Goal: Task Accomplishment & Management: Manage account settings

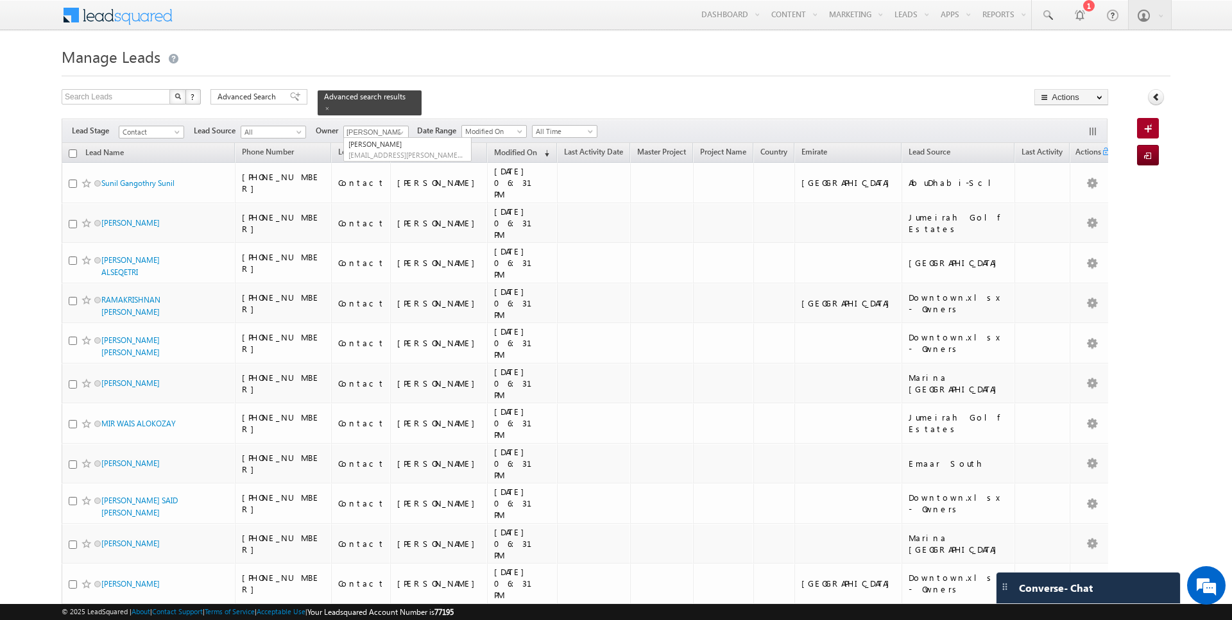
type input "[PERSON_NAME]"
click at [488, 95] on div "Search Leads X ? 95 results found Advanced Search Advanced Search Advanced sear…" at bounding box center [585, 102] width 1046 height 26
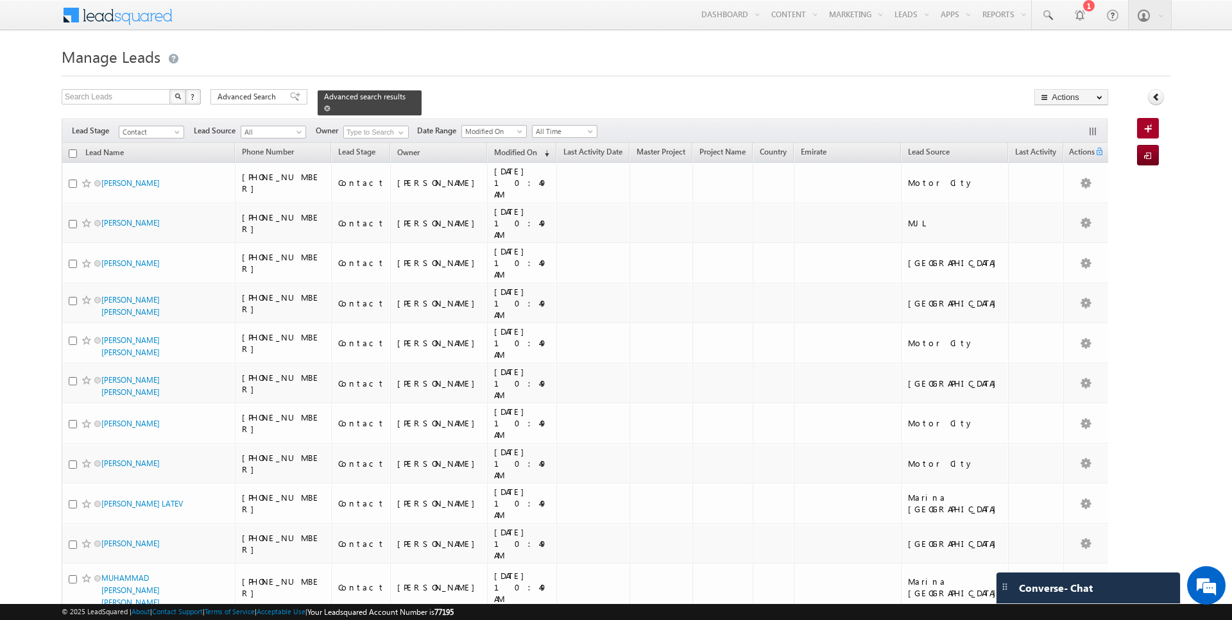
click at [324, 107] on span at bounding box center [327, 108] width 6 height 6
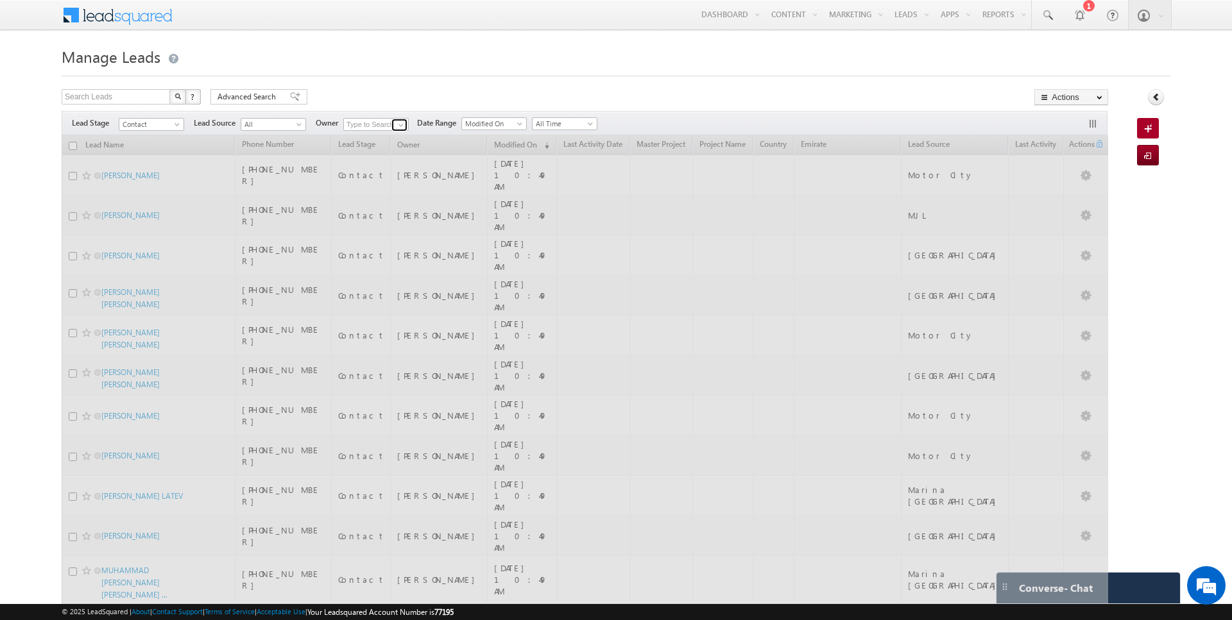
click at [396, 122] on span at bounding box center [401, 125] width 10 height 10
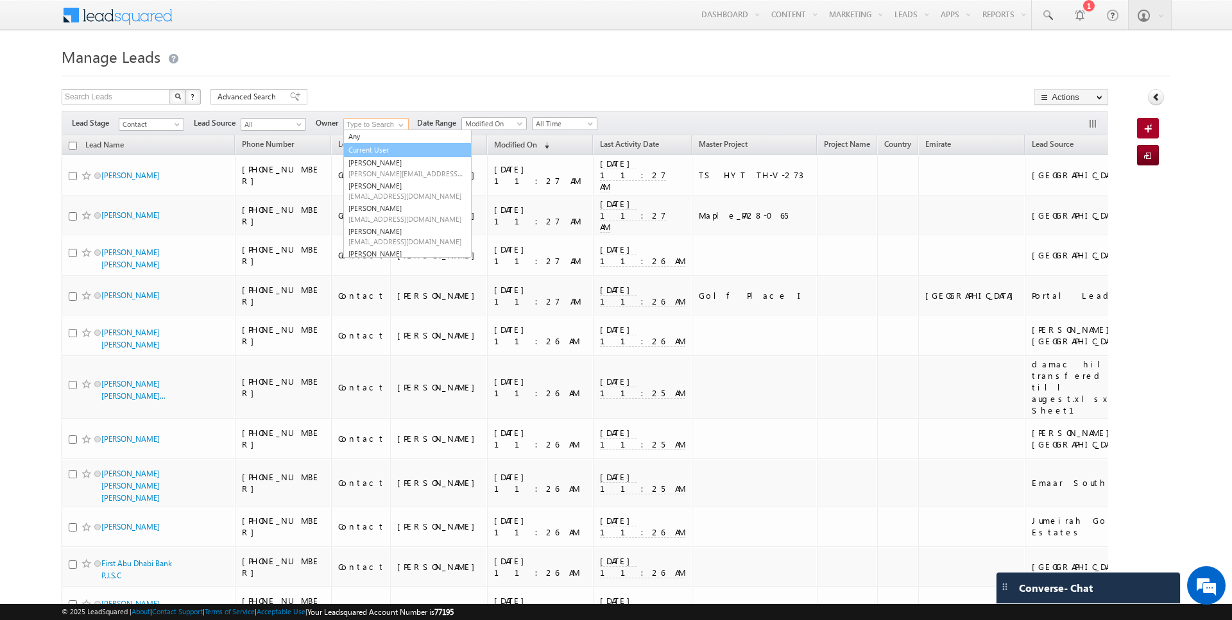
type input "Current User"
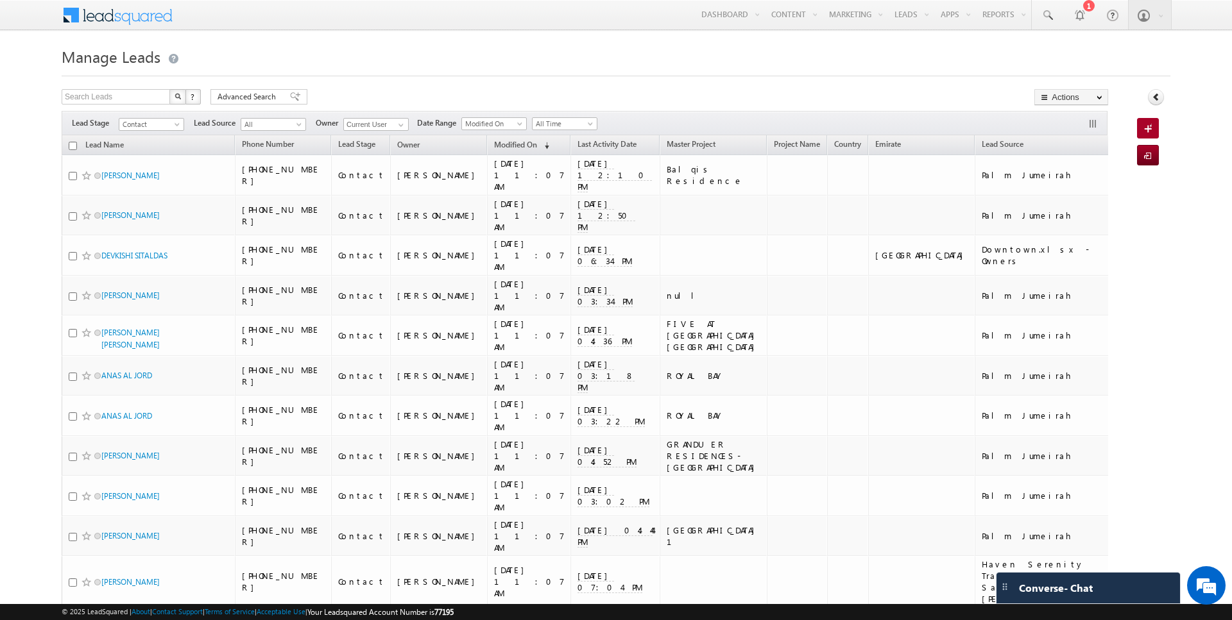
click at [75, 144] on input "checkbox" at bounding box center [73, 146] width 8 height 8
checkbox input "true"
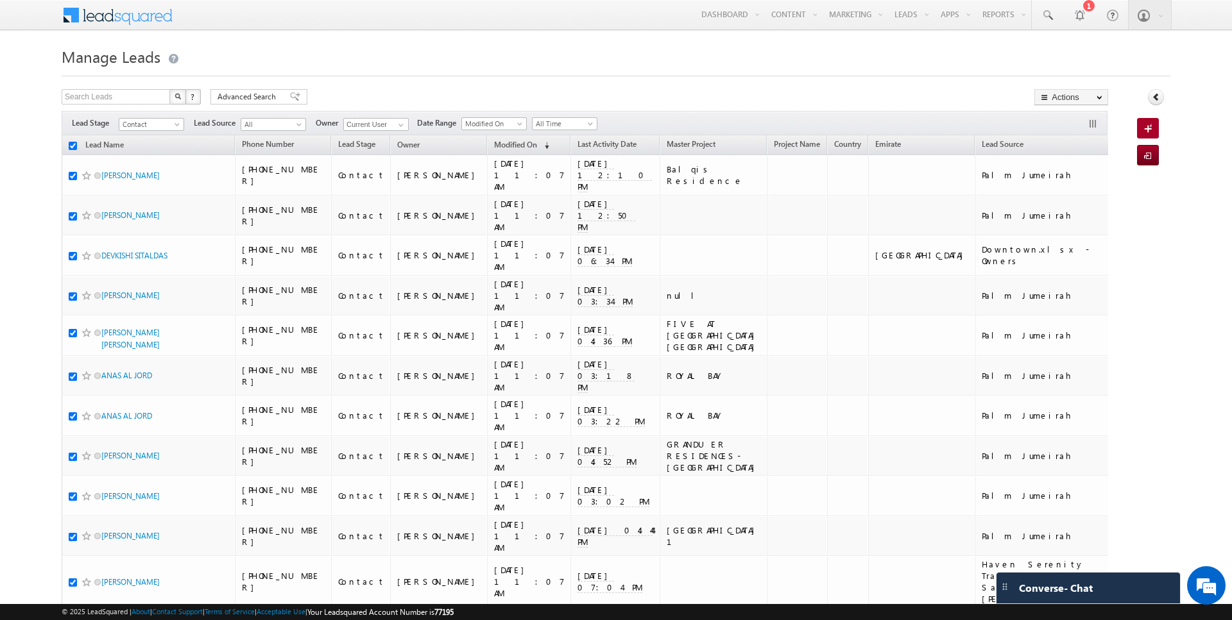
checkbox input "true"
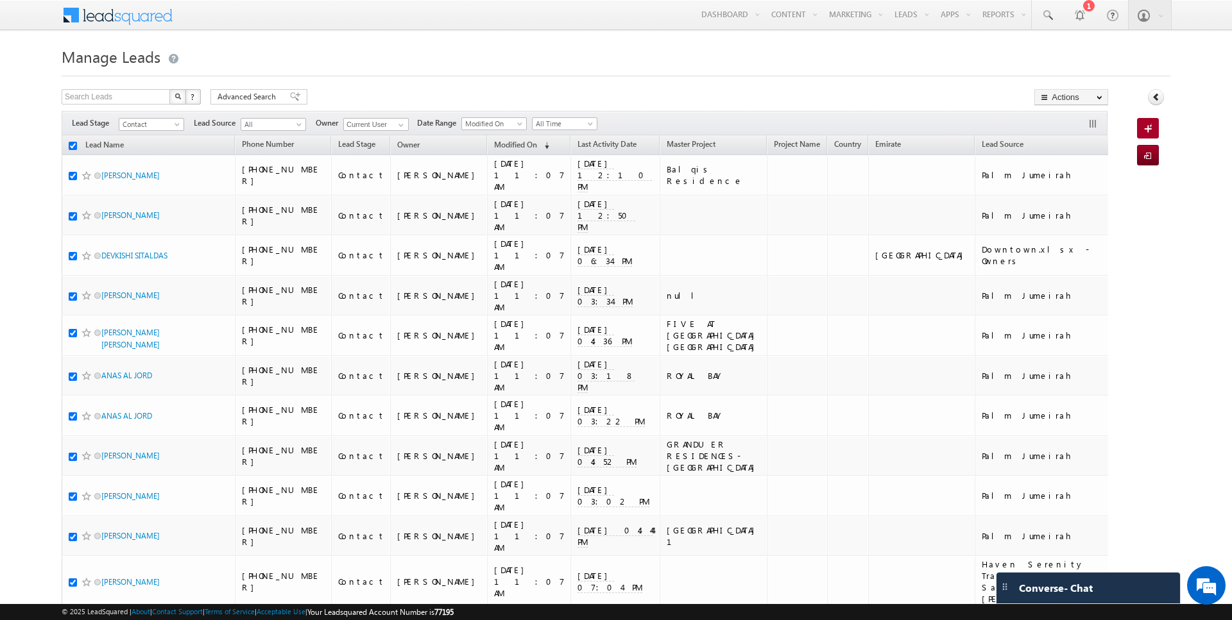
checkbox input "true"
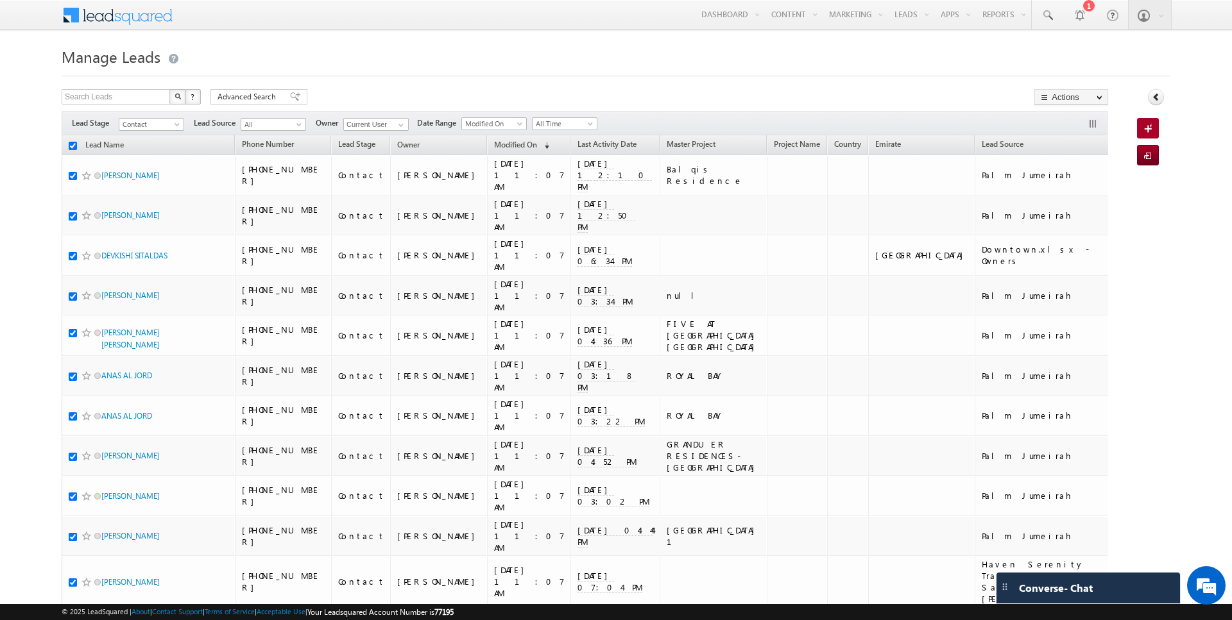
checkbox input "true"
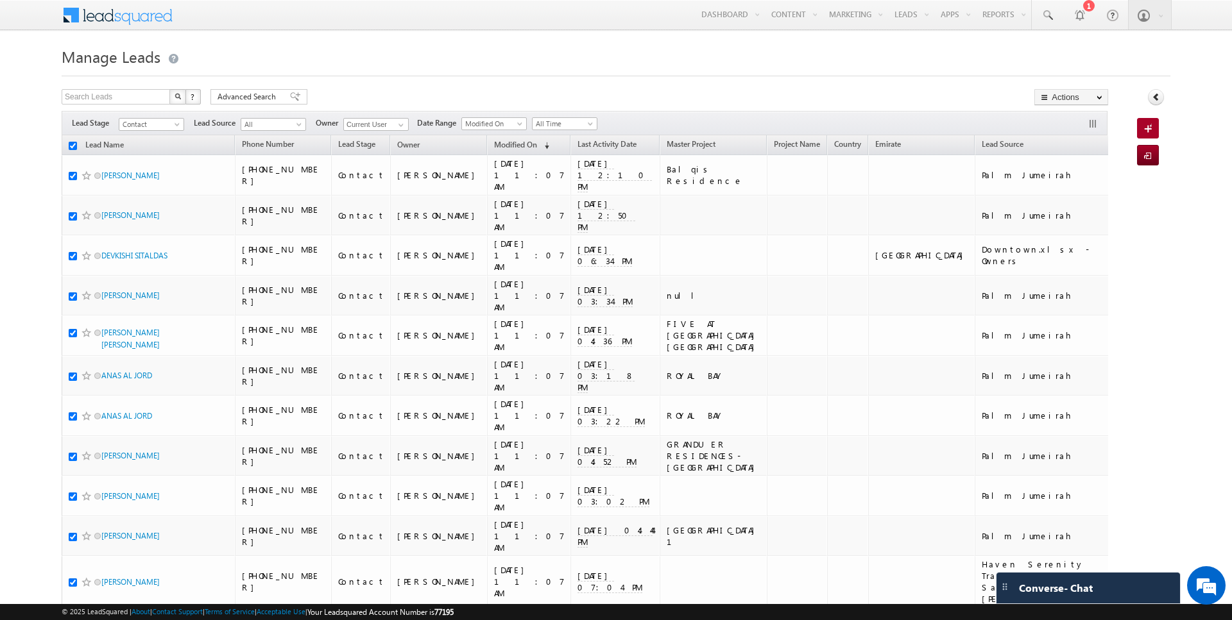
checkbox input "true"
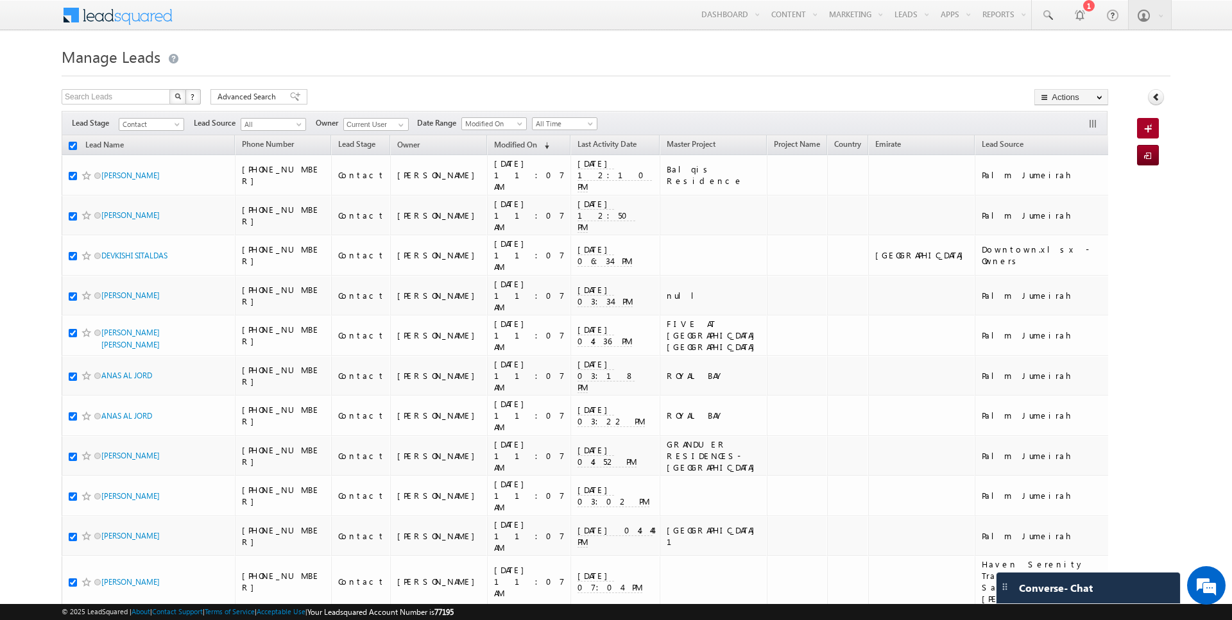
checkbox input "true"
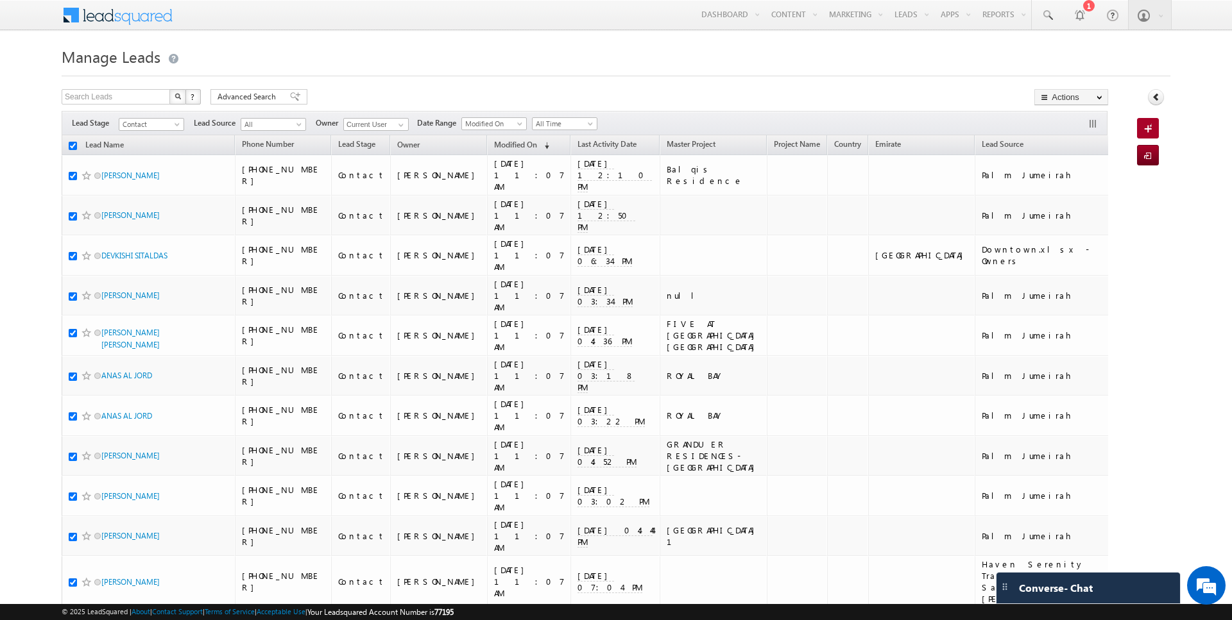
checkbox input "true"
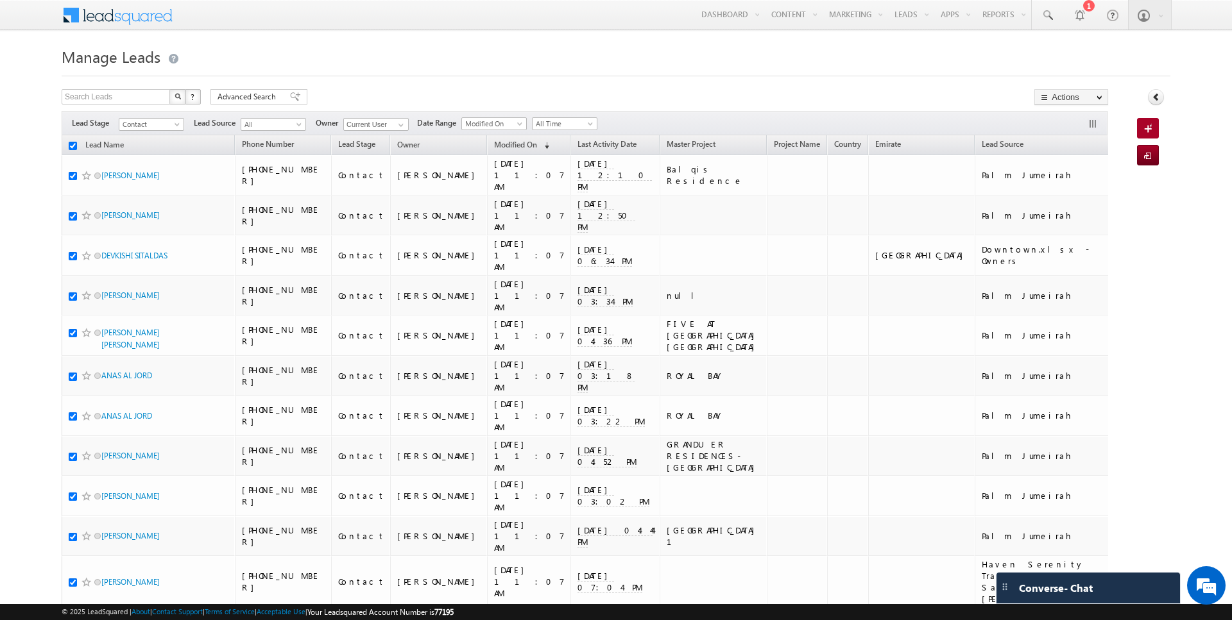
checkbox input "true"
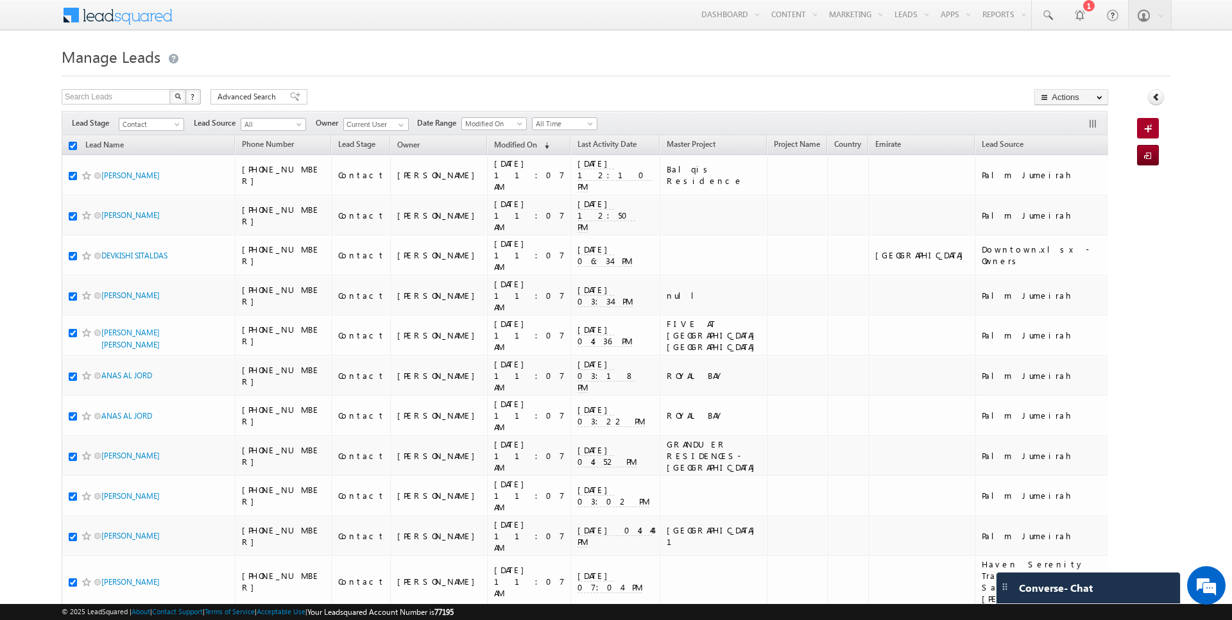
checkbox input "true"
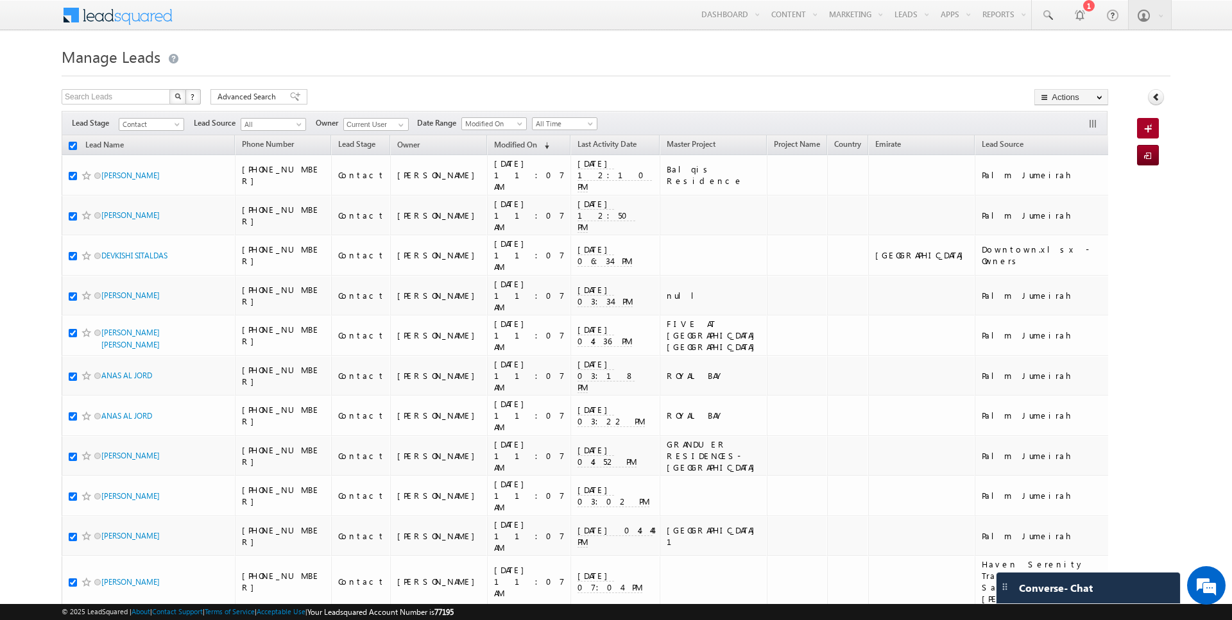
checkbox input "true"
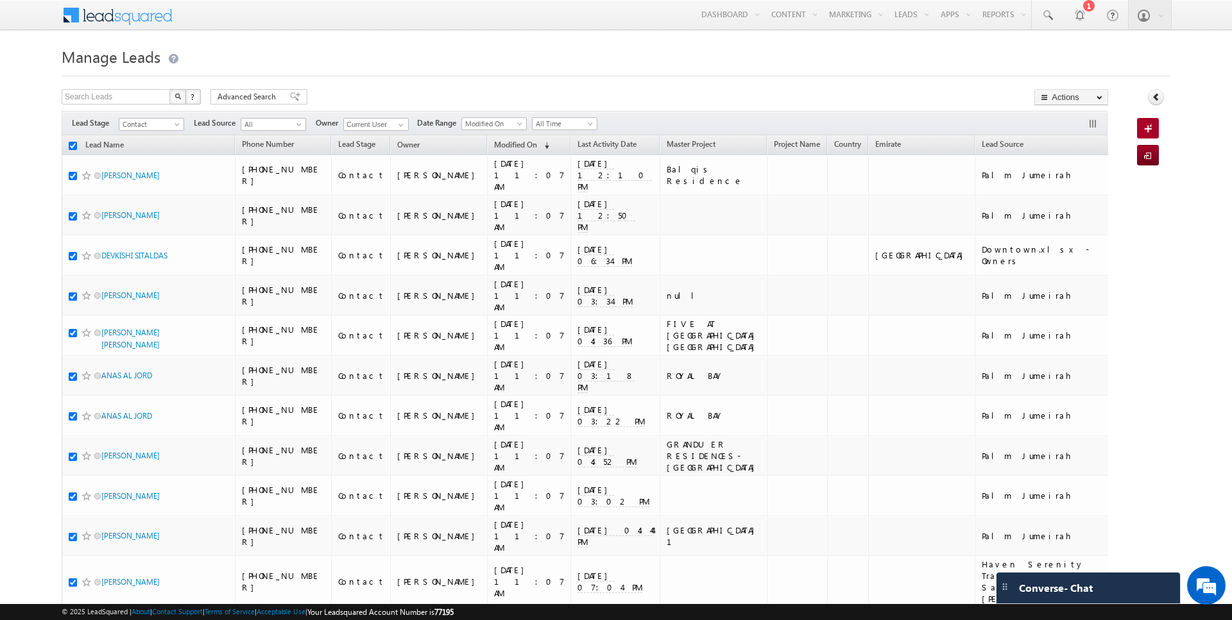
checkbox input "true"
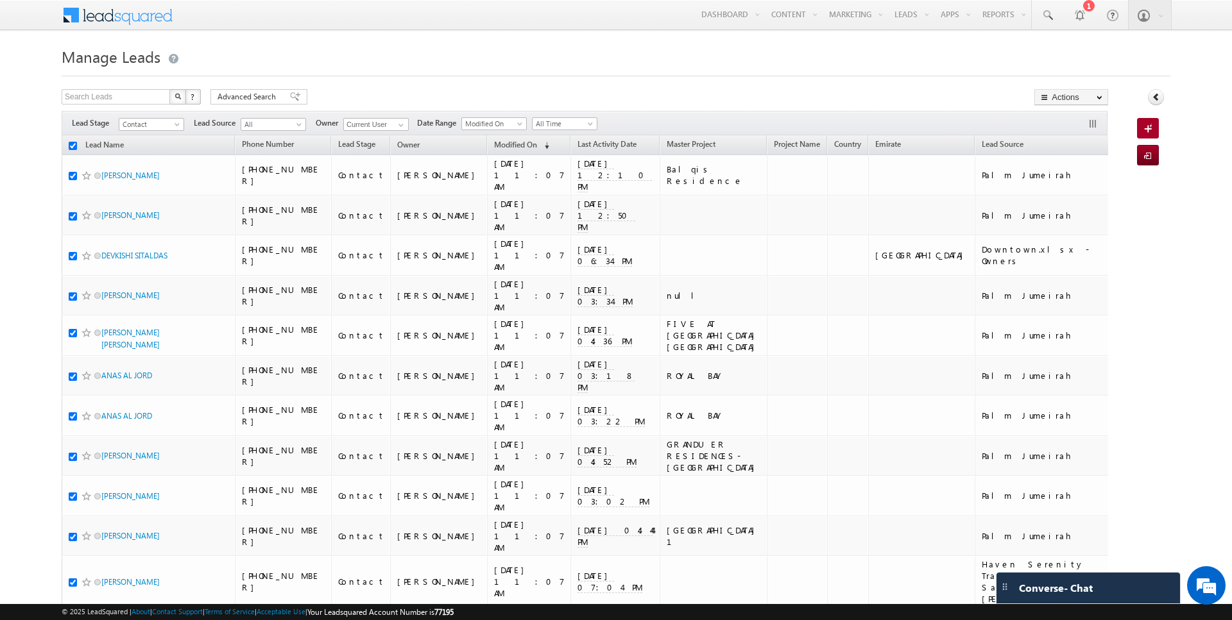
checkbox input "true"
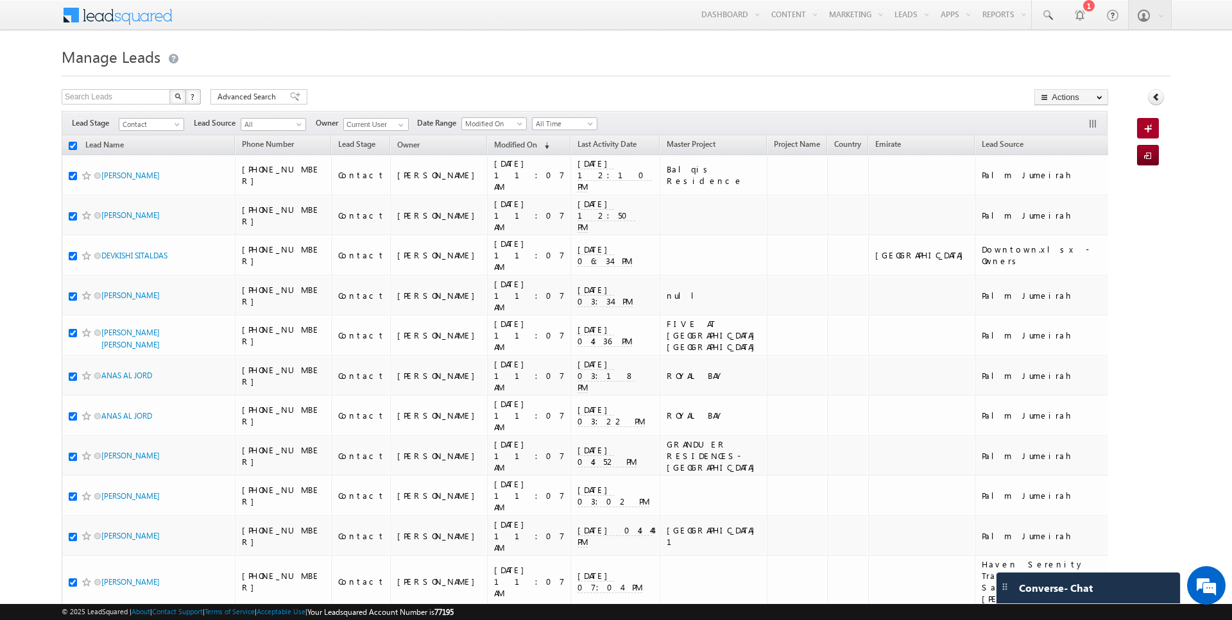
checkbox input "true"
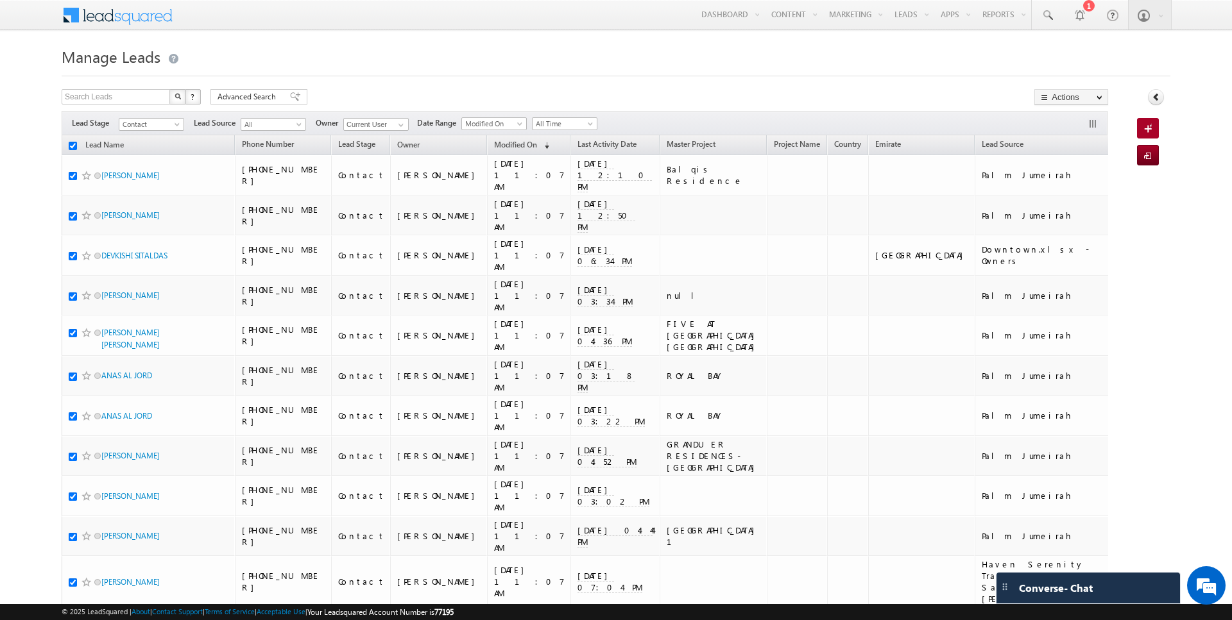
checkbox input "true"
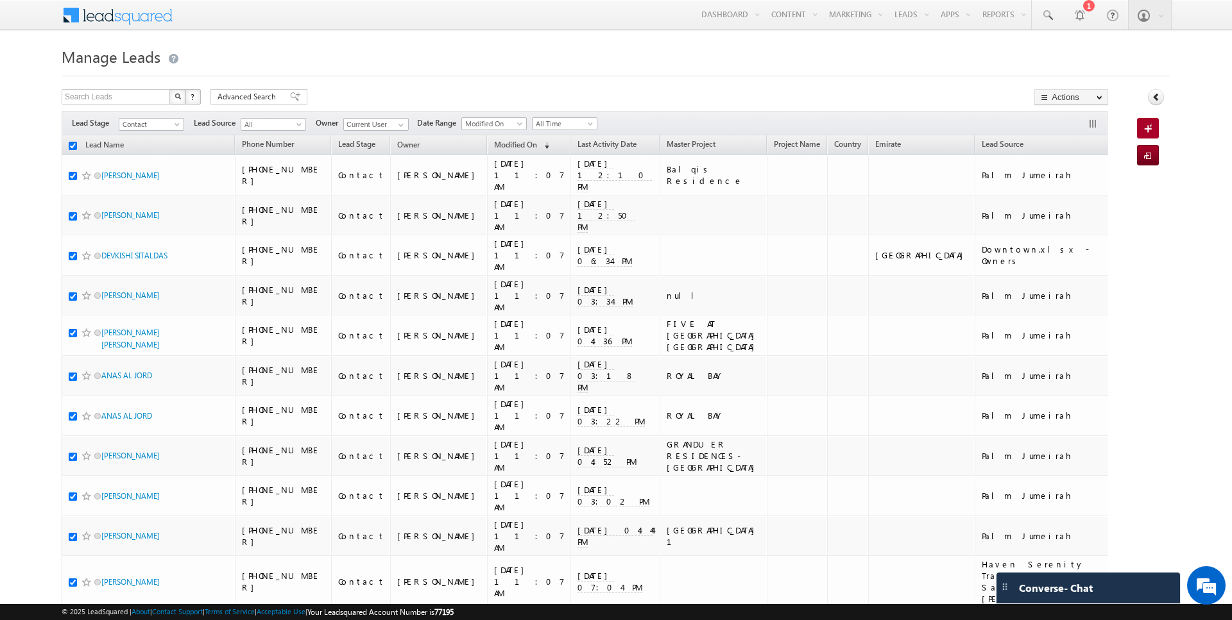
checkbox input "true"
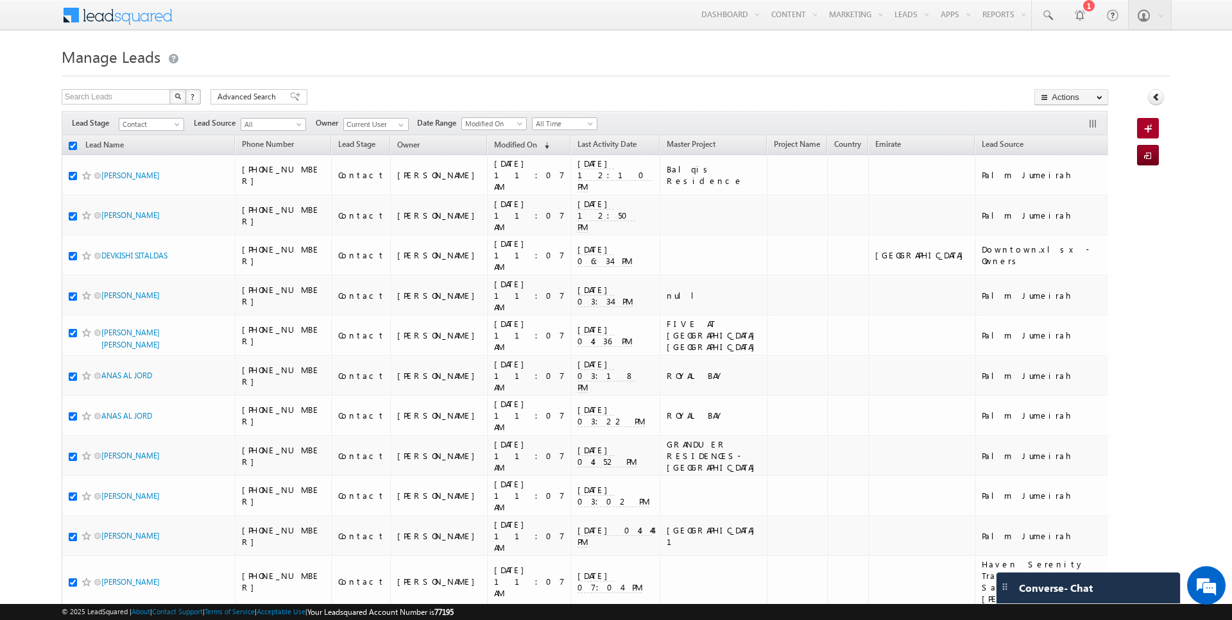
checkbox input "true"
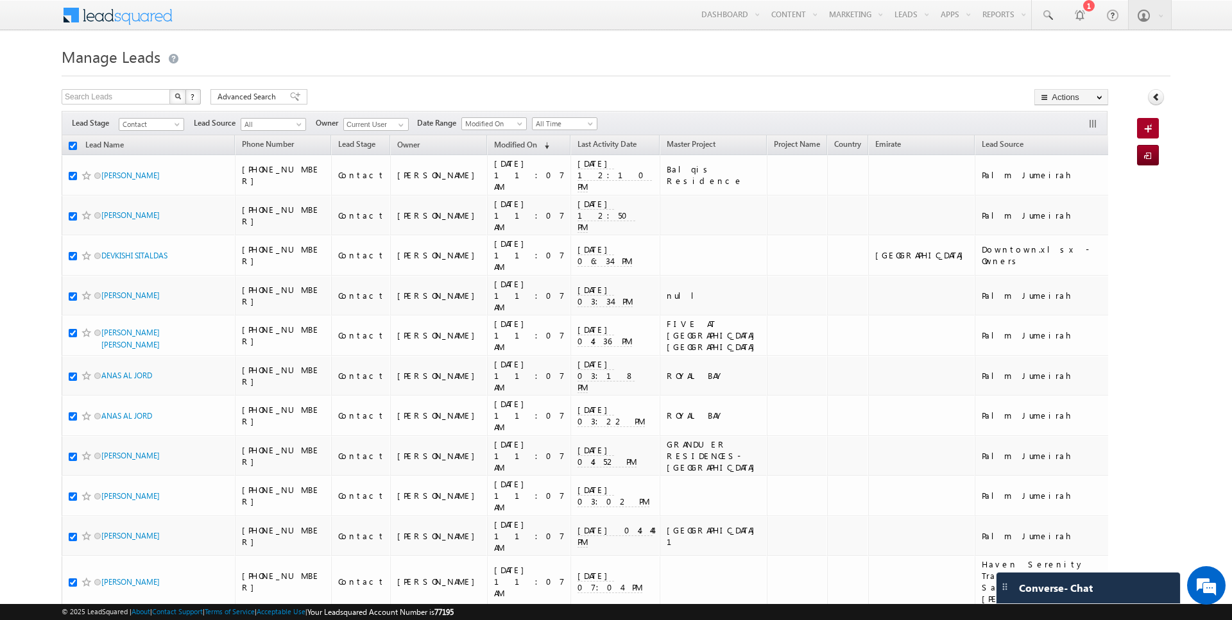
checkbox input "true"
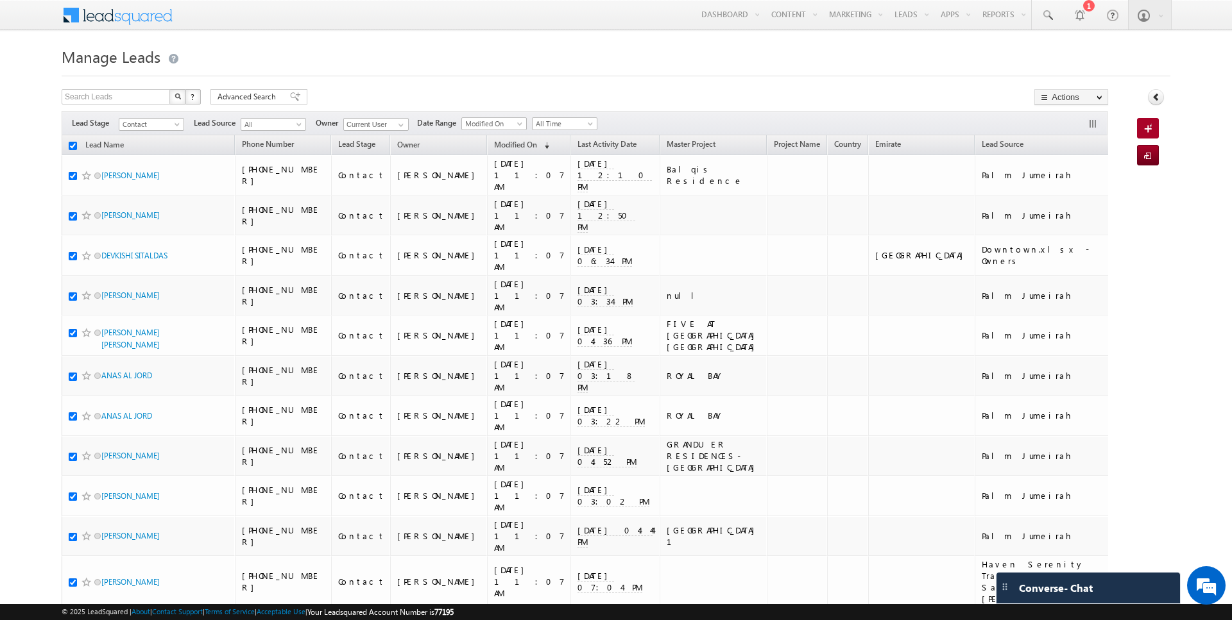
checkbox input "true"
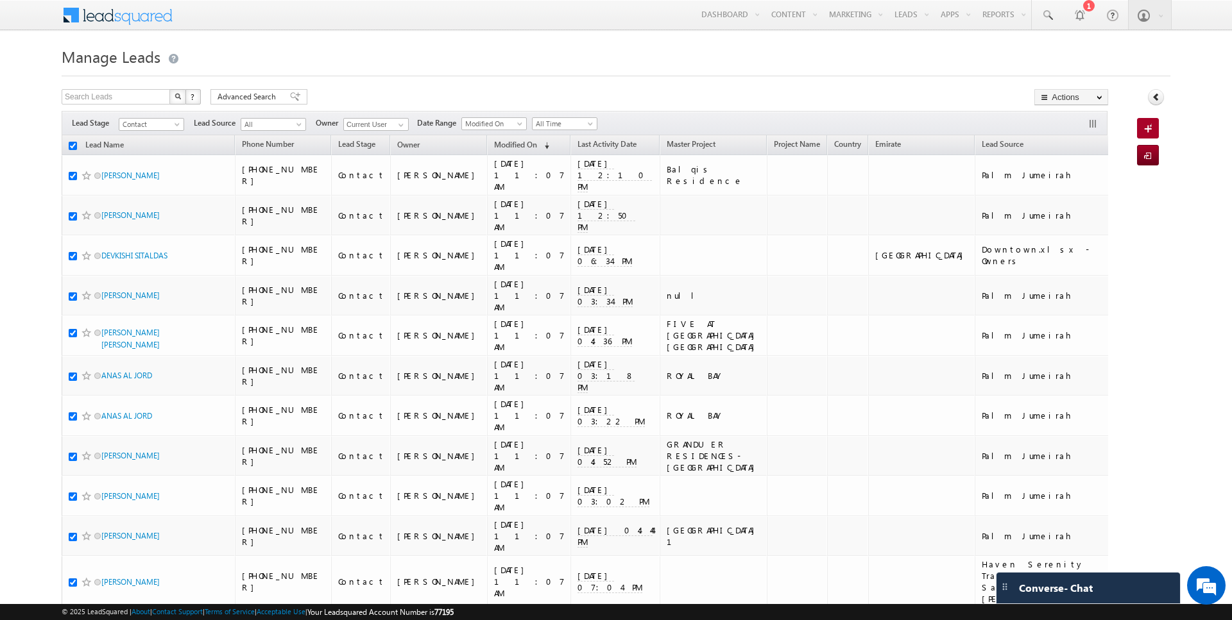
checkbox input "true"
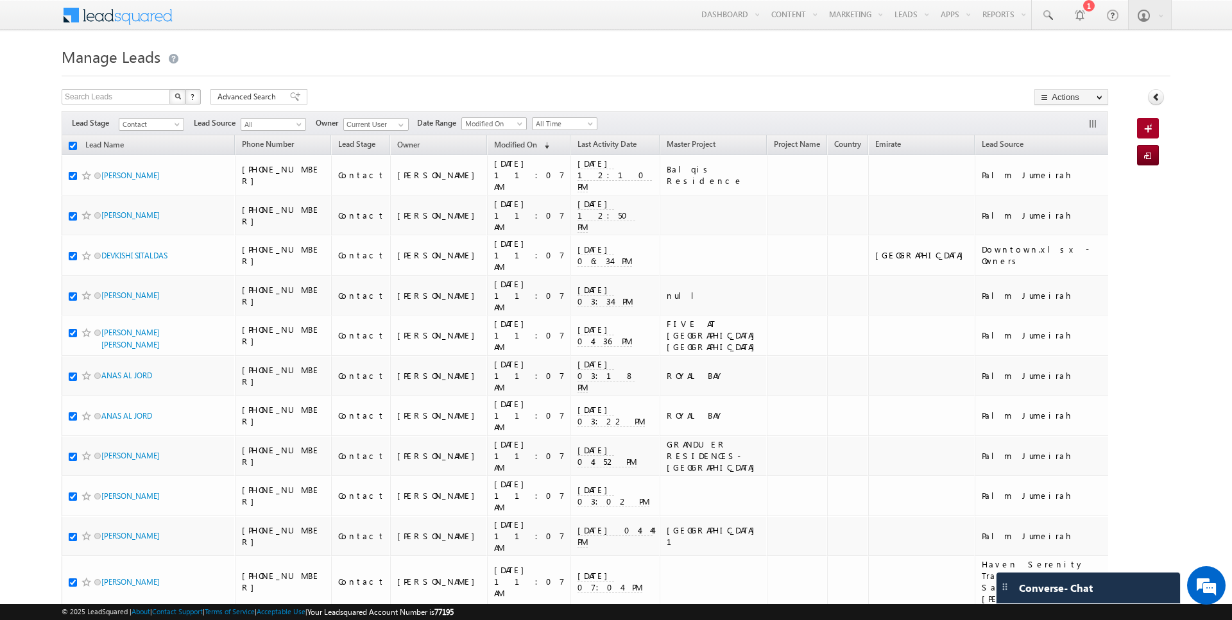
checkbox input "true"
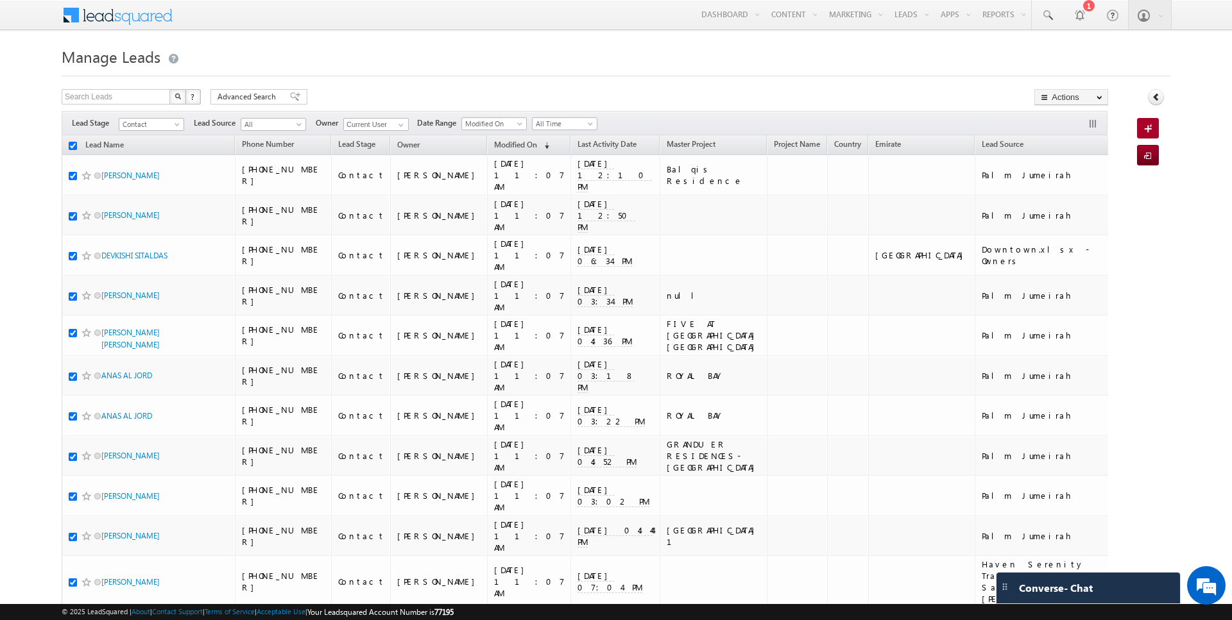
checkbox input "true"
click at [1065, 208] on link "Change Owner" at bounding box center [1071, 207] width 72 height 15
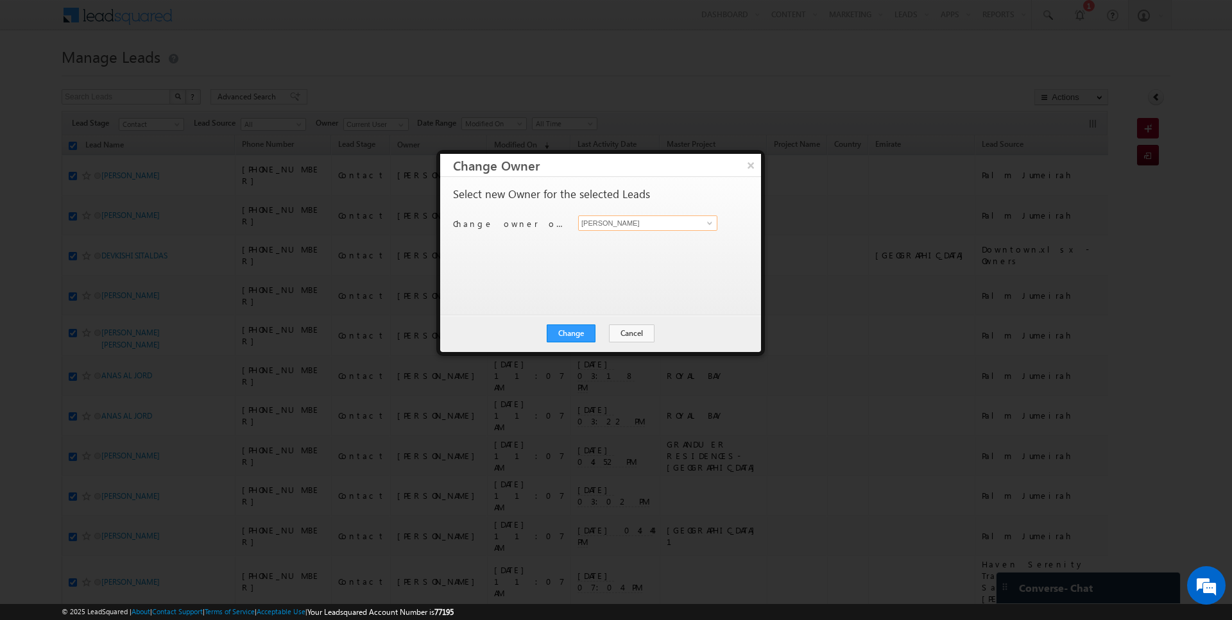
click at [654, 219] on input "[PERSON_NAME]" at bounding box center [647, 223] width 139 height 15
click at [619, 332] on button "Cancel" at bounding box center [632, 334] width 46 height 18
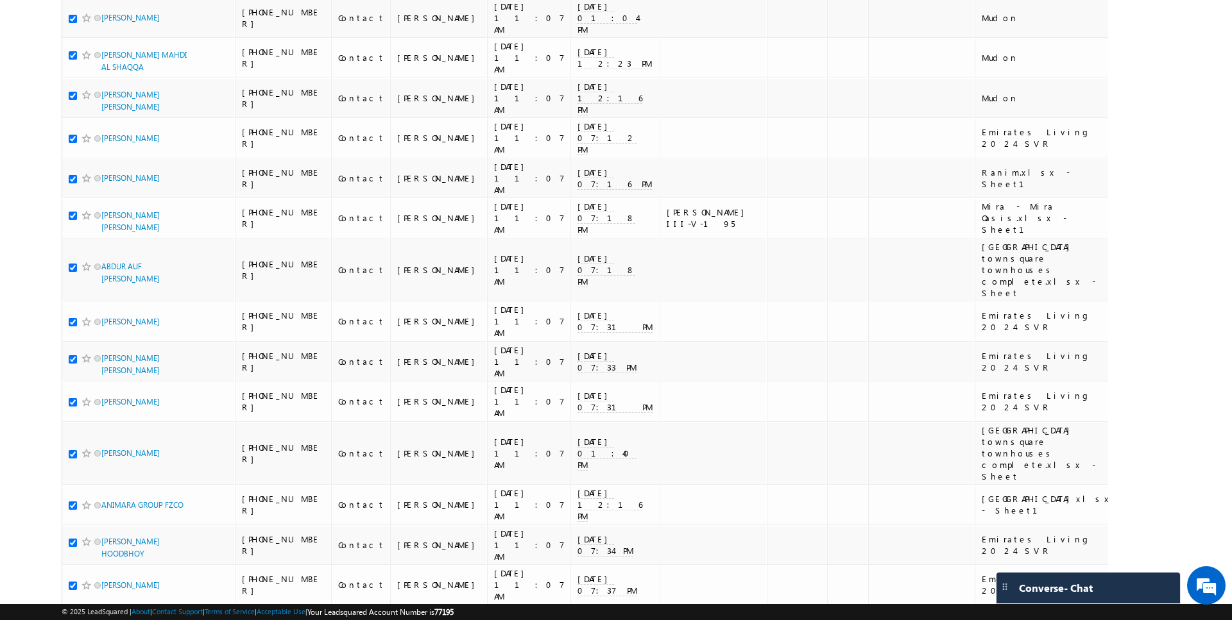
scroll to position [3802, 0]
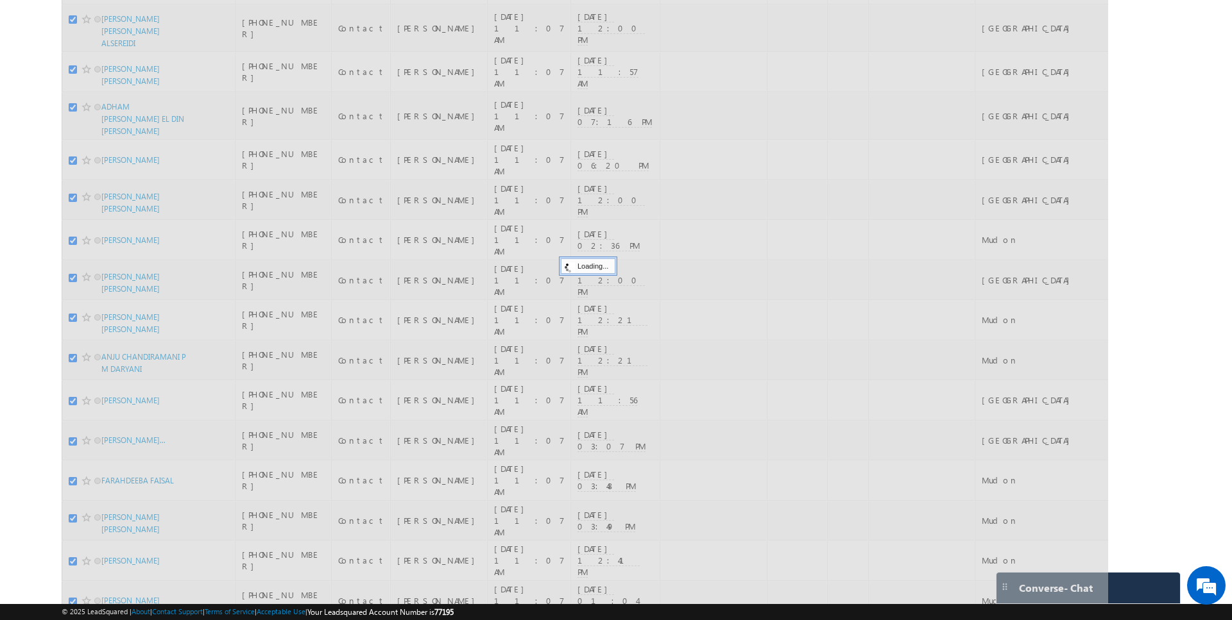
scroll to position [0, 0]
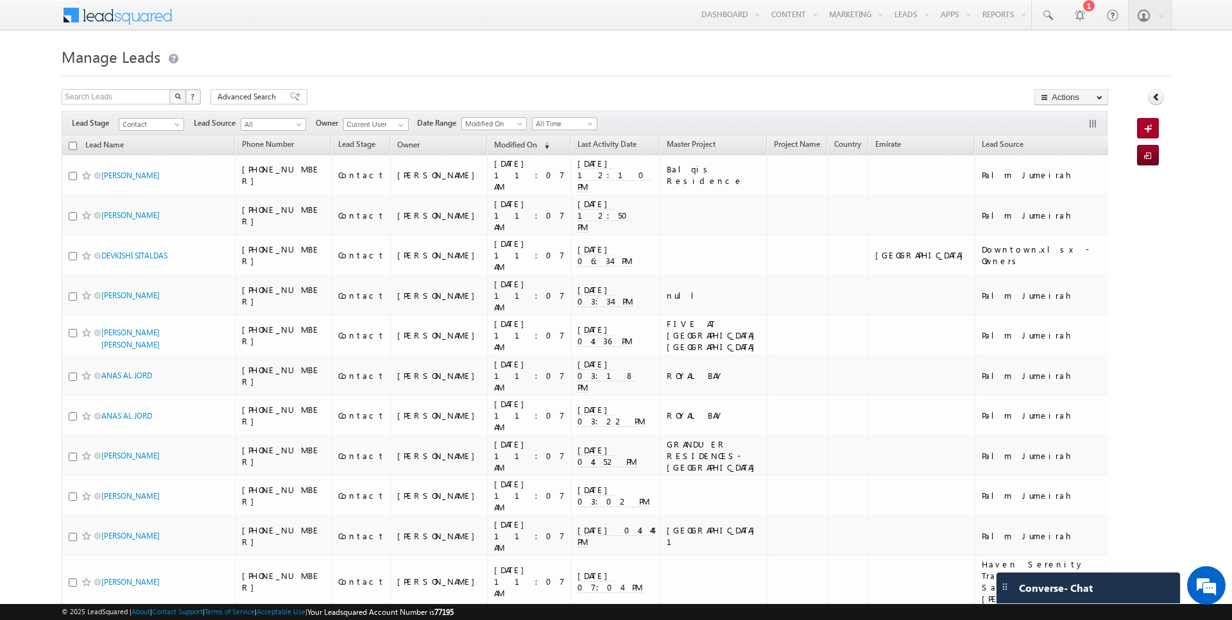
click at [72, 146] on input "checkbox" at bounding box center [73, 146] width 8 height 8
checkbox input "true"
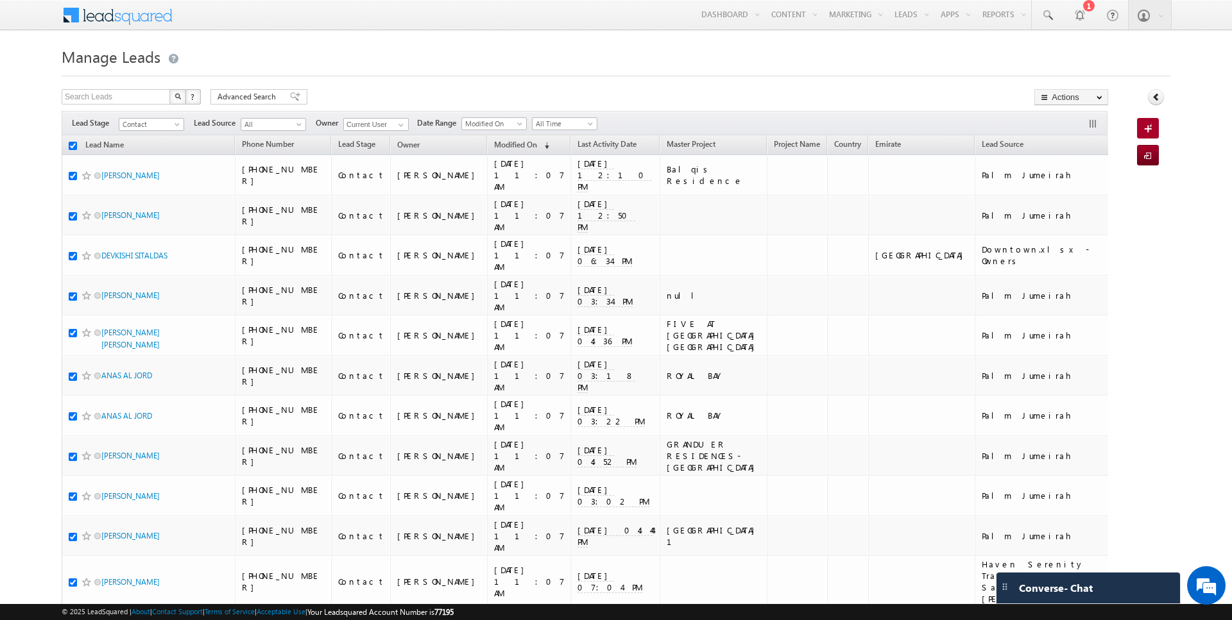
checkbox input "true"
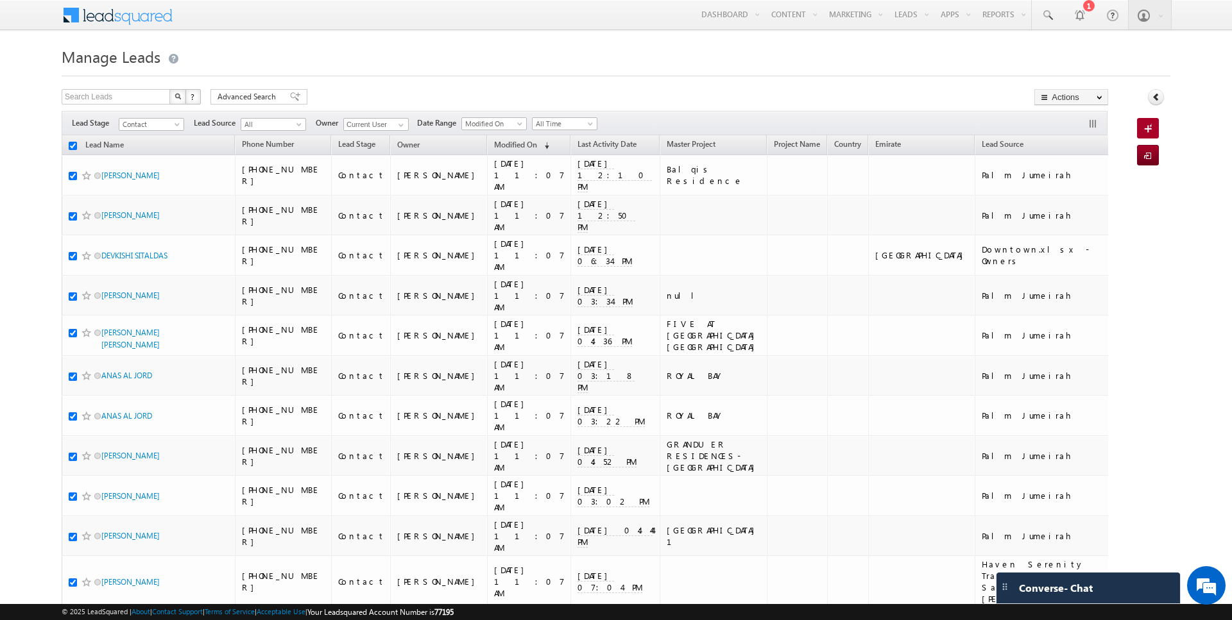
checkbox input "true"
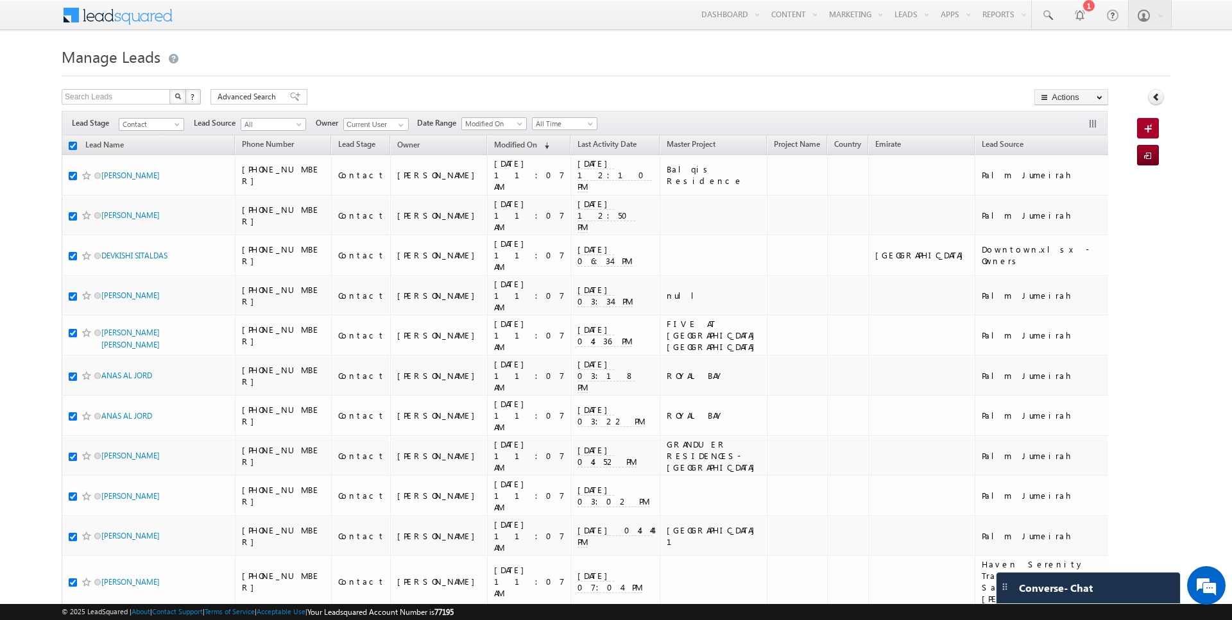
checkbox input "true"
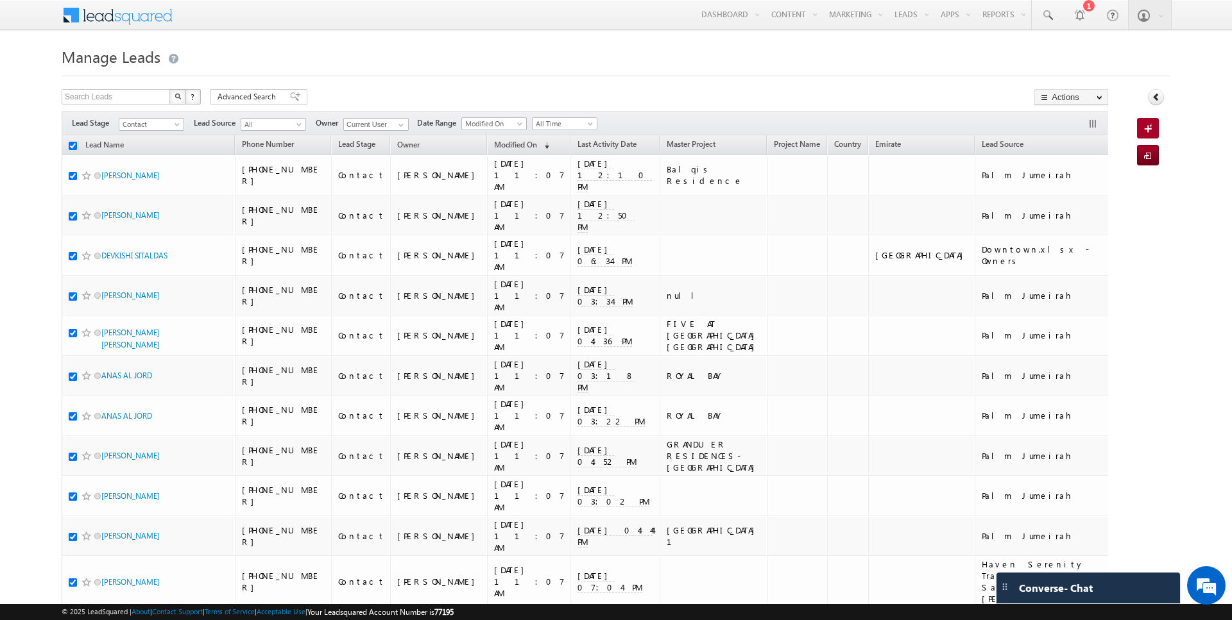
checkbox input "true"
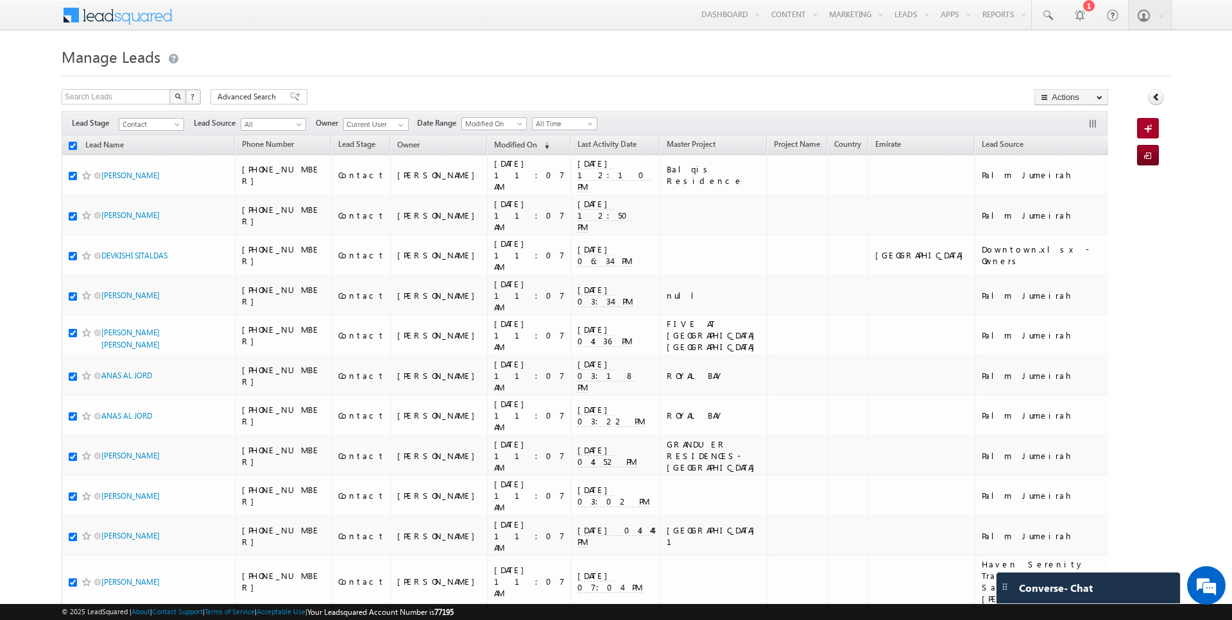
checkbox input "true"
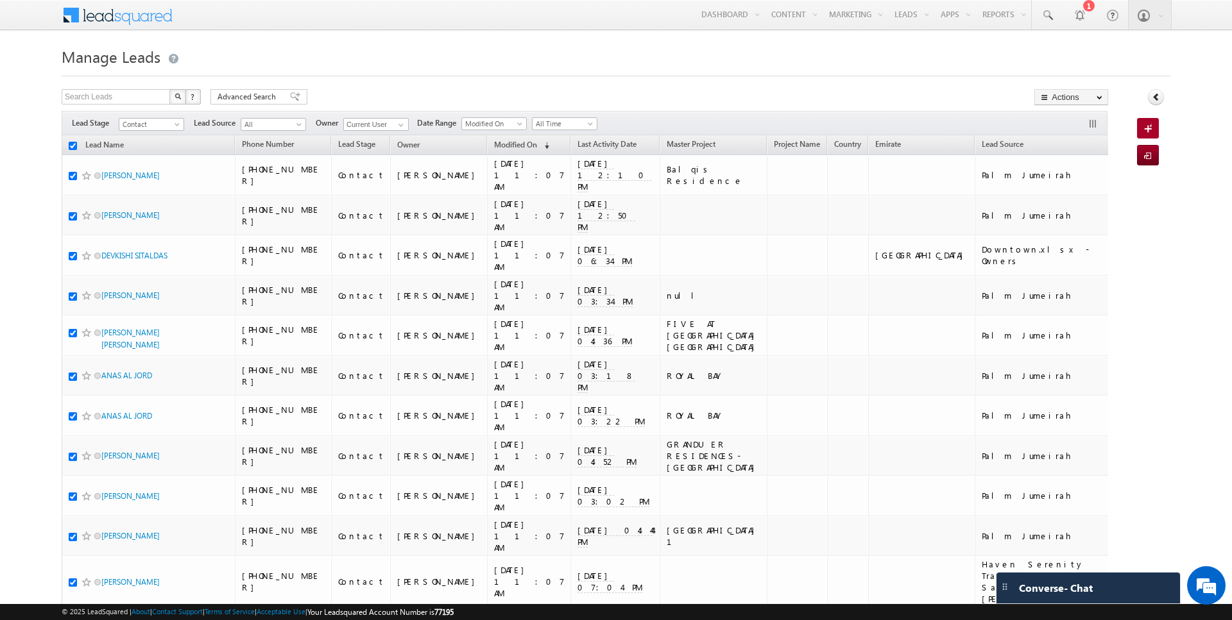
checkbox input "true"
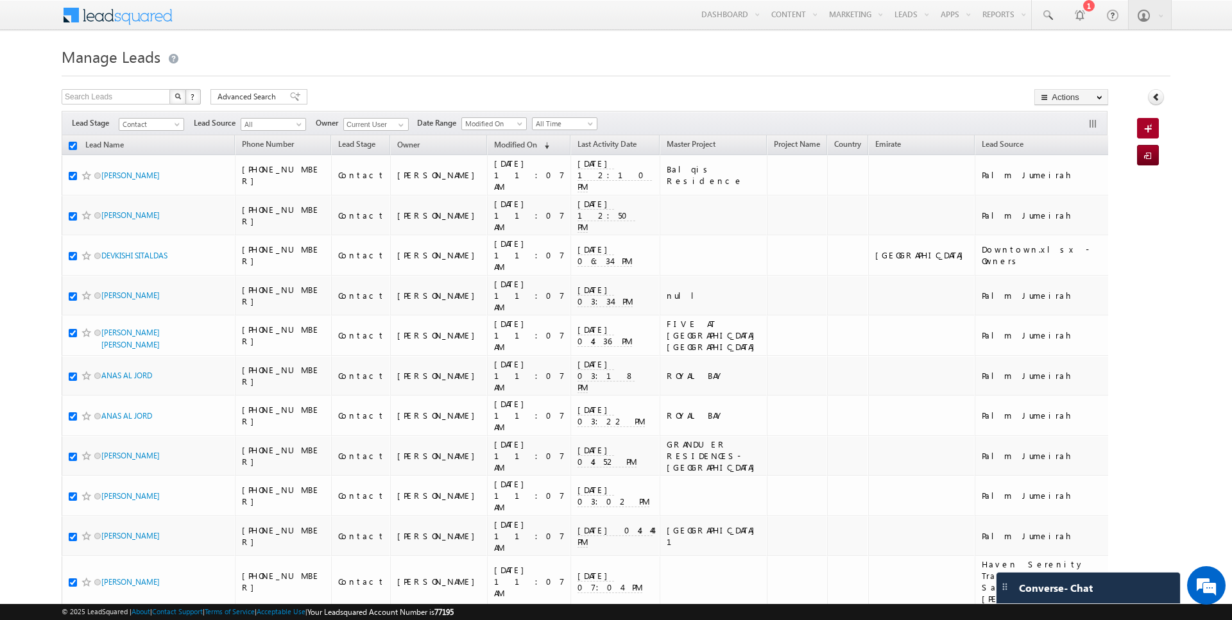
checkbox input "true"
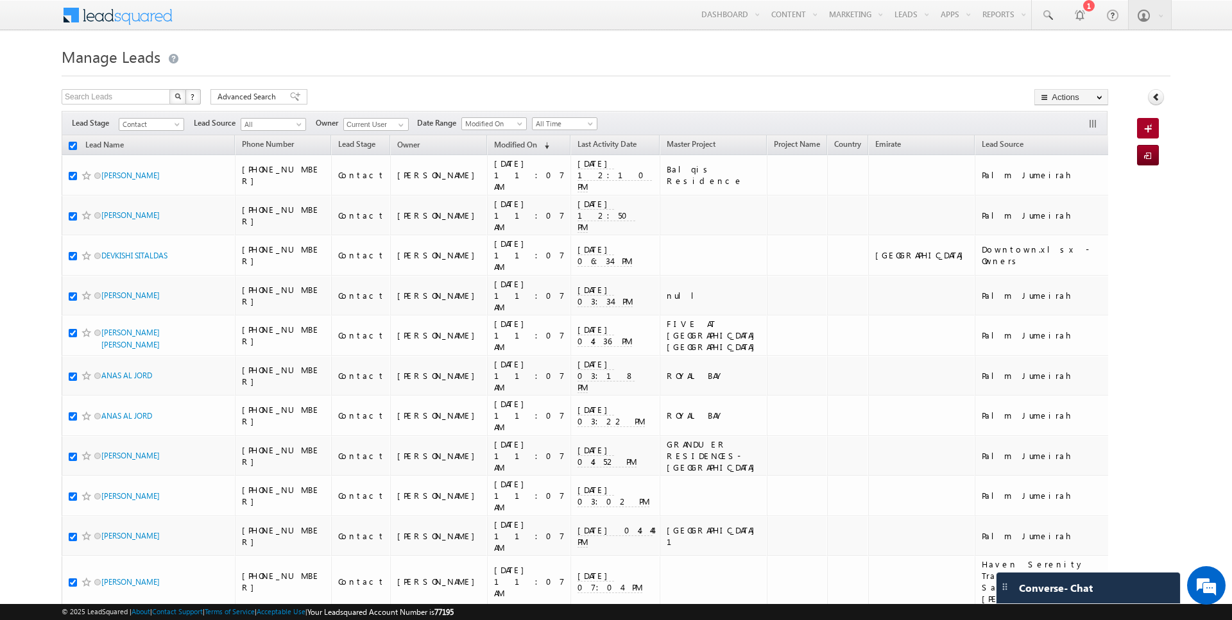
checkbox input "true"
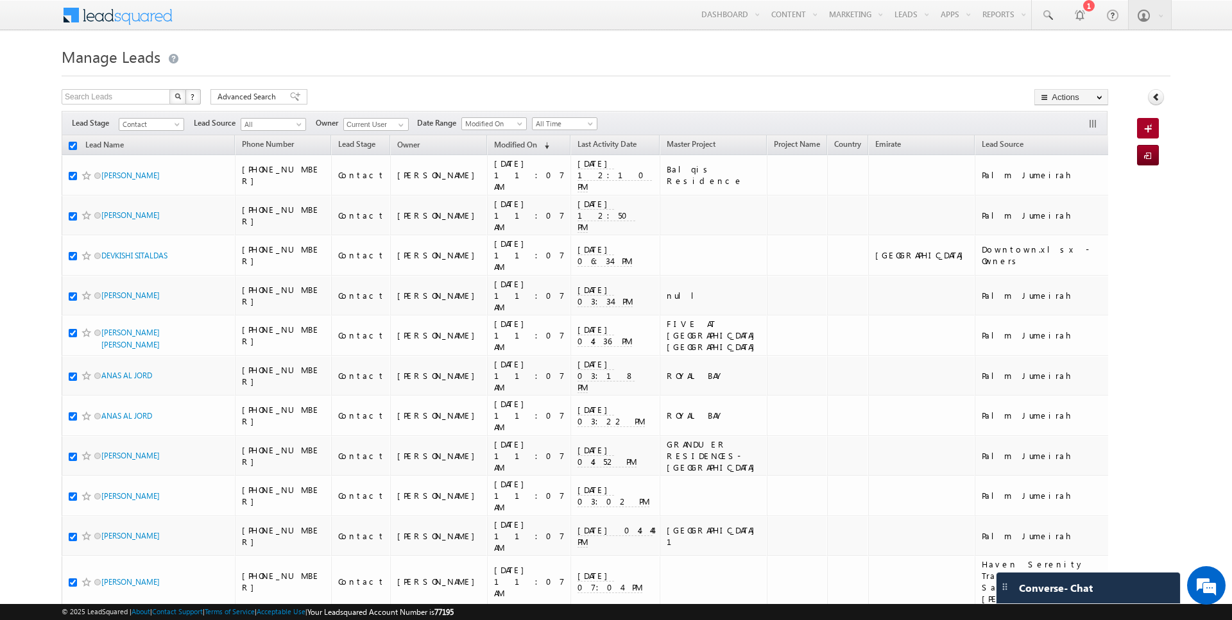
checkbox input "true"
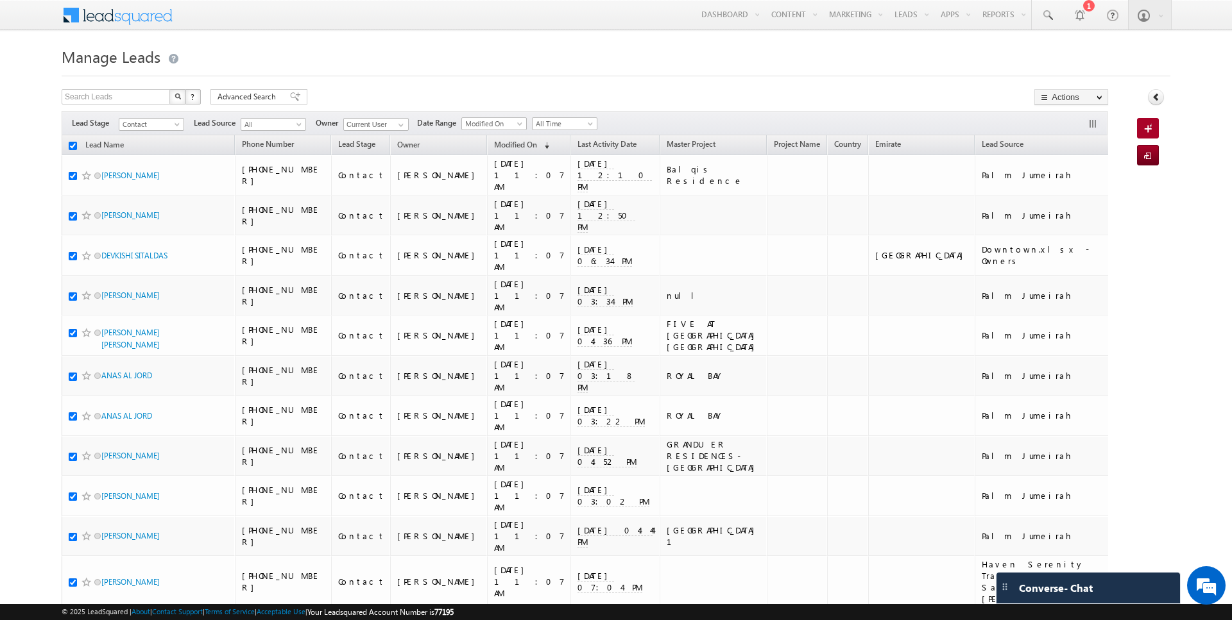
checkbox input "true"
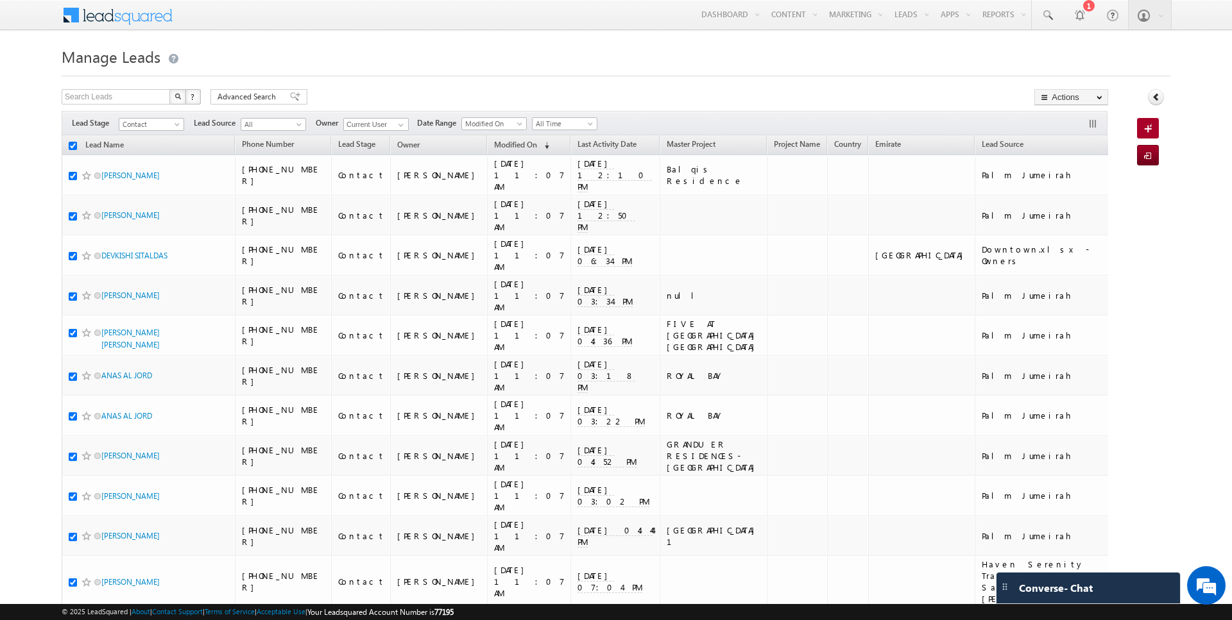
checkbox input "true"
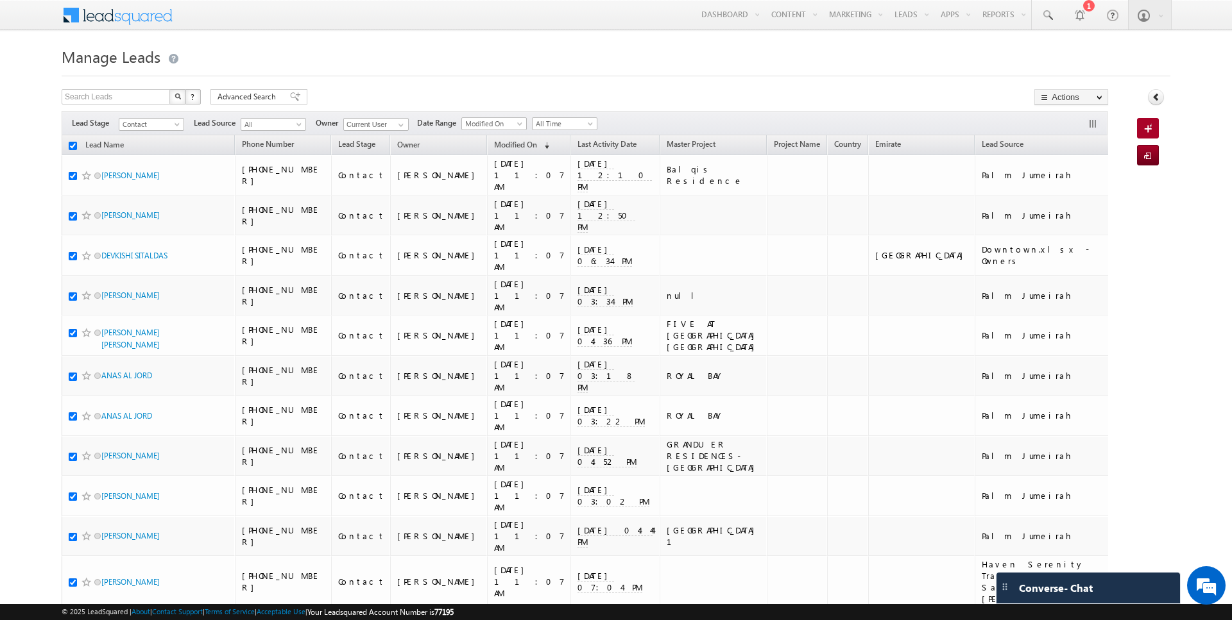
checkbox input "true"
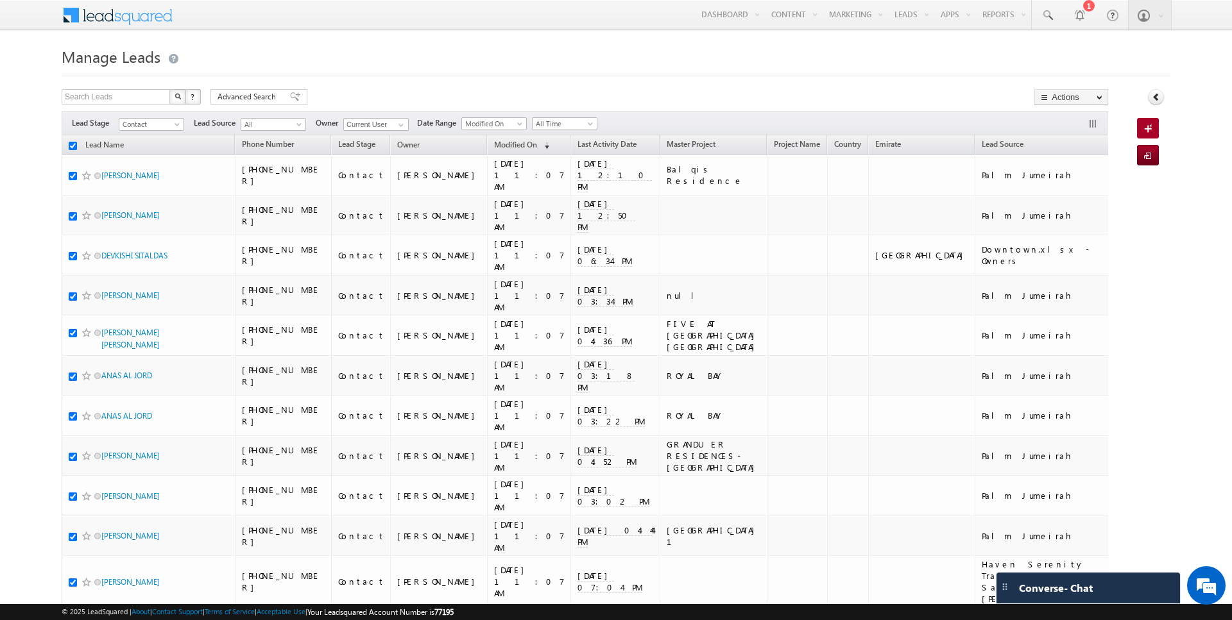
checkbox input "true"
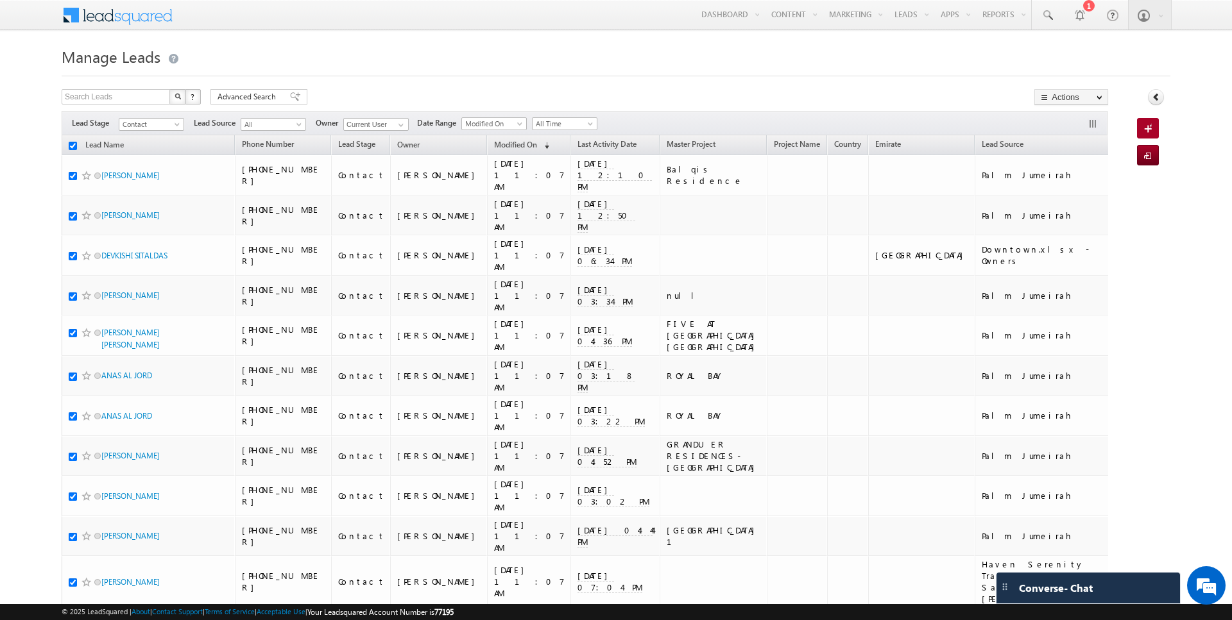
checkbox input "true"
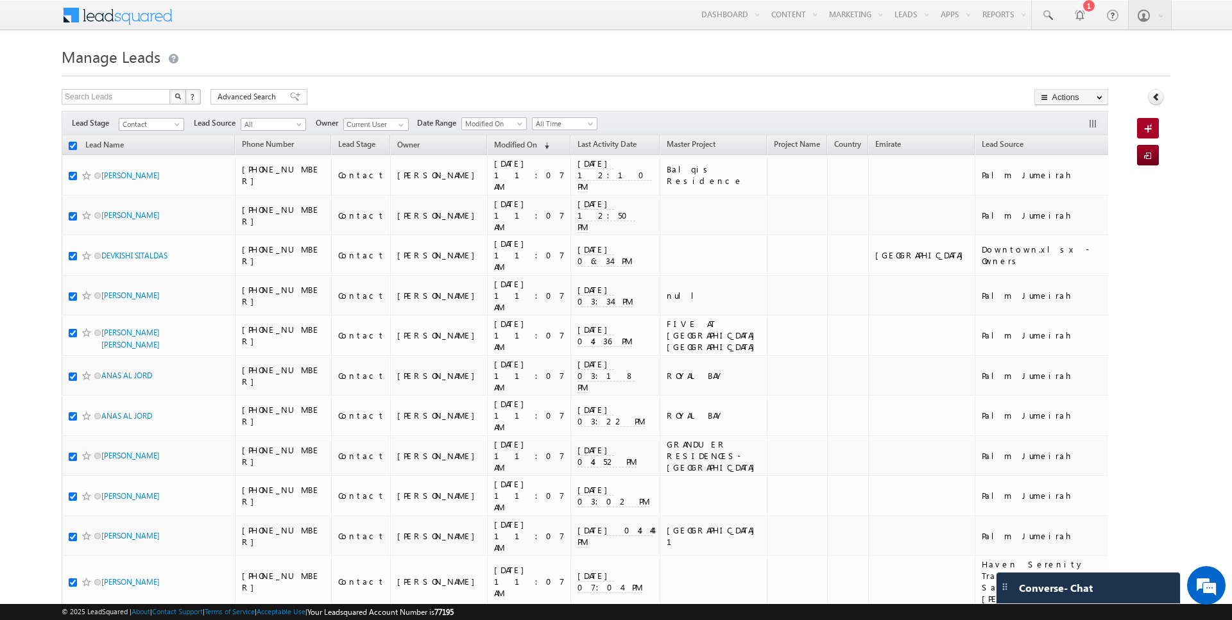
checkbox input "true"
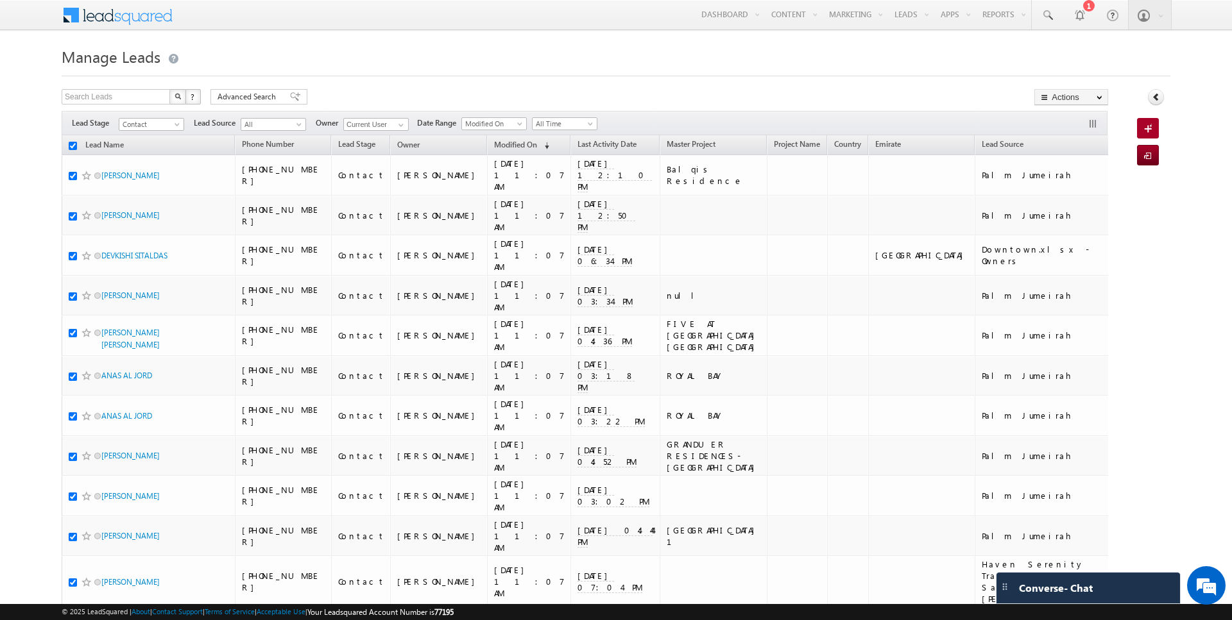
checkbox input "true"
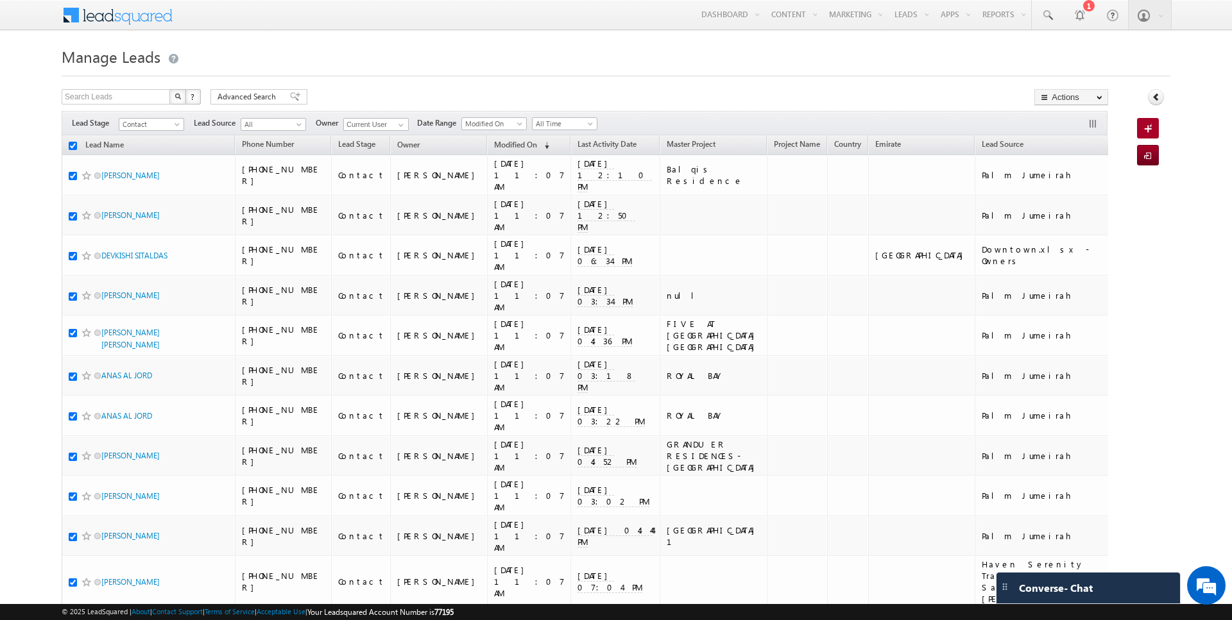
checkbox input "true"
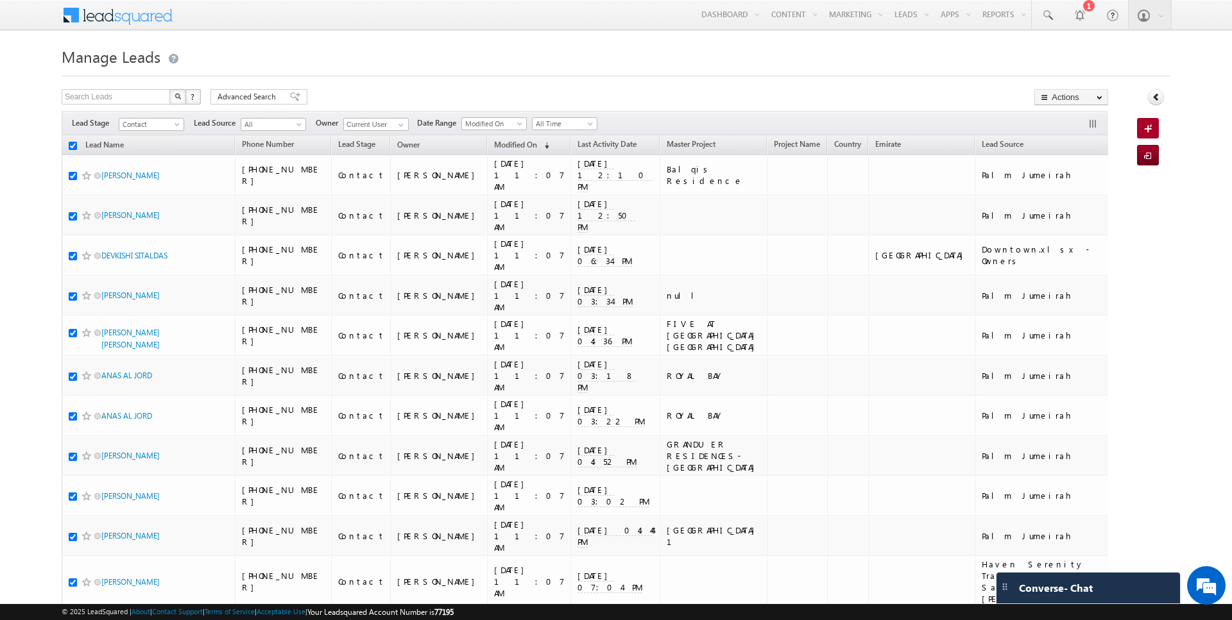
checkbox input "true"
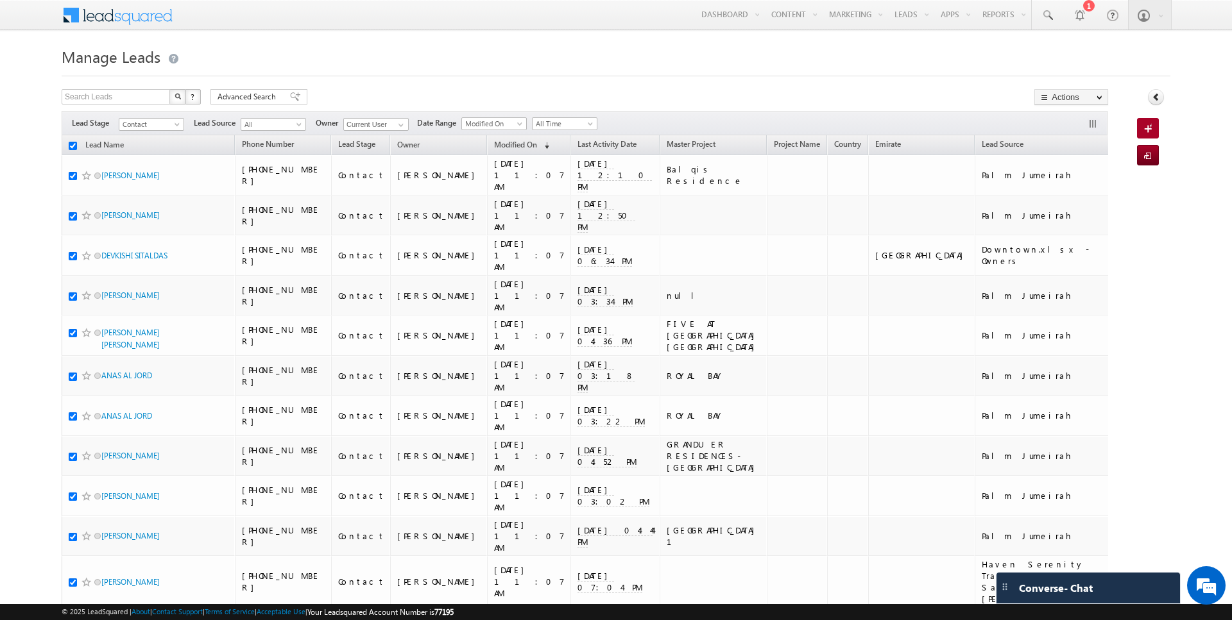
checkbox input "true"
click at [1060, 214] on link "Change Owner" at bounding box center [1071, 207] width 72 height 15
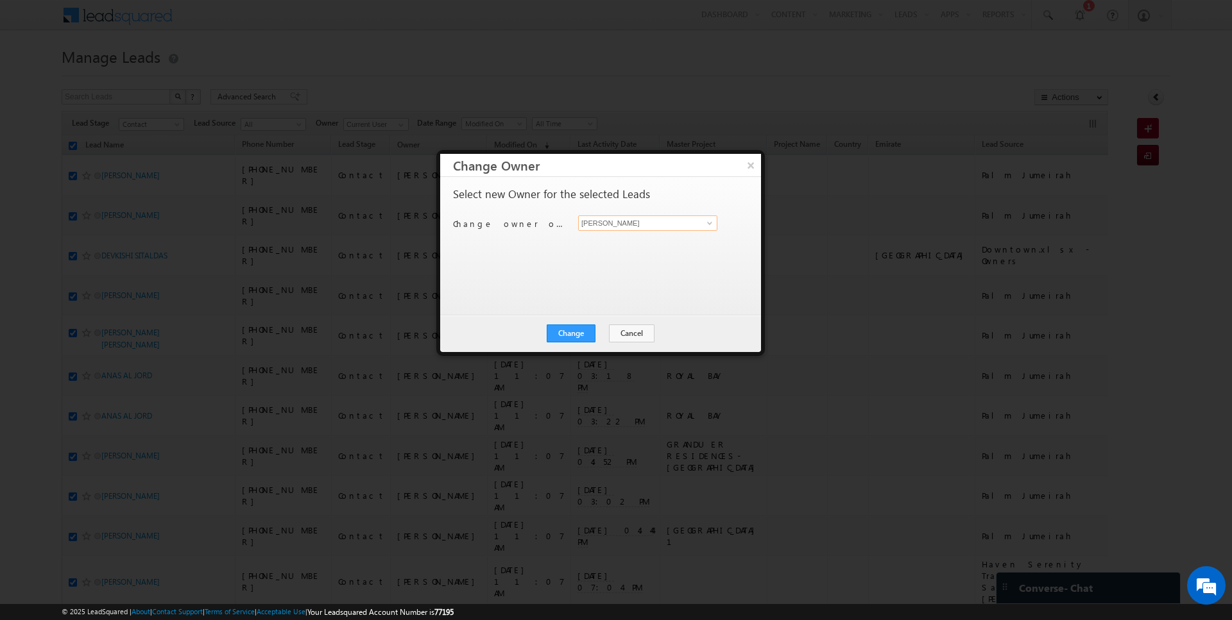
click at [628, 223] on input "[PERSON_NAME]" at bounding box center [647, 223] width 139 height 15
click at [580, 332] on button "Change" at bounding box center [571, 334] width 49 height 18
click at [600, 329] on button "Close" at bounding box center [602, 334] width 41 height 18
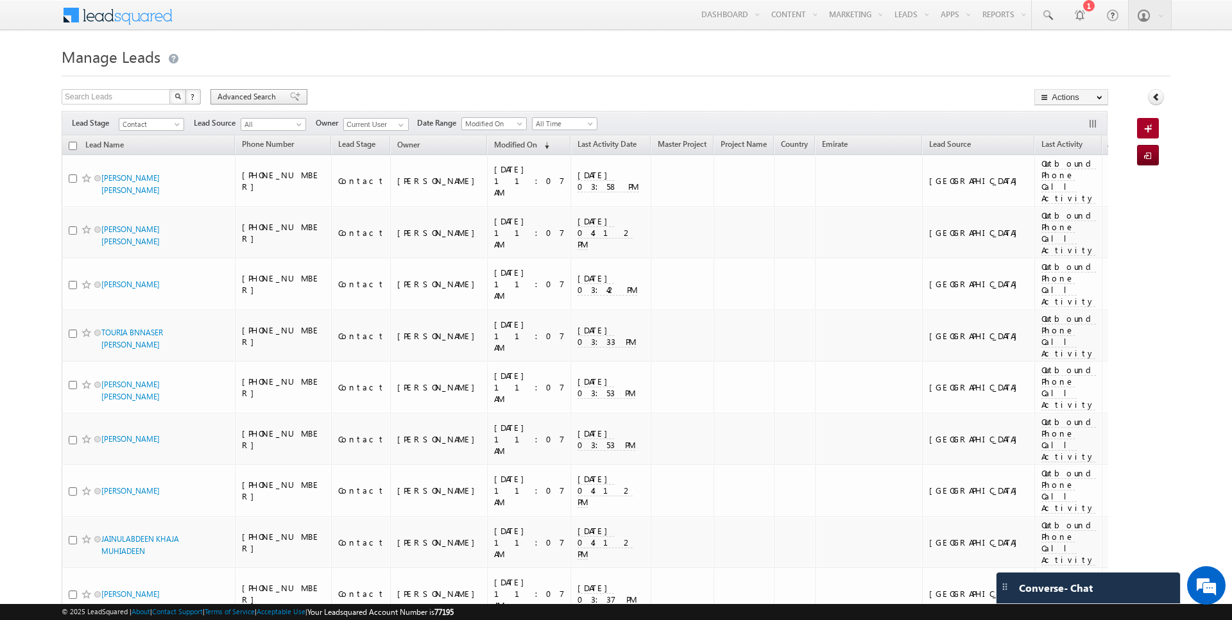
click at [252, 95] on span "Advanced Search" at bounding box center [248, 97] width 62 height 12
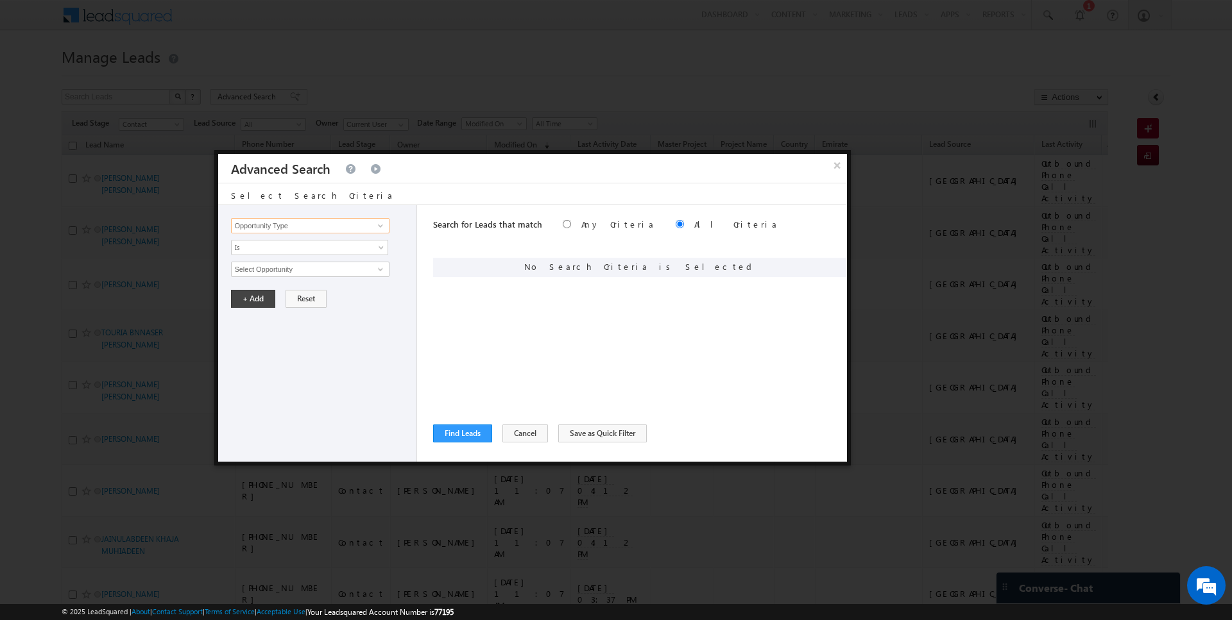
click at [341, 223] on input "Opportunity Type" at bounding box center [310, 225] width 158 height 15
type input "lead act"
click at [299, 293] on div "Opportunity Type Lead Activity Task Sales Group Prospect Id Address 1 Address 2…" at bounding box center [317, 333] width 199 height 257
click at [511, 425] on button "Cancel" at bounding box center [525, 434] width 46 height 18
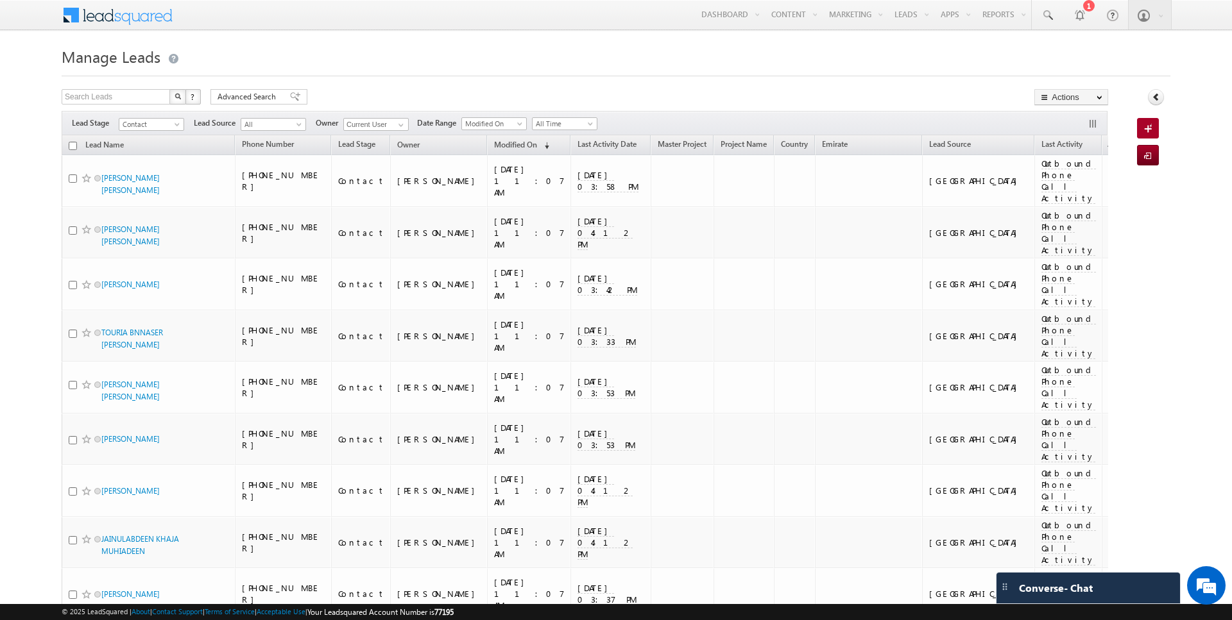
click at [74, 144] on input "checkbox" at bounding box center [73, 146] width 8 height 8
checkbox input "true"
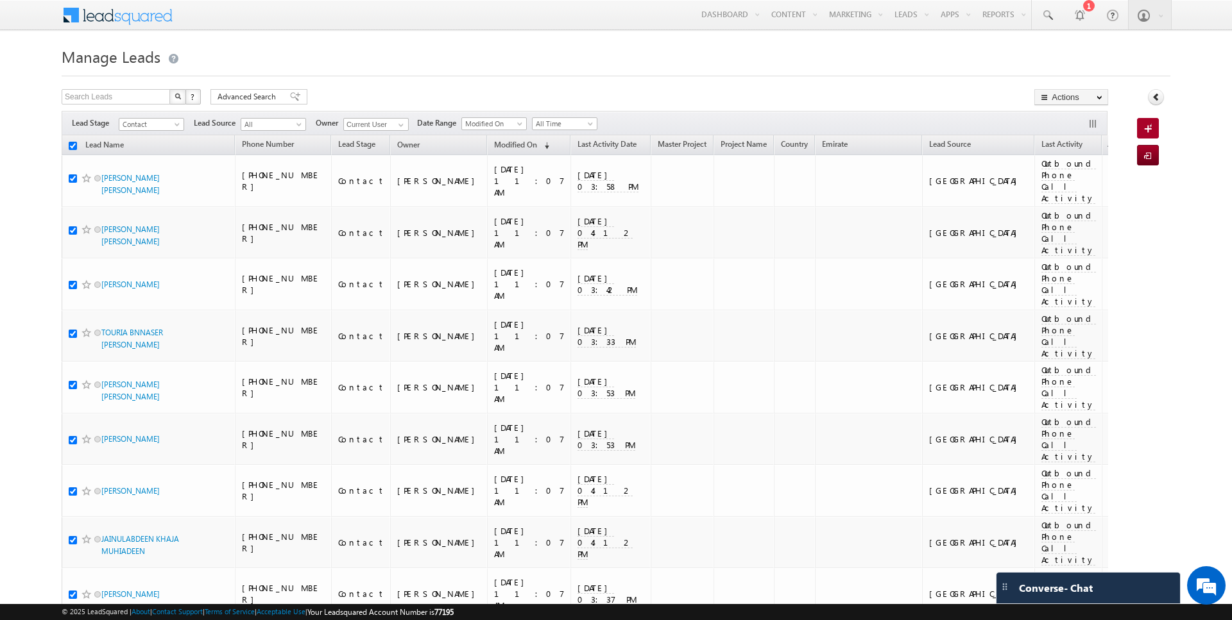
checkbox input "true"
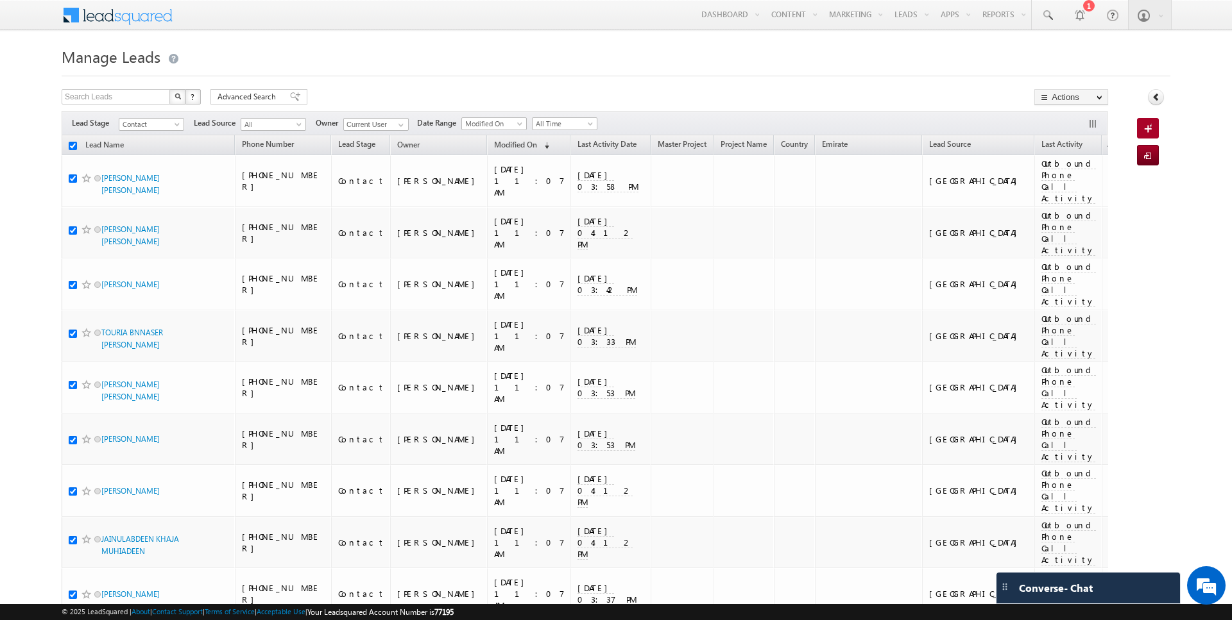
checkbox input "true"
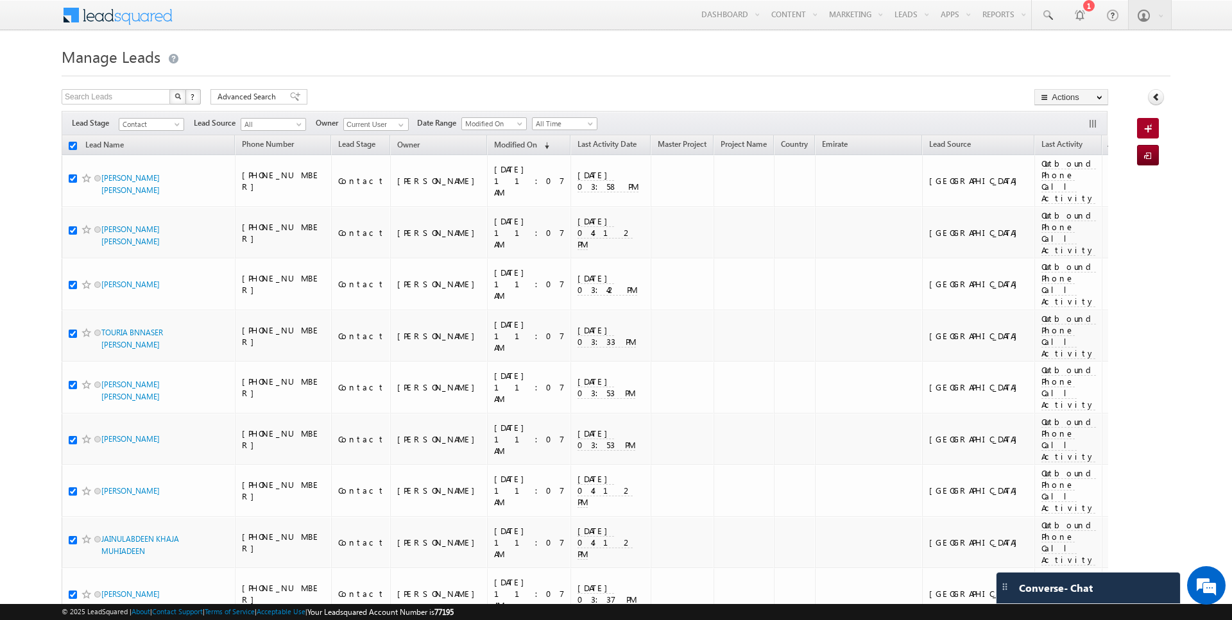
checkbox input "true"
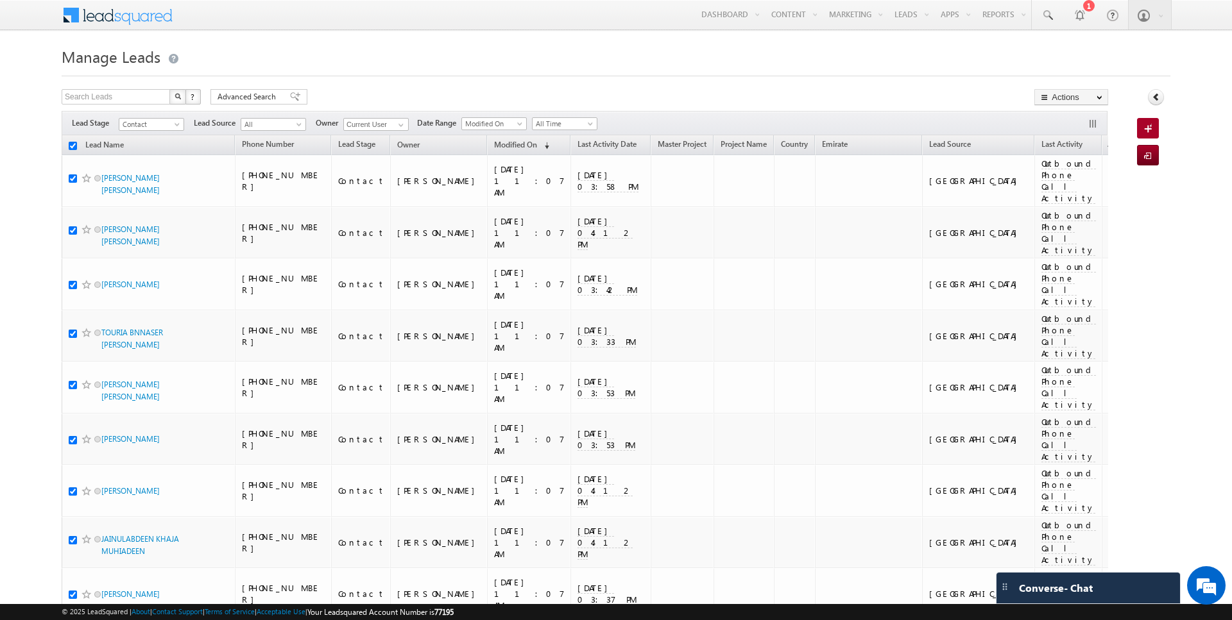
checkbox input "true"
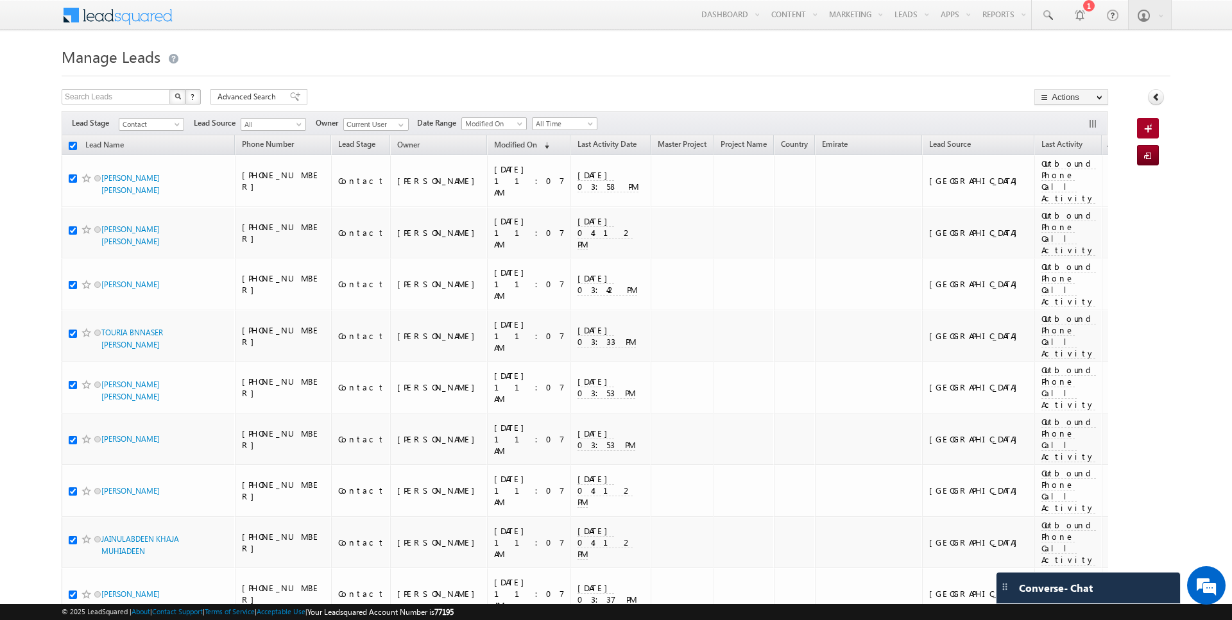
checkbox input "true"
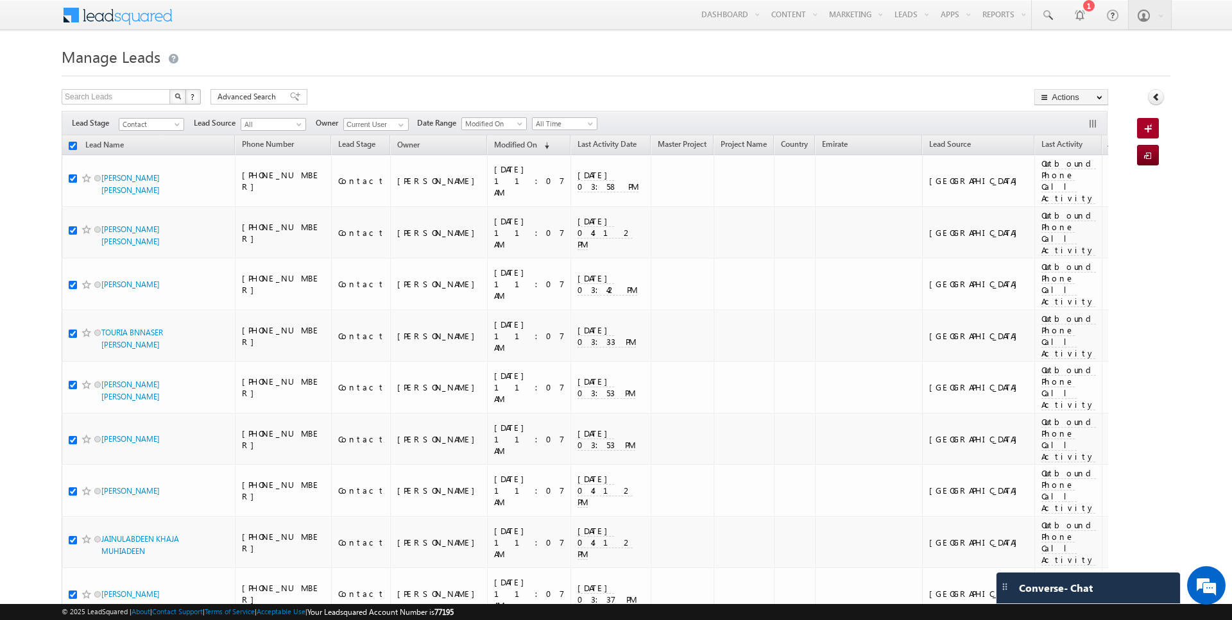
checkbox input "true"
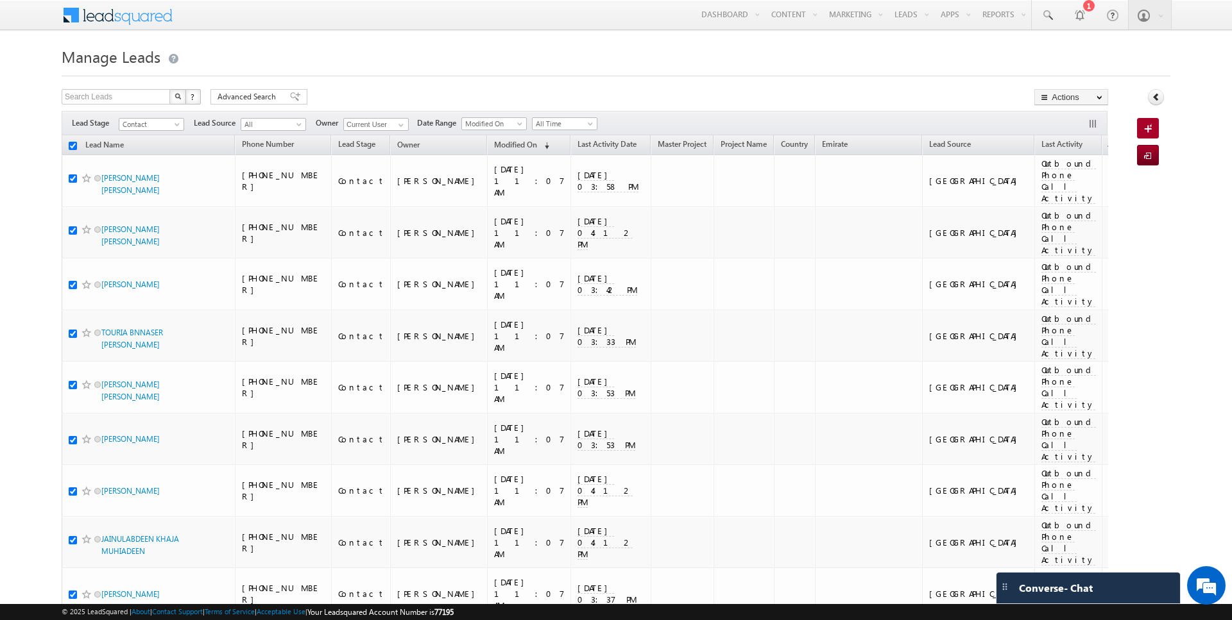
checkbox input "true"
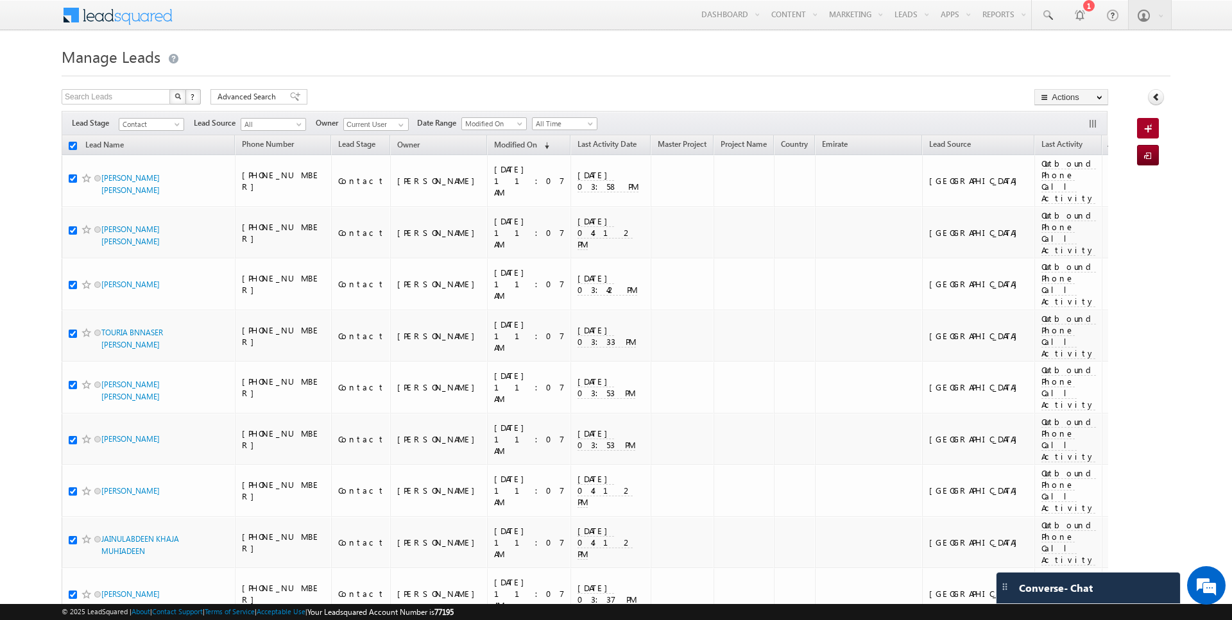
checkbox input "true"
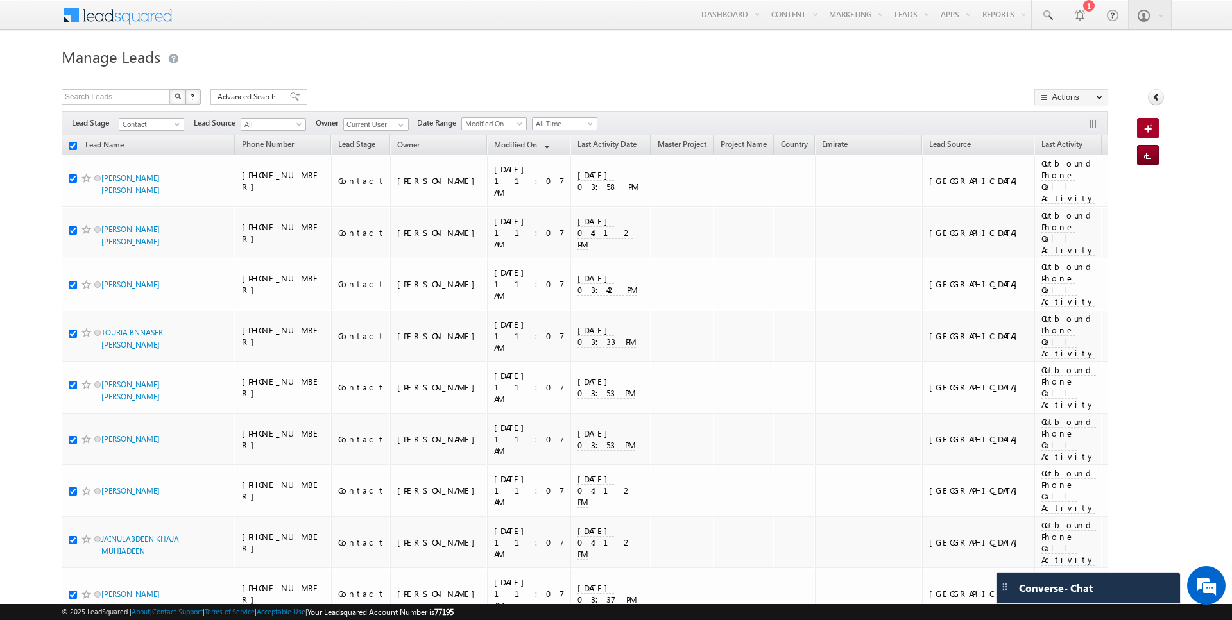
checkbox input "true"
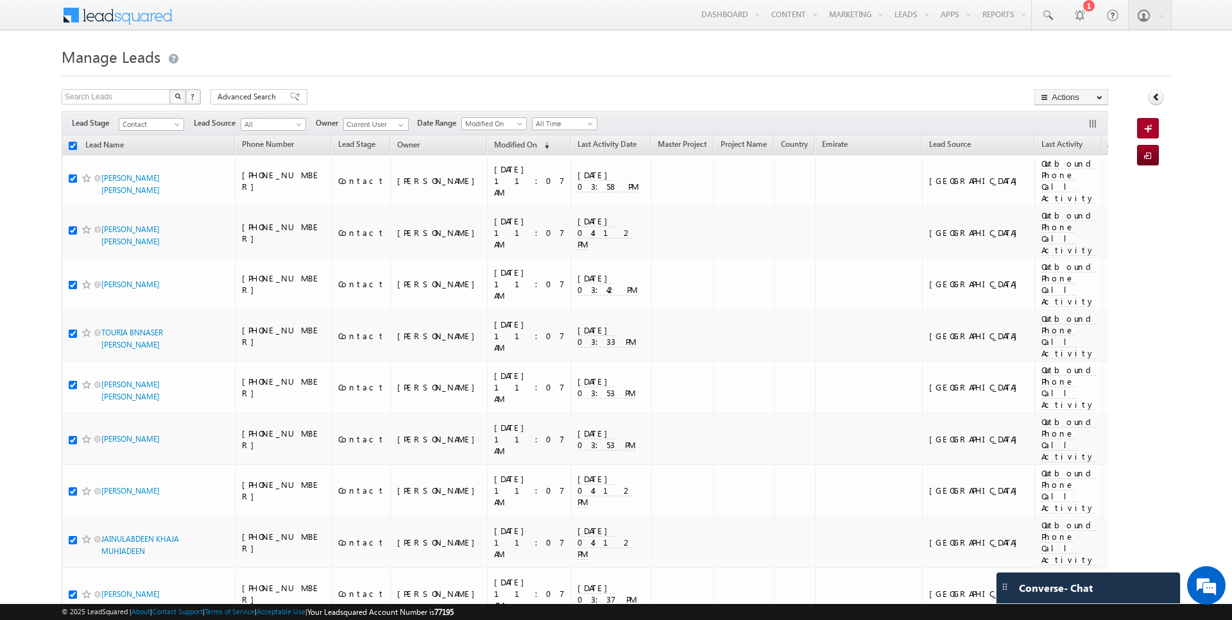
checkbox input "true"
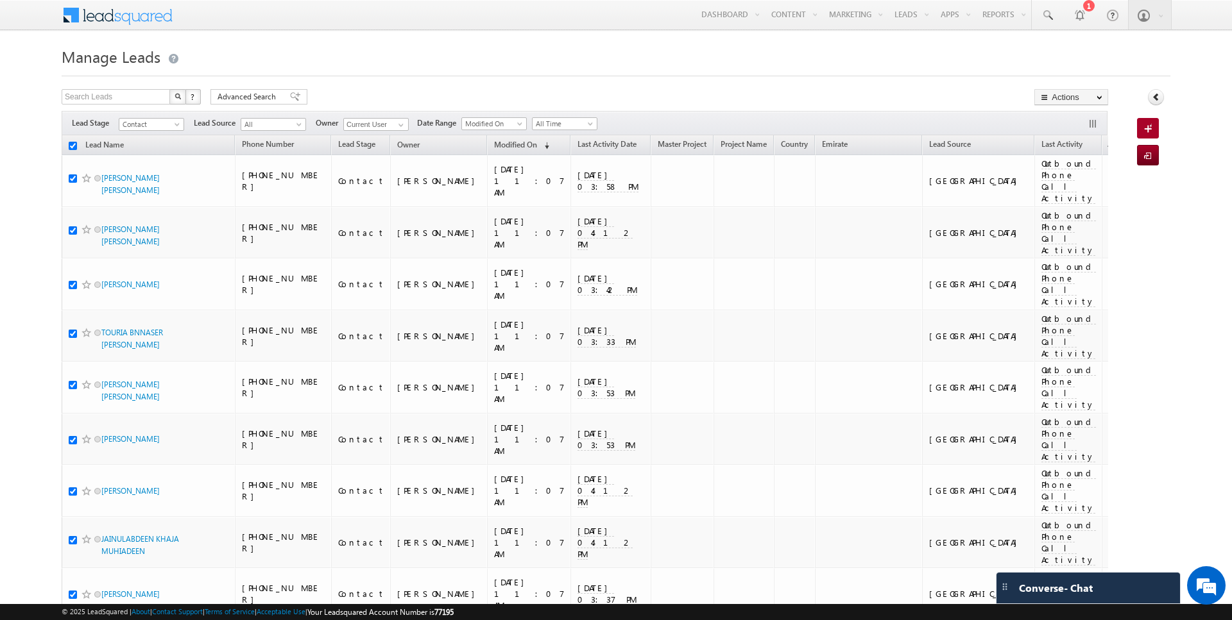
checkbox input "true"
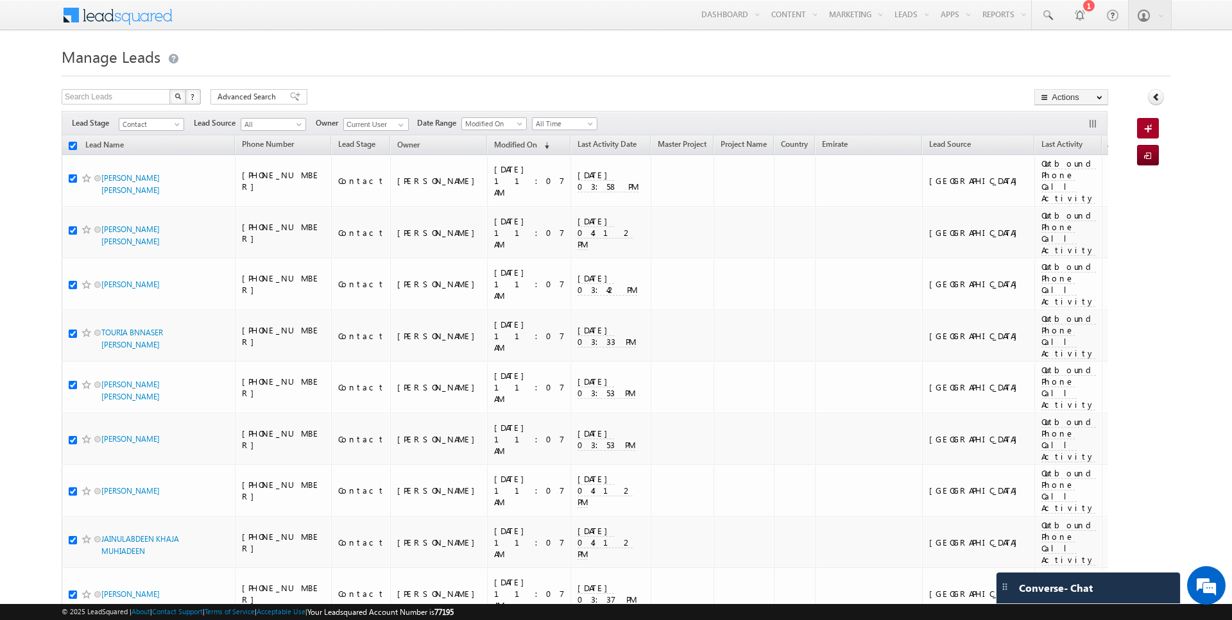
checkbox input "true"
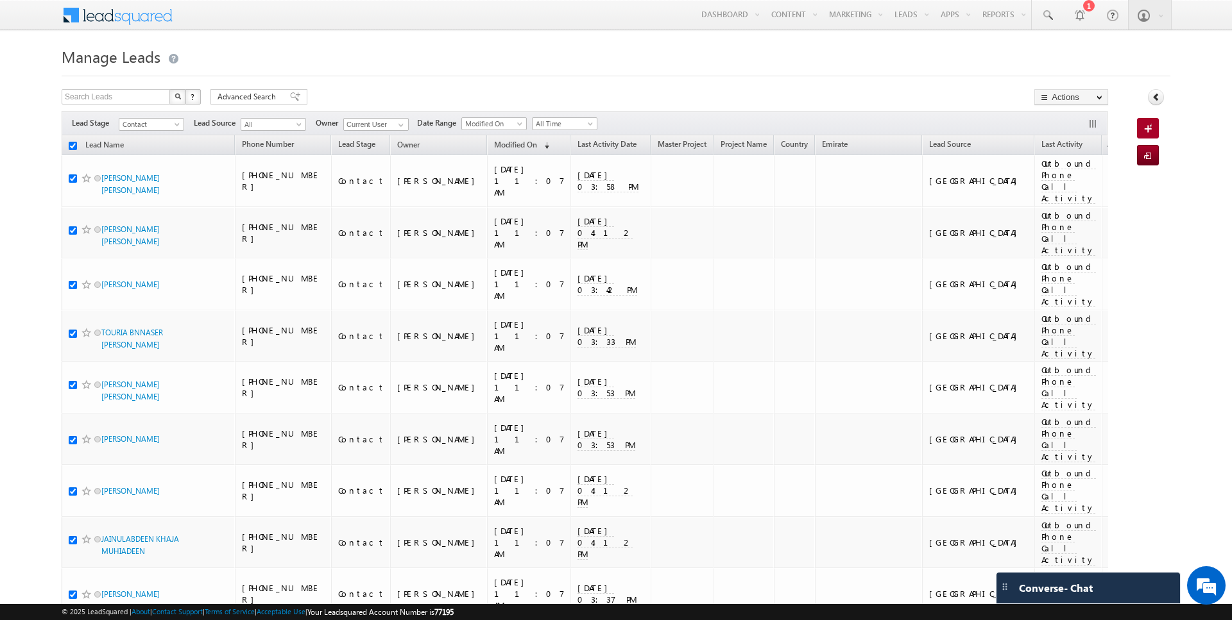
checkbox input "true"
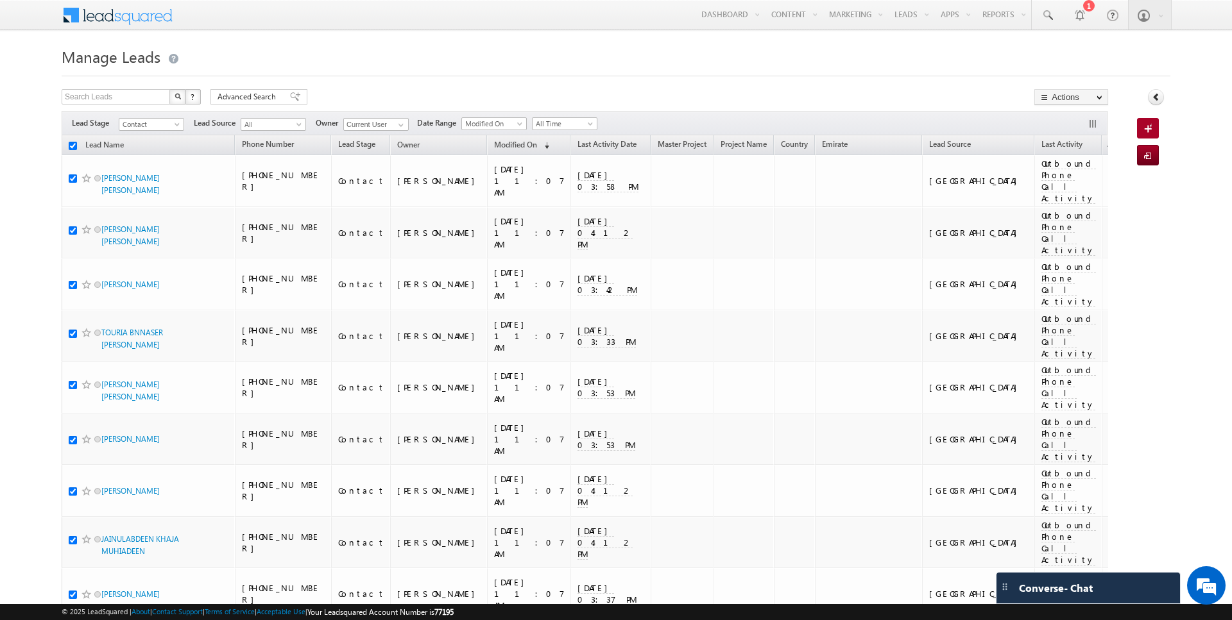
checkbox input "true"
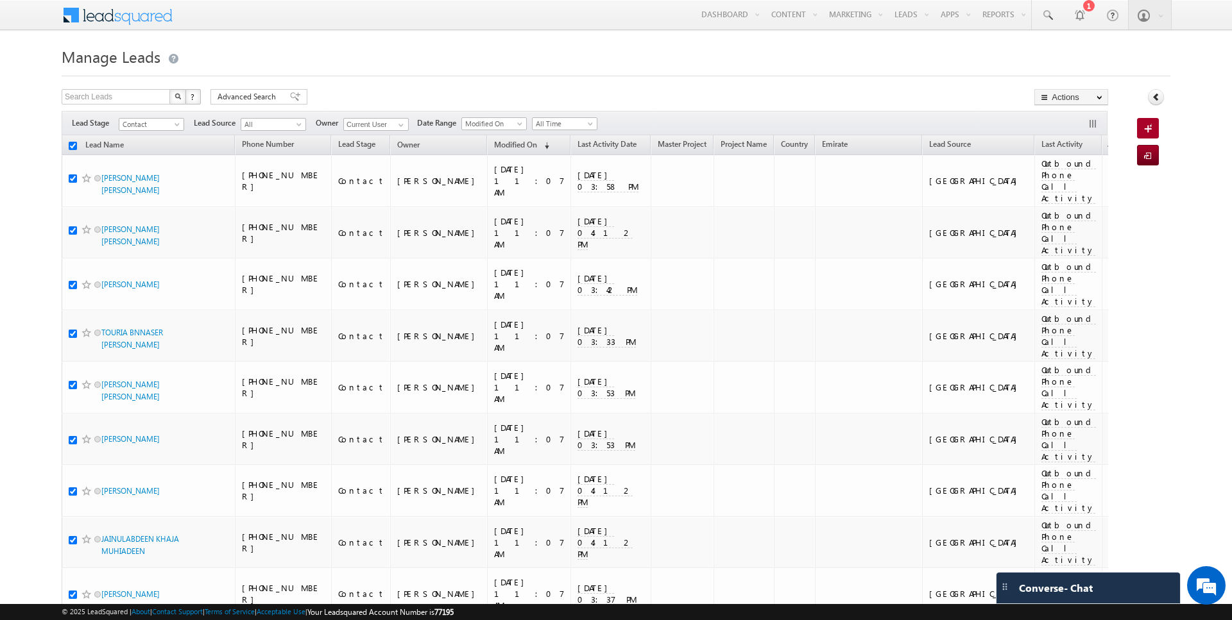
checkbox input "true"
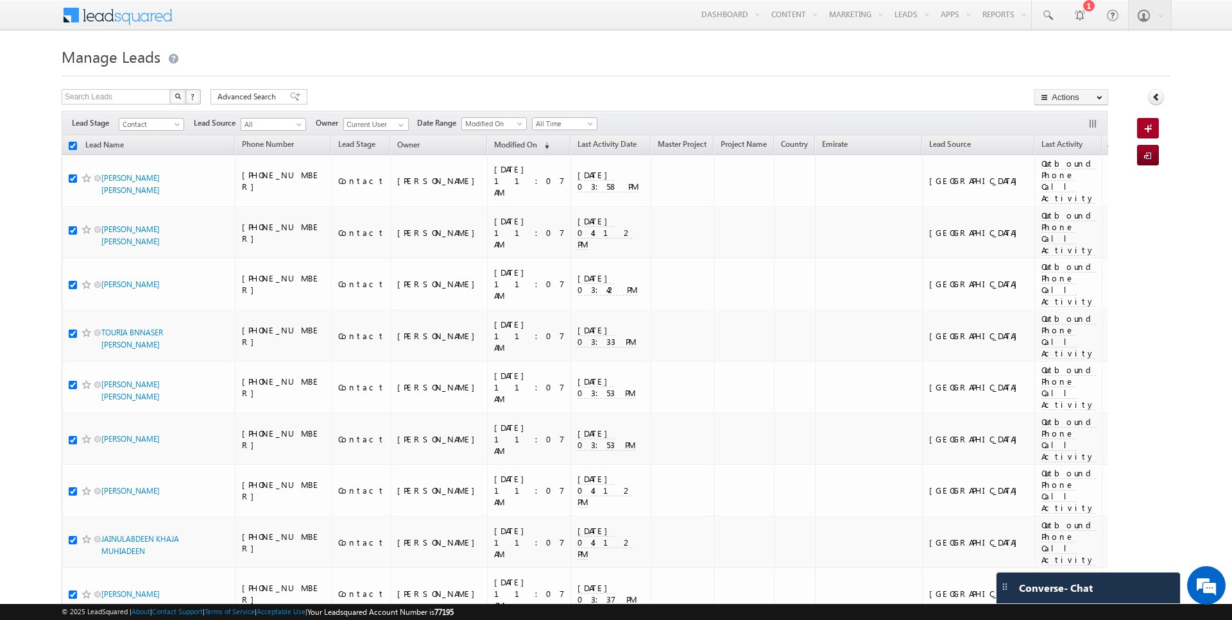
checkbox input "true"
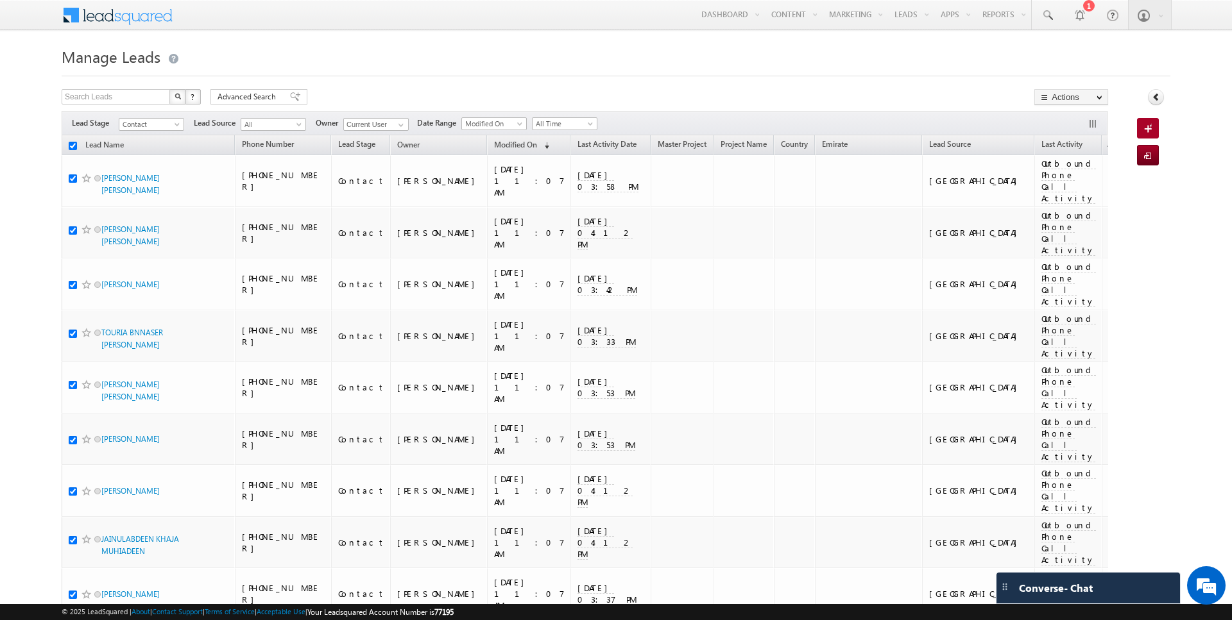
checkbox input "true"
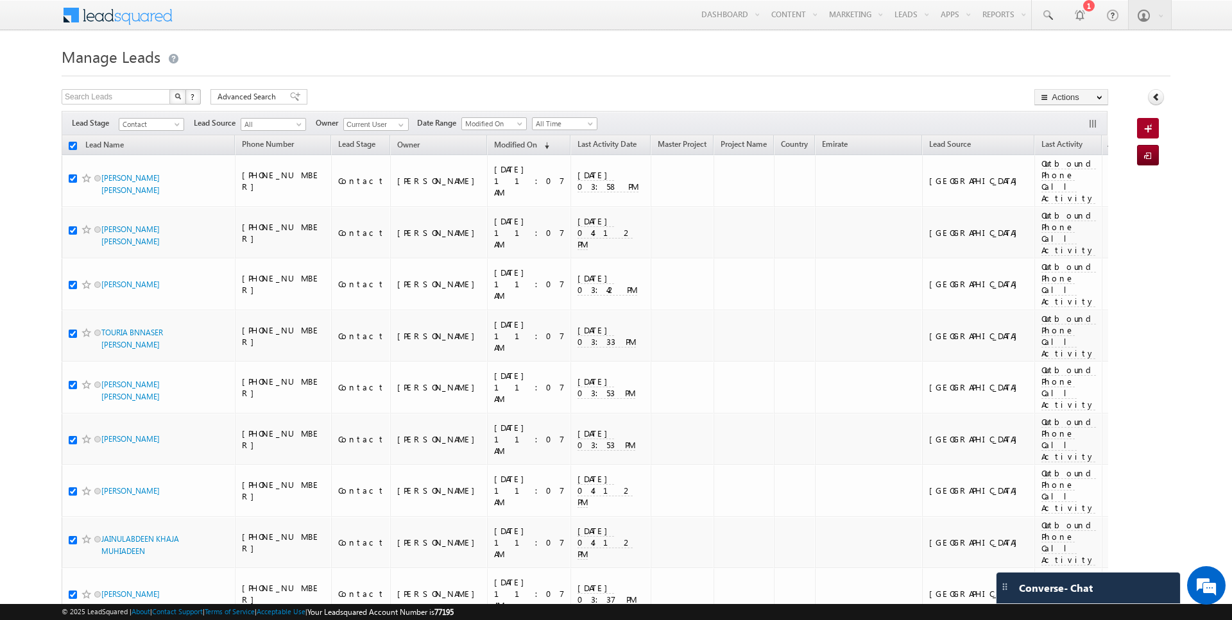
checkbox input "true"
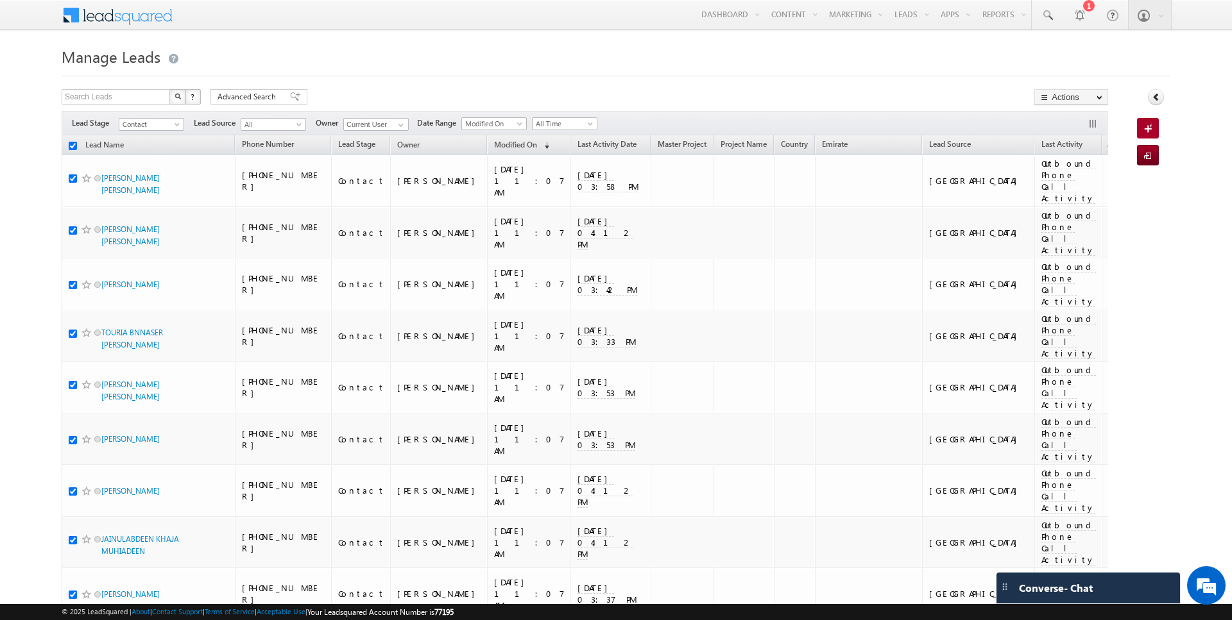
checkbox input "true"
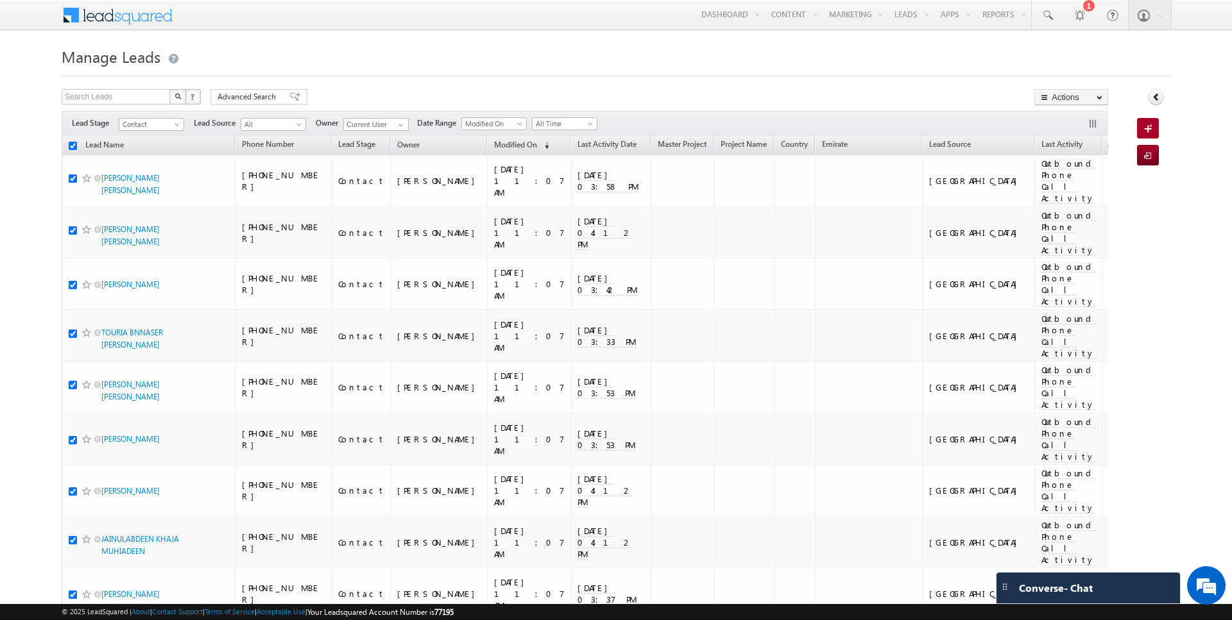
checkbox input "true"
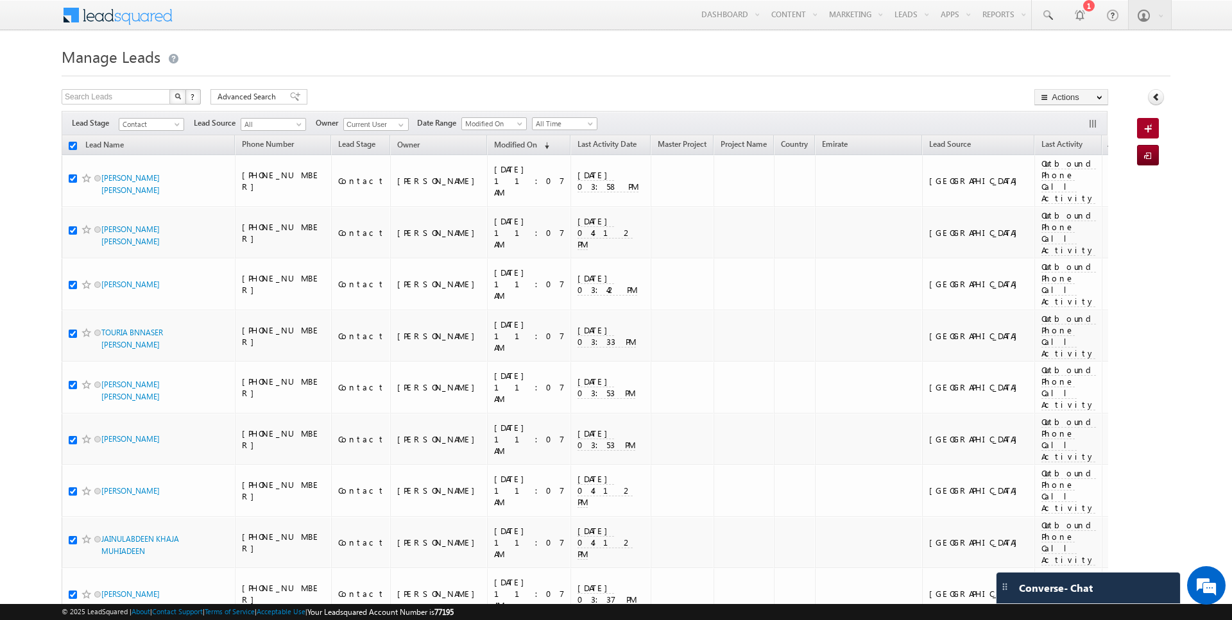
checkbox input "true"
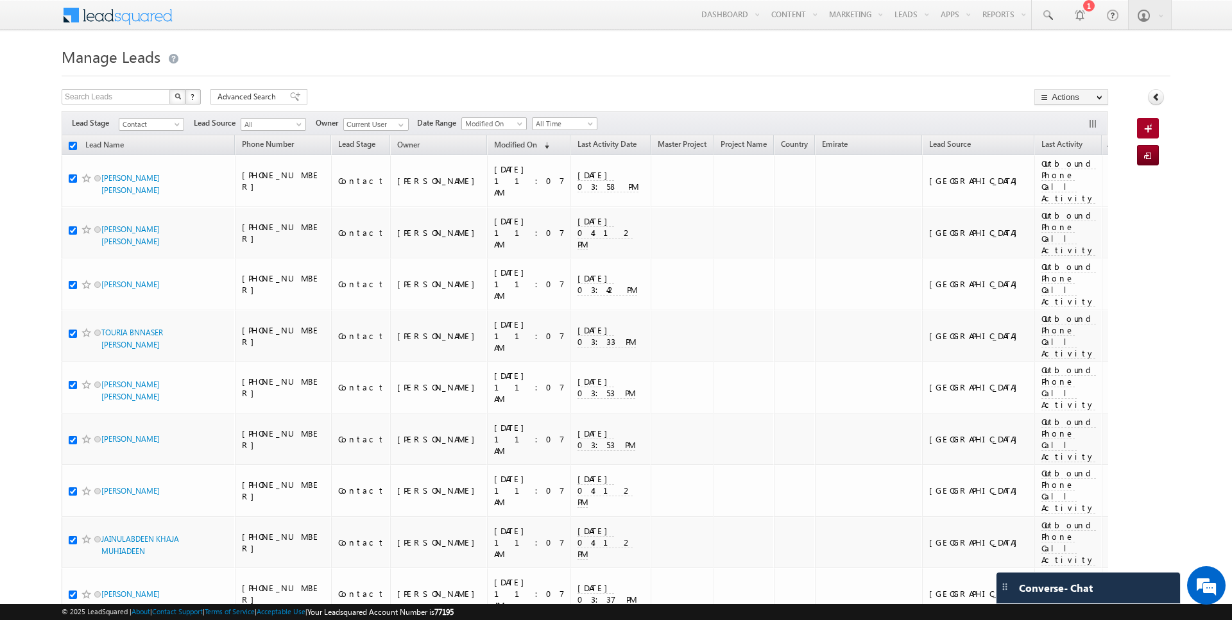
checkbox input "true"
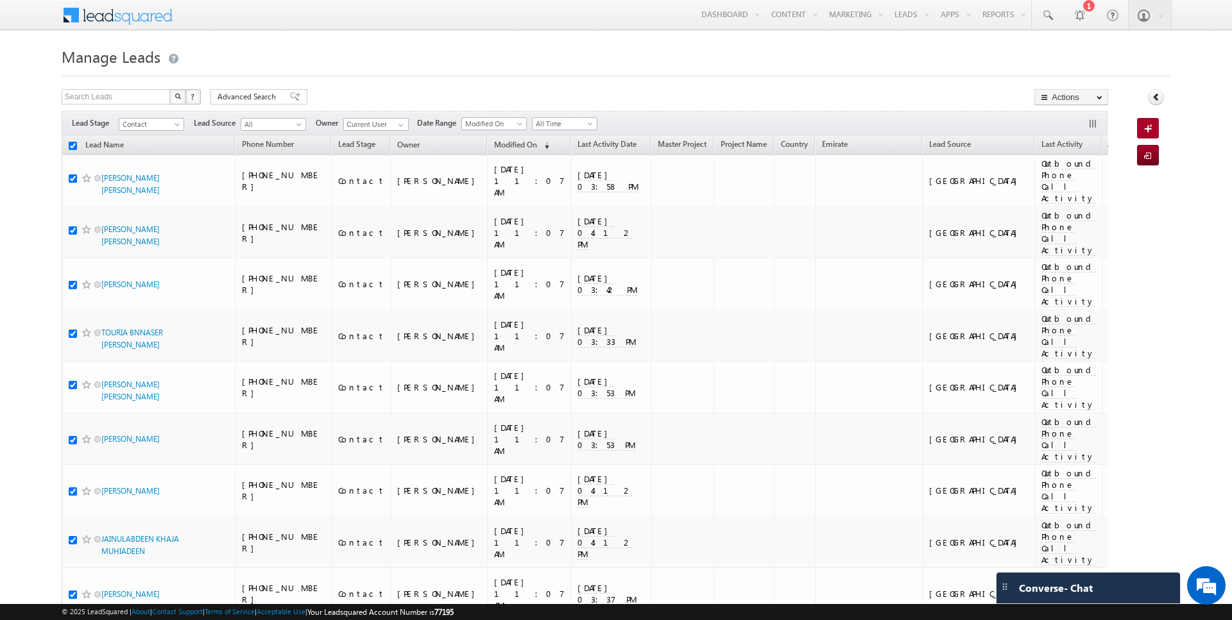
checkbox input "true"
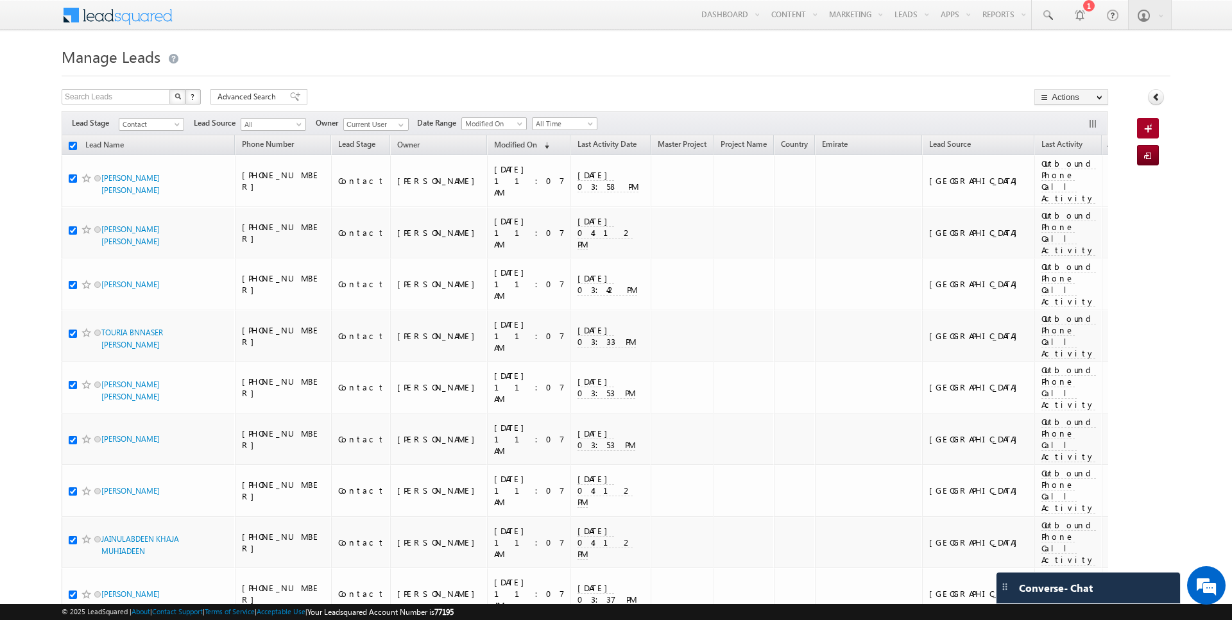
checkbox input "true"
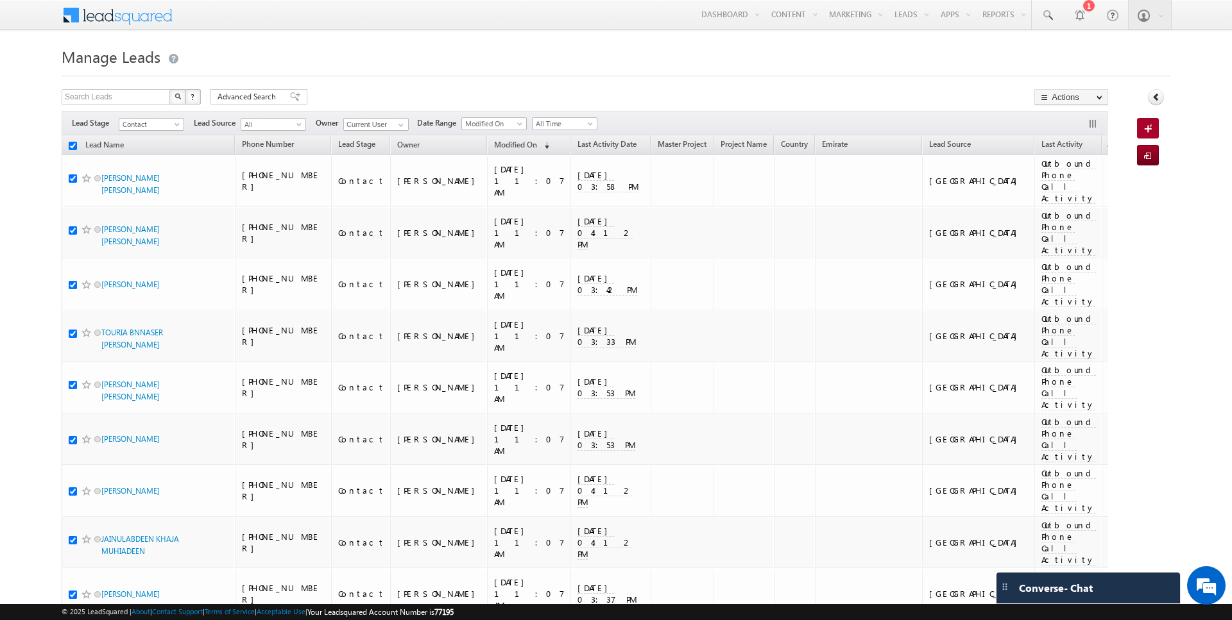
checkbox input "true"
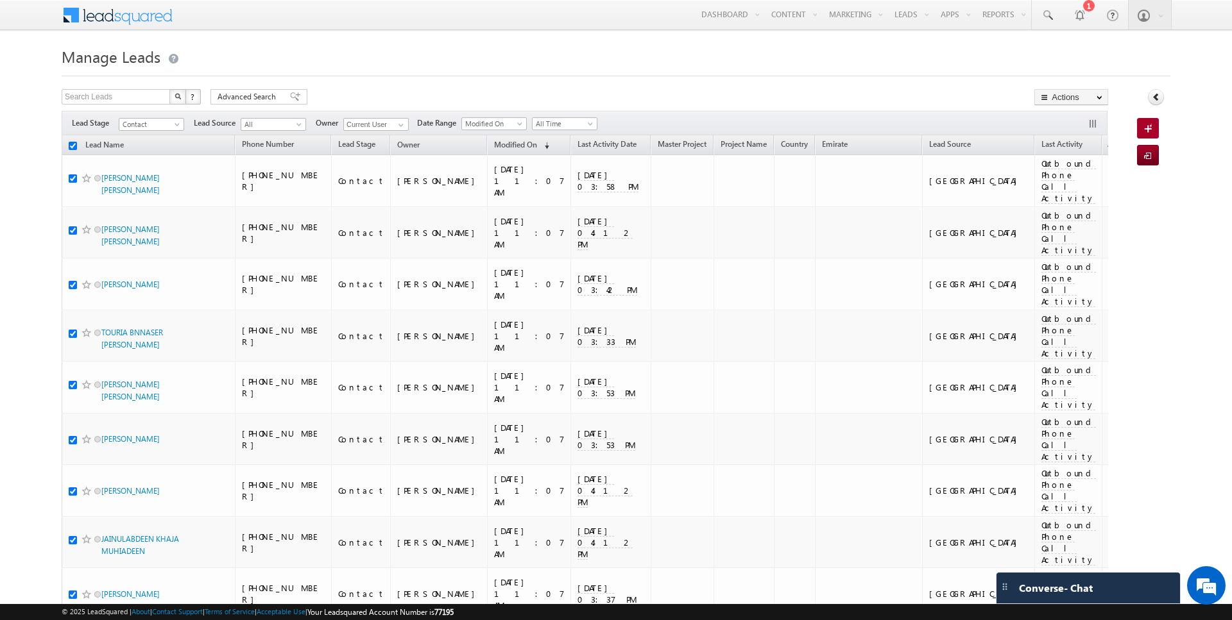
checkbox input "true"
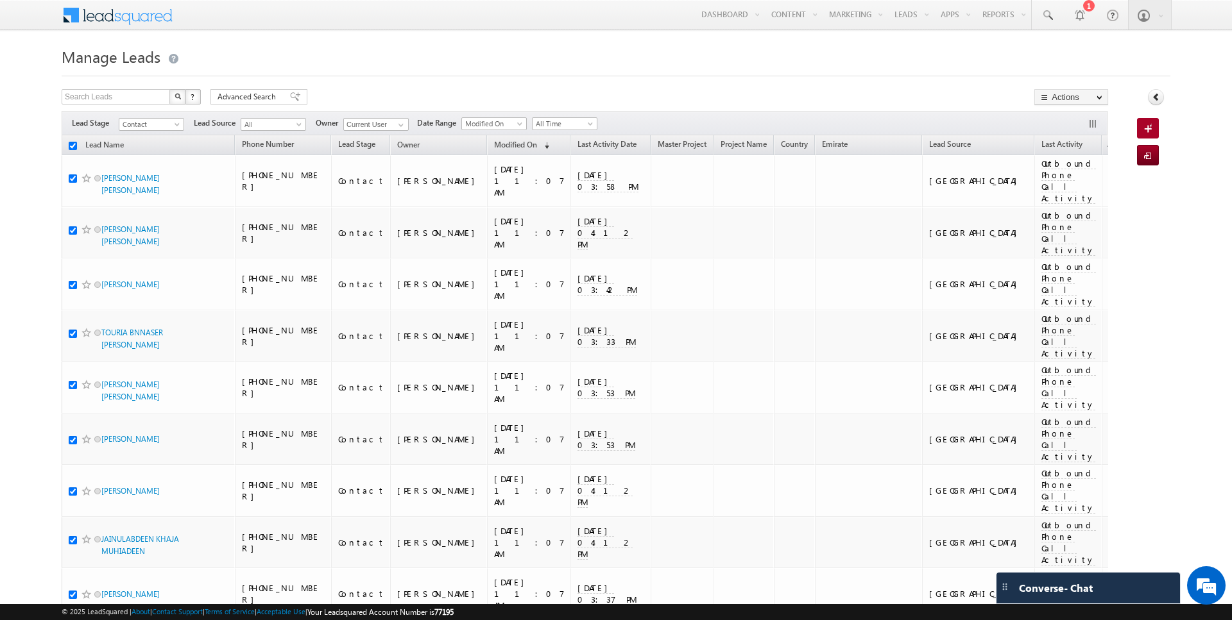
checkbox input "true"
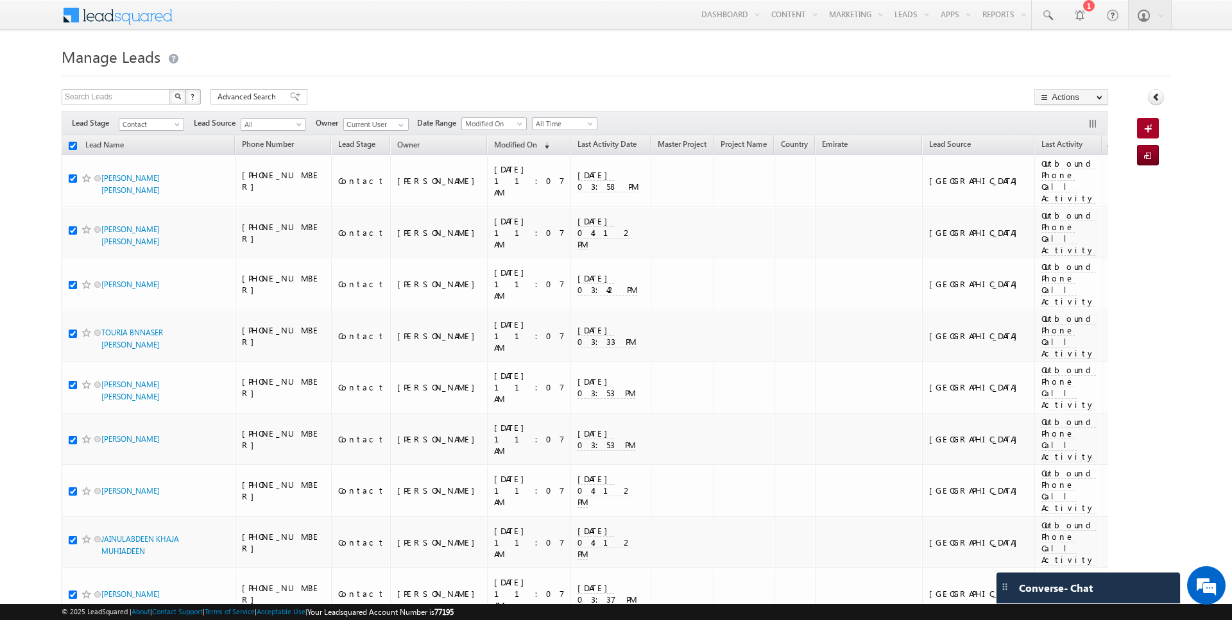
checkbox input "true"
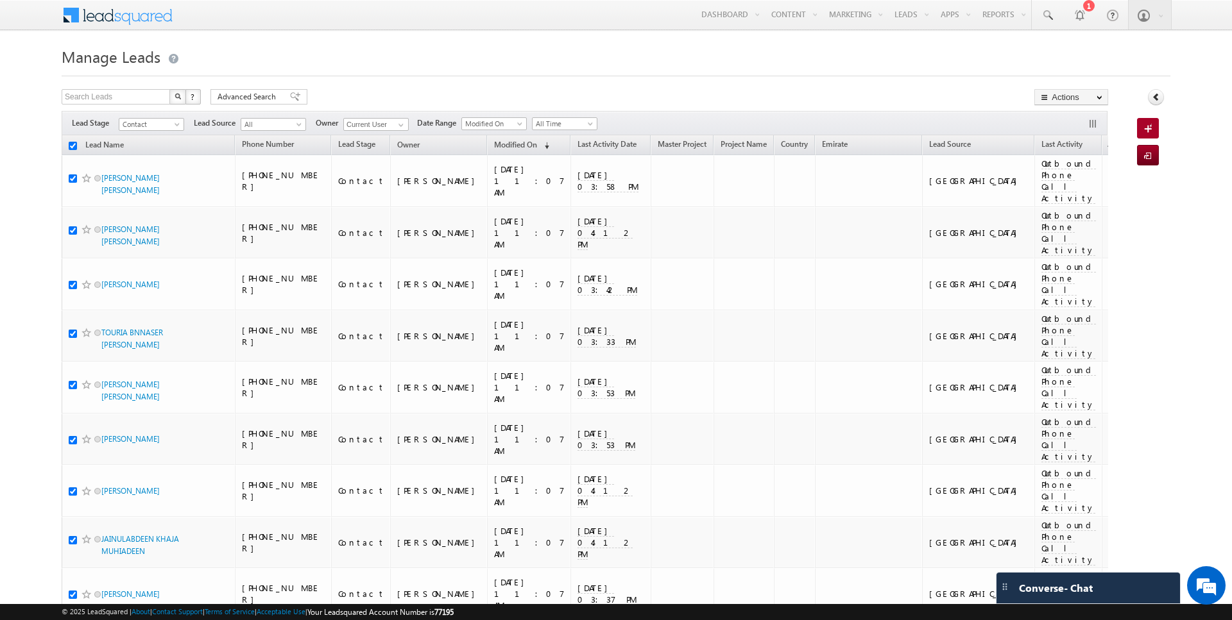
checkbox input "true"
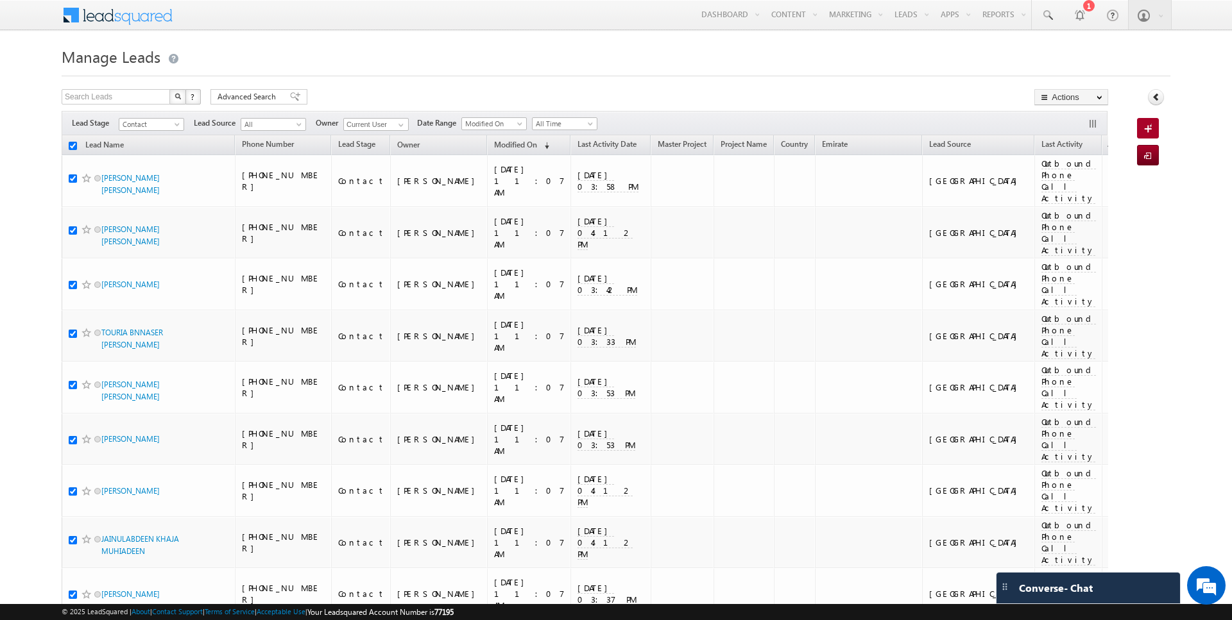
checkbox input "true"
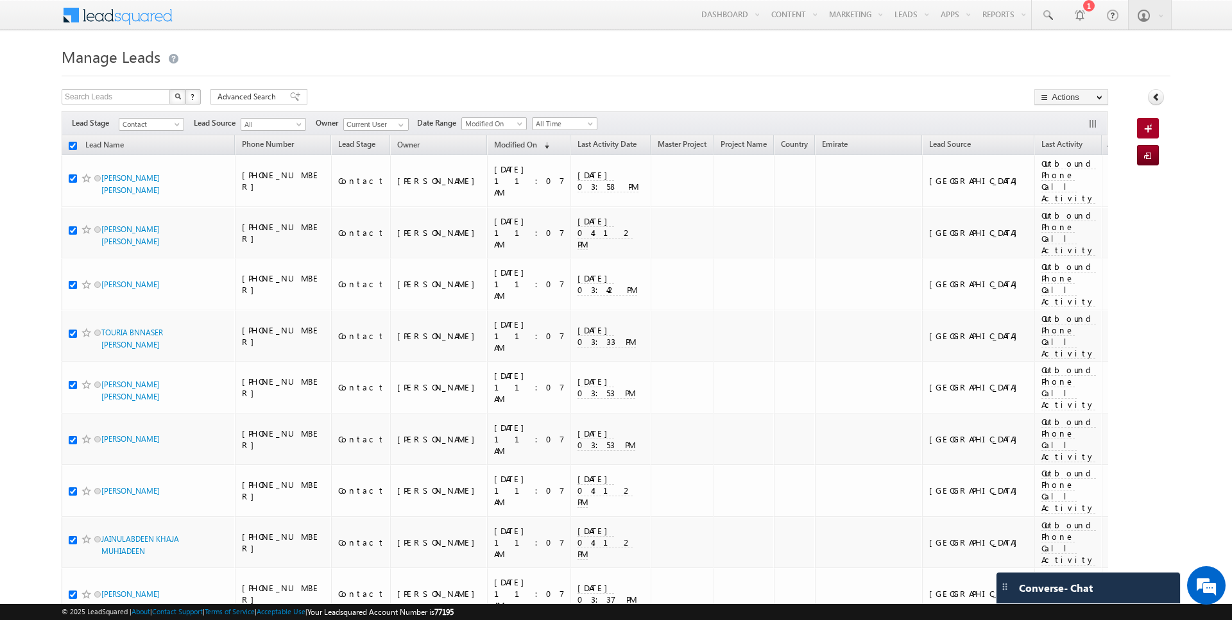
checkbox input "true"
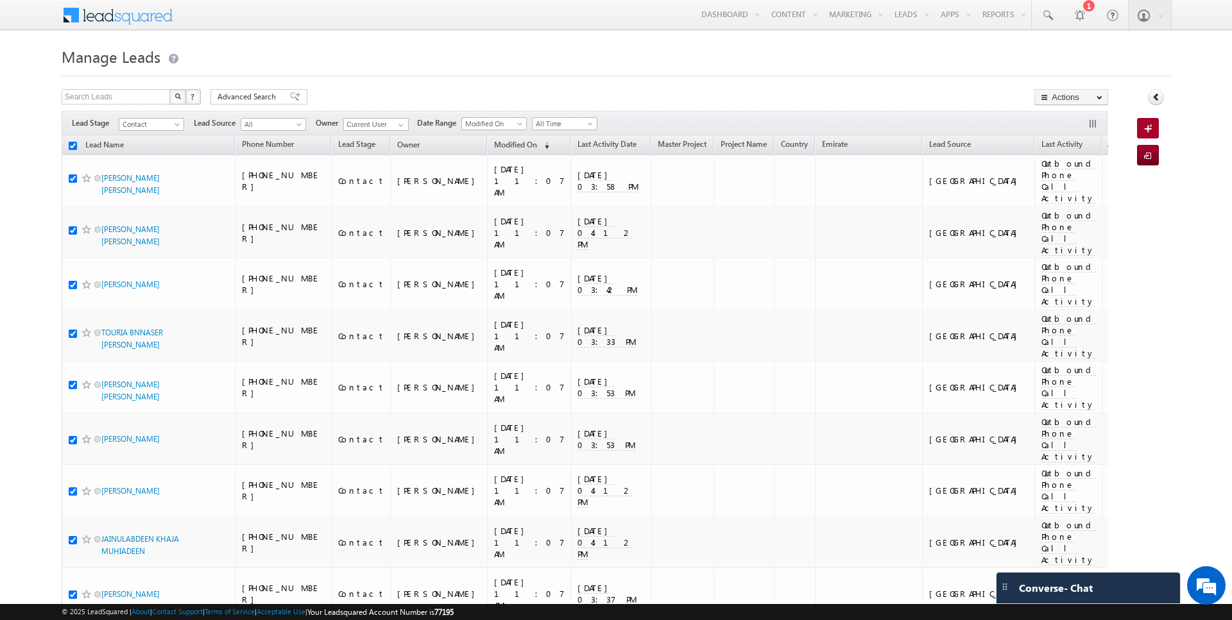
checkbox input "true"
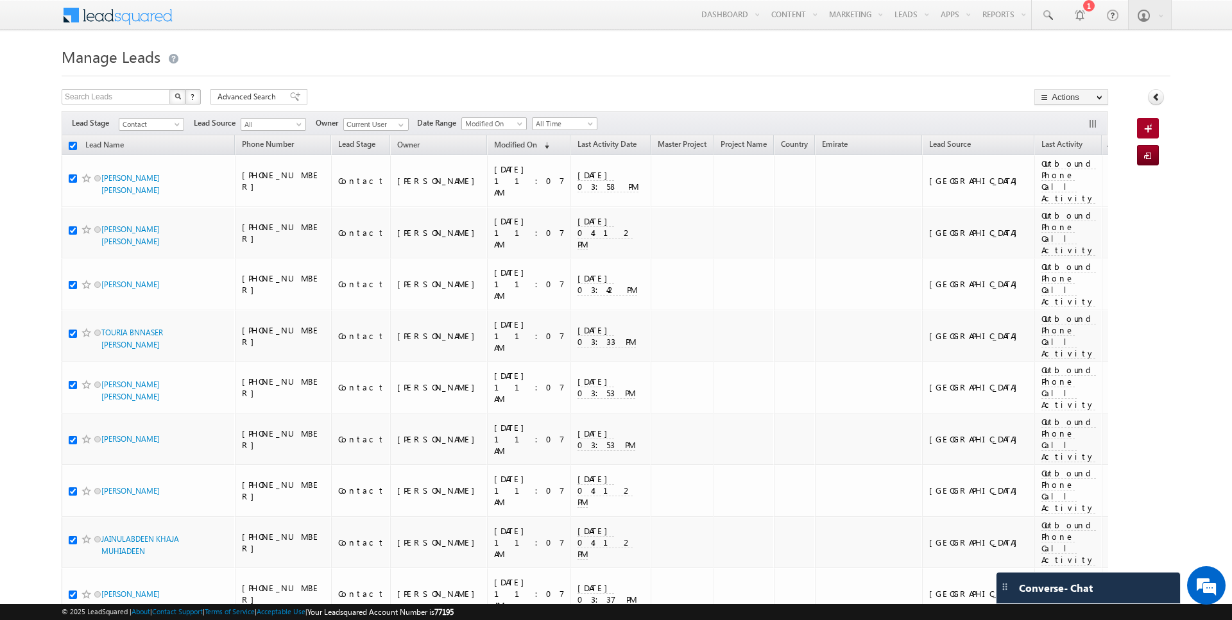
checkbox input "true"
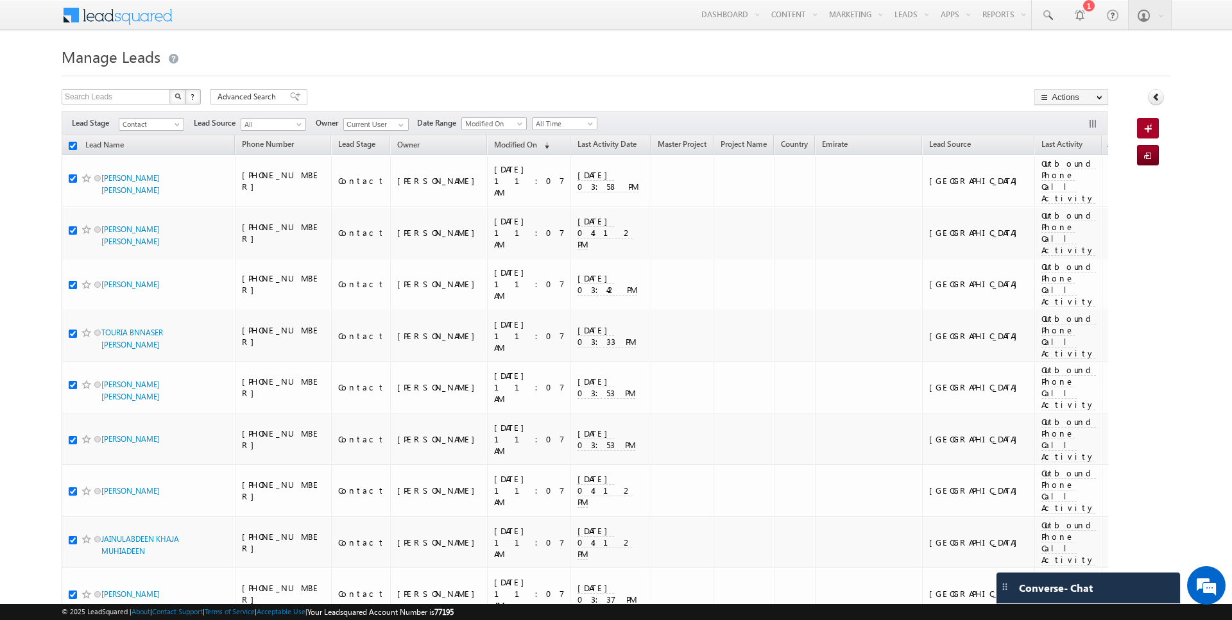
checkbox input "true"
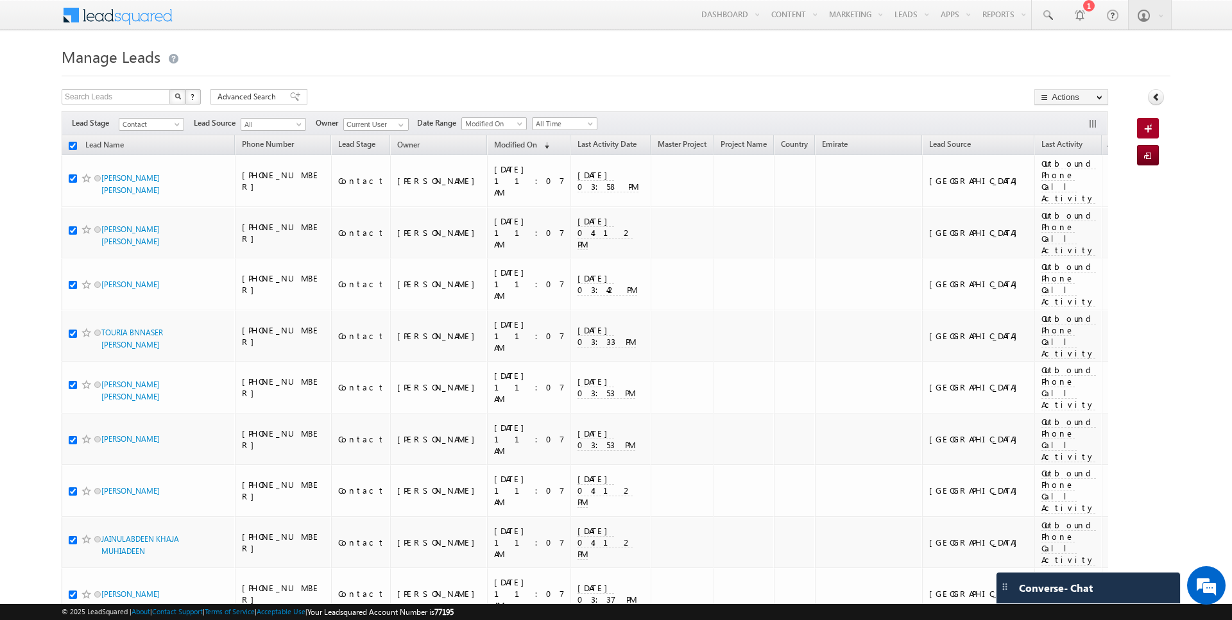
checkbox input "true"
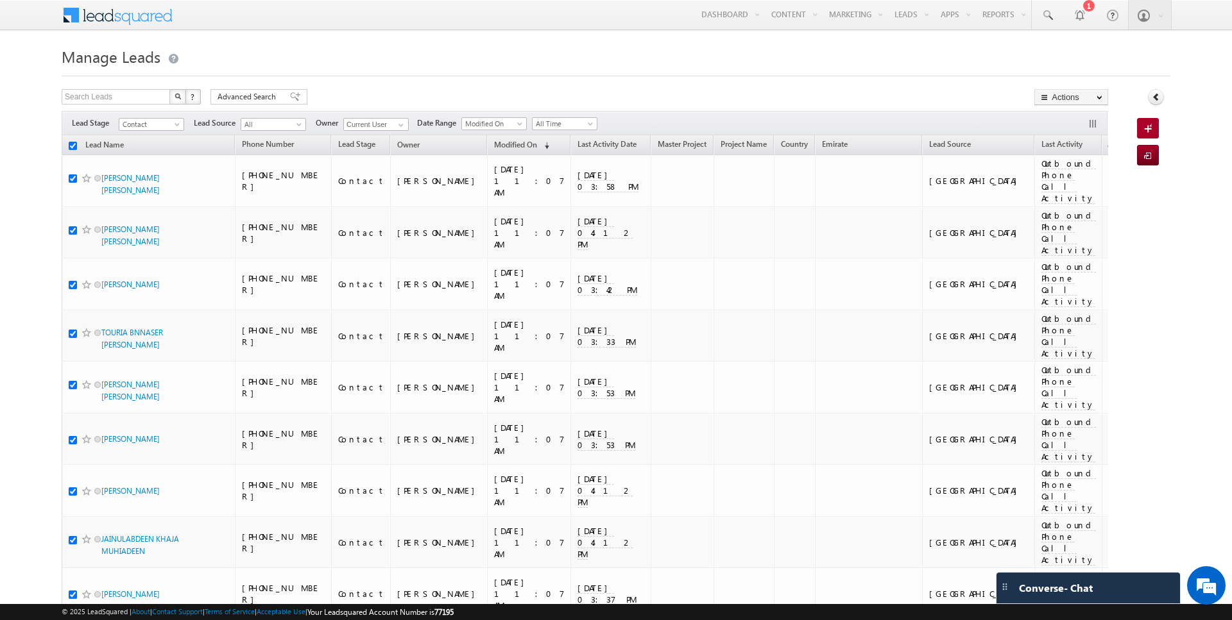
checkbox input "true"
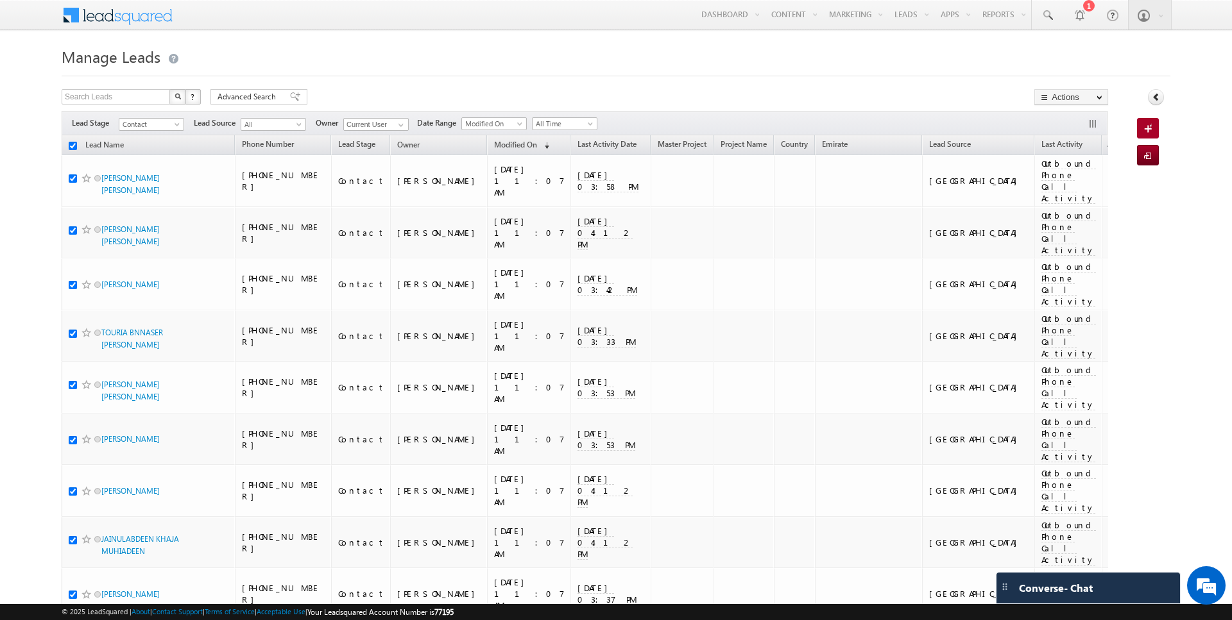
checkbox input "true"
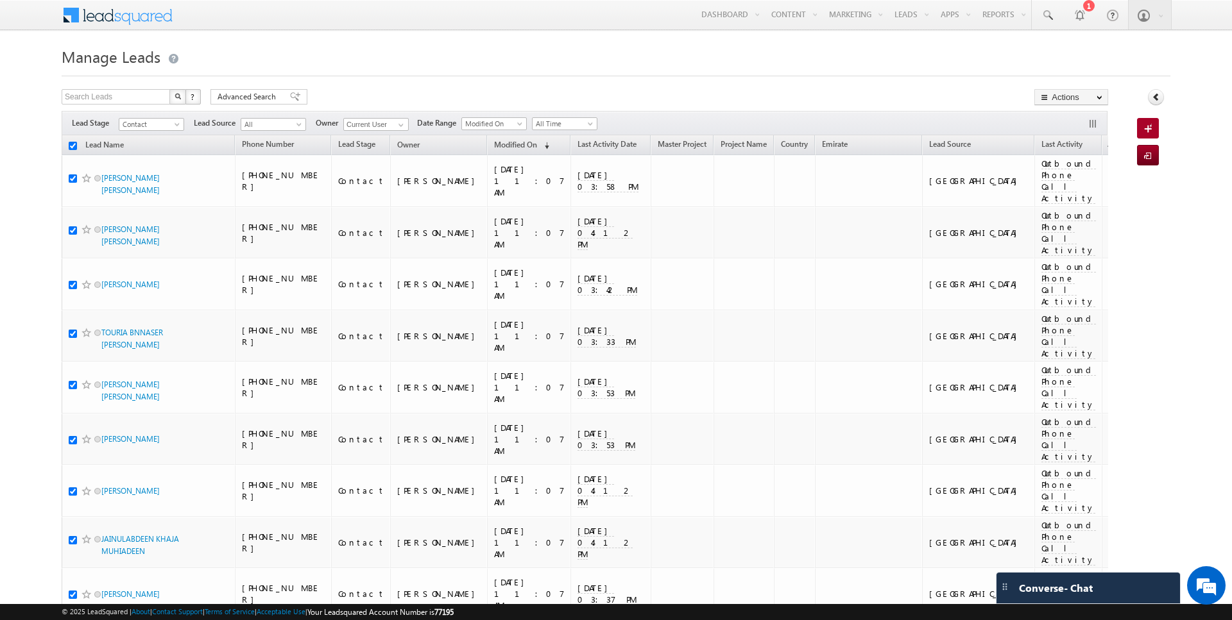
checkbox input "true"
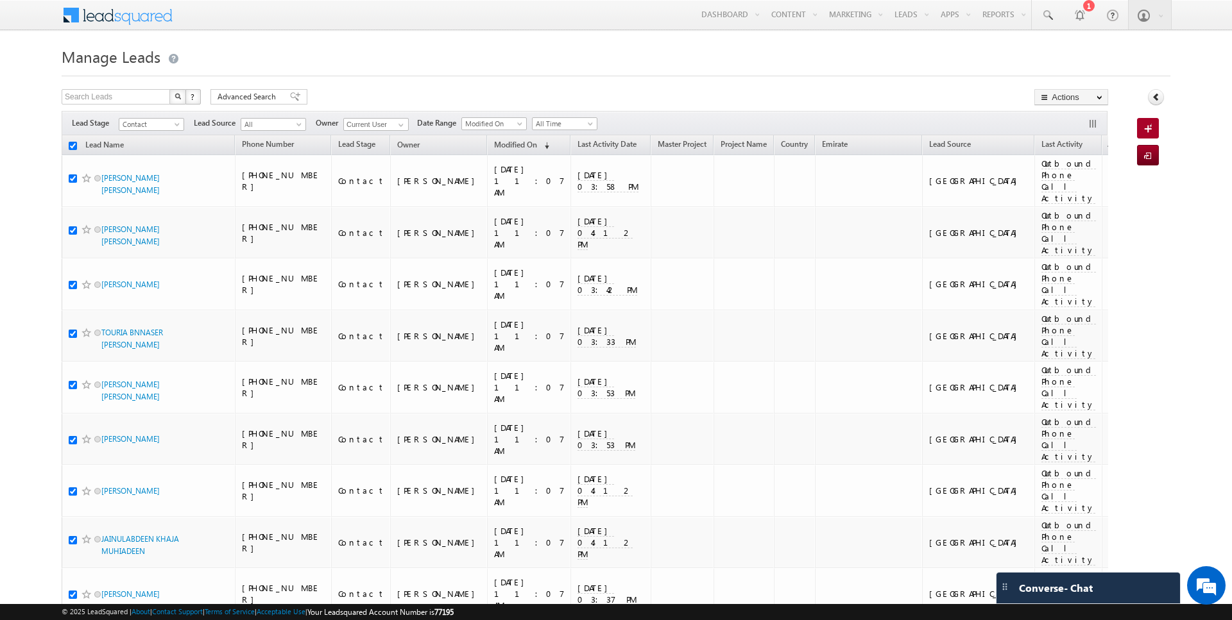
checkbox input "true"
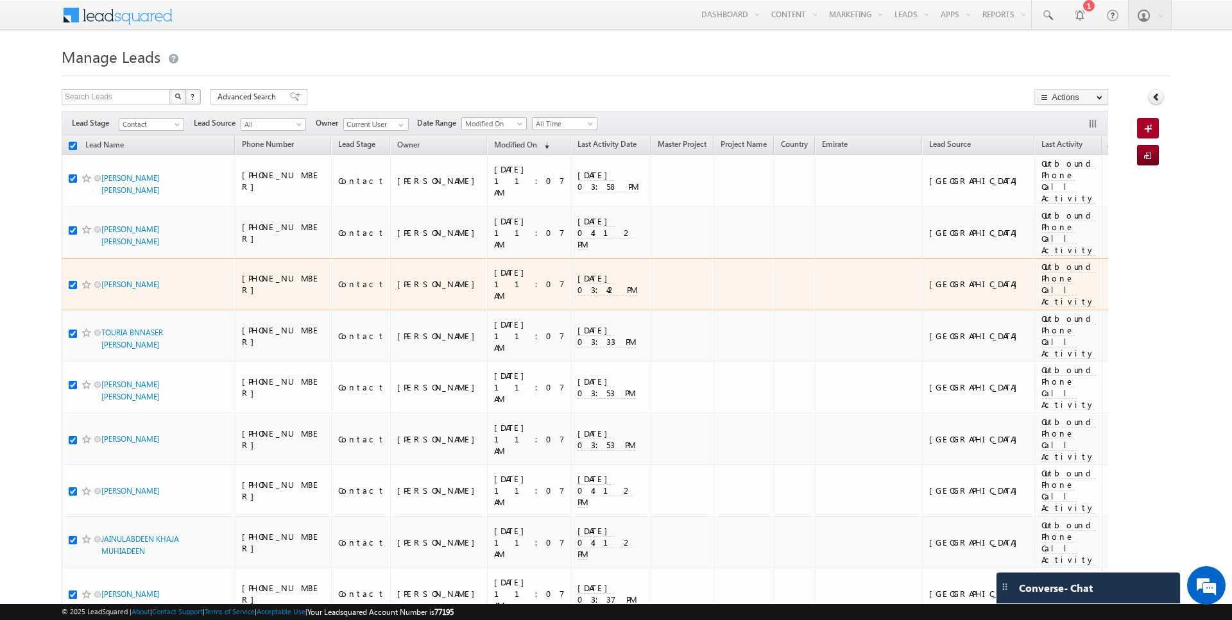
click at [633, 568] on td "[DATE] 03:37 PM" at bounding box center [610, 594] width 80 height 52
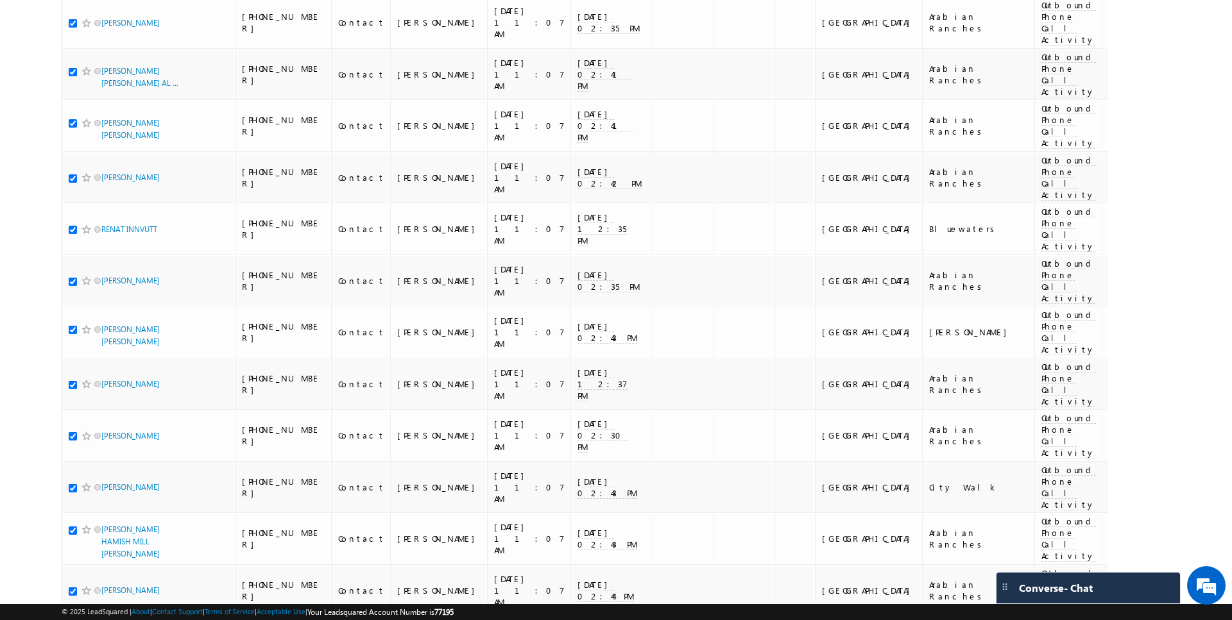
scroll to position [5865, 0]
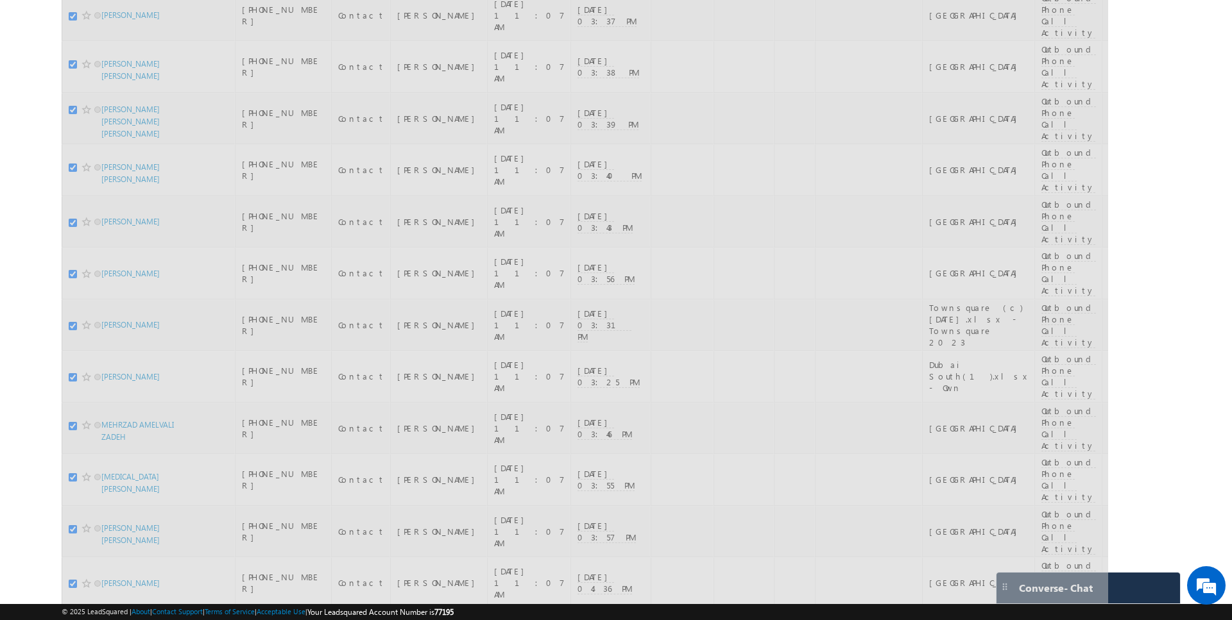
scroll to position [0, 0]
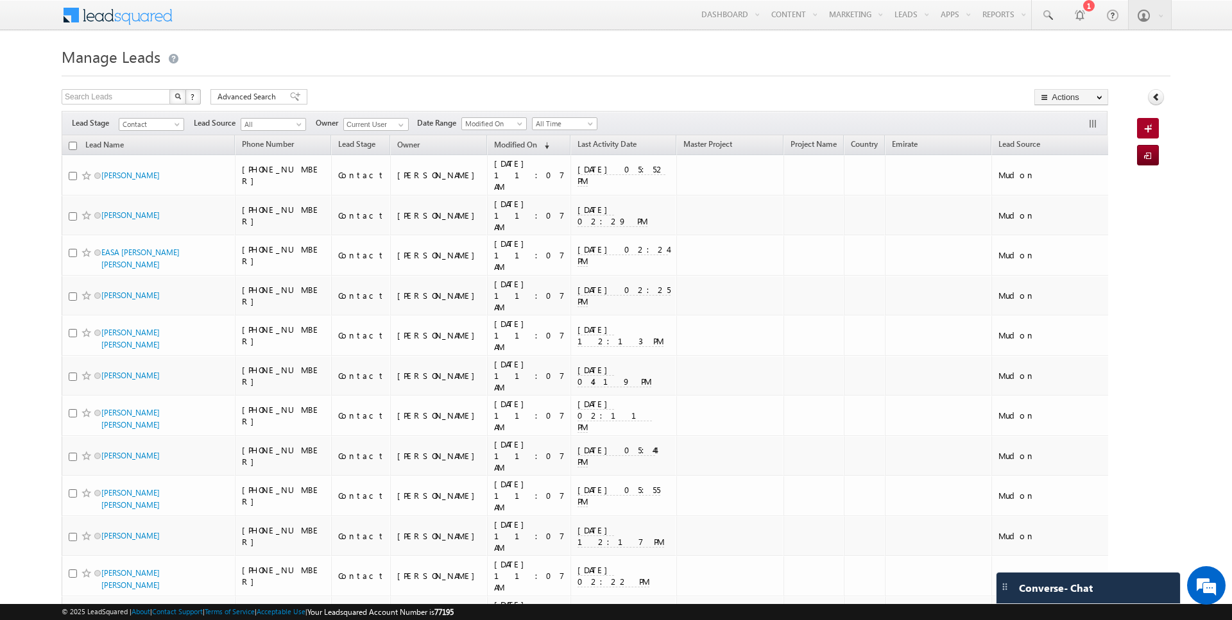
click at [74, 146] on input "checkbox" at bounding box center [73, 146] width 8 height 8
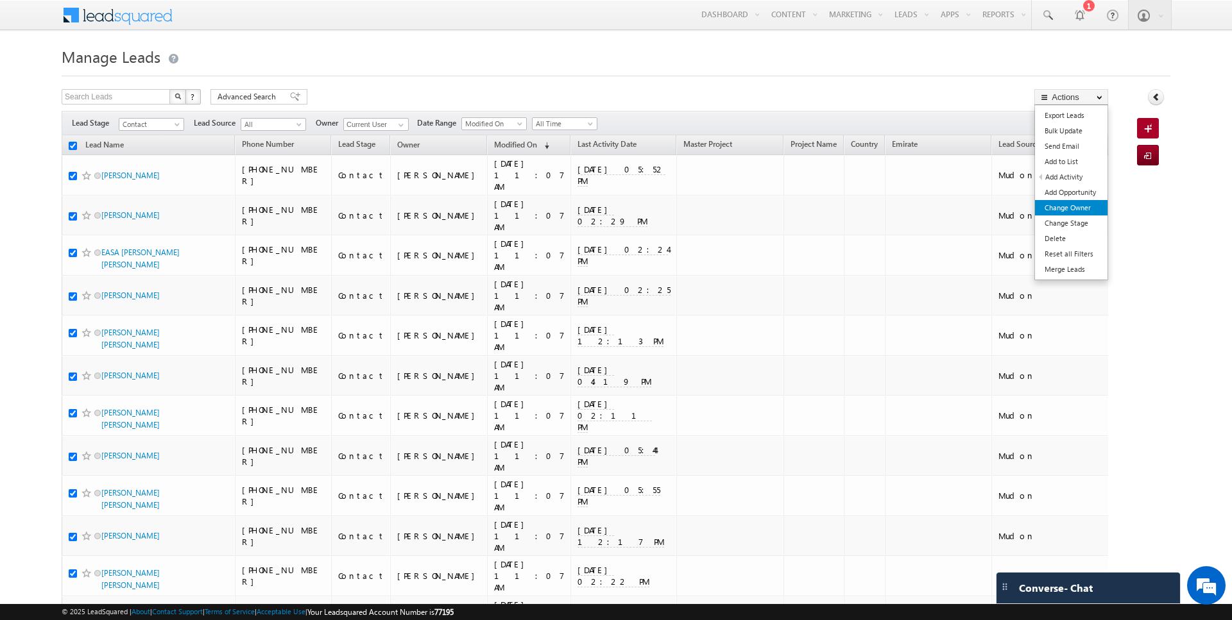
click at [1079, 207] on link "Change Owner" at bounding box center [1071, 207] width 72 height 15
click at [1068, 206] on link "Change Owner" at bounding box center [1071, 207] width 72 height 15
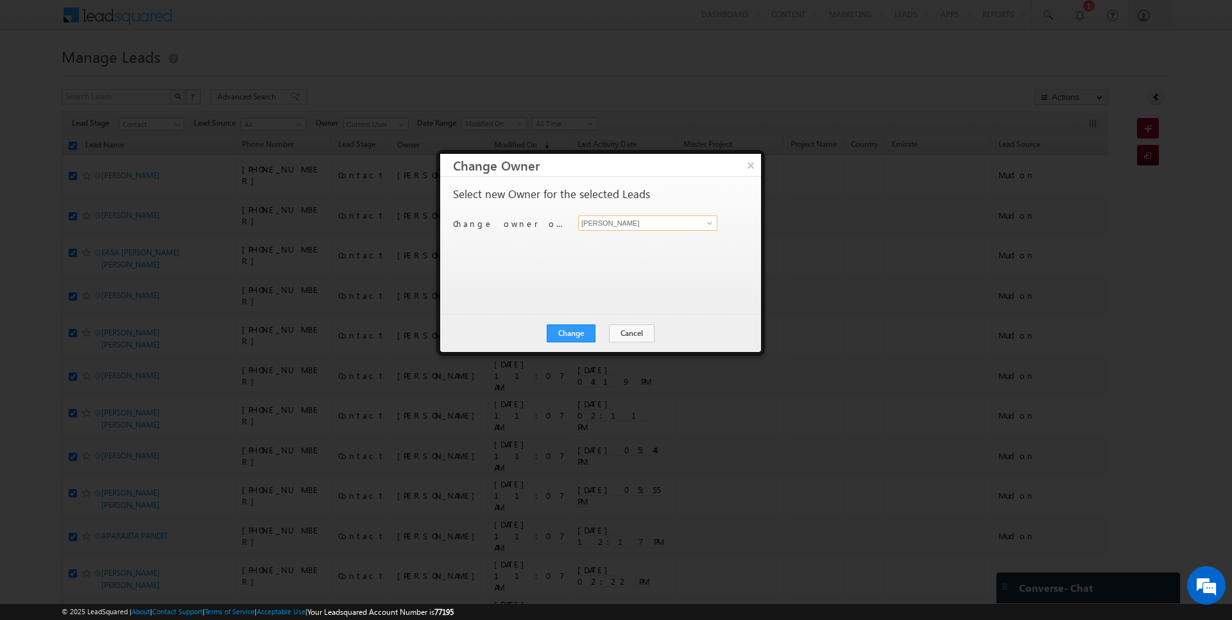
click at [624, 224] on input "[PERSON_NAME]" at bounding box center [647, 223] width 139 height 15
click at [577, 327] on button "Change" at bounding box center [571, 334] width 49 height 18
click at [595, 333] on button "Close" at bounding box center [602, 334] width 41 height 18
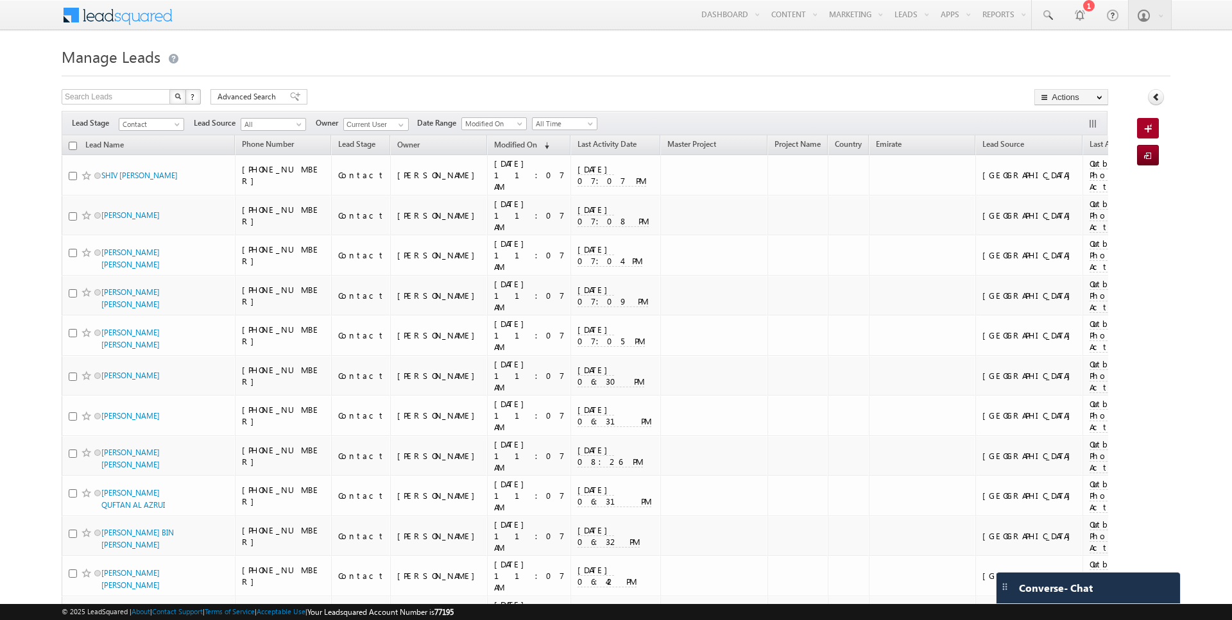
click at [73, 145] on input "checkbox" at bounding box center [73, 146] width 8 height 8
checkbox input "true"
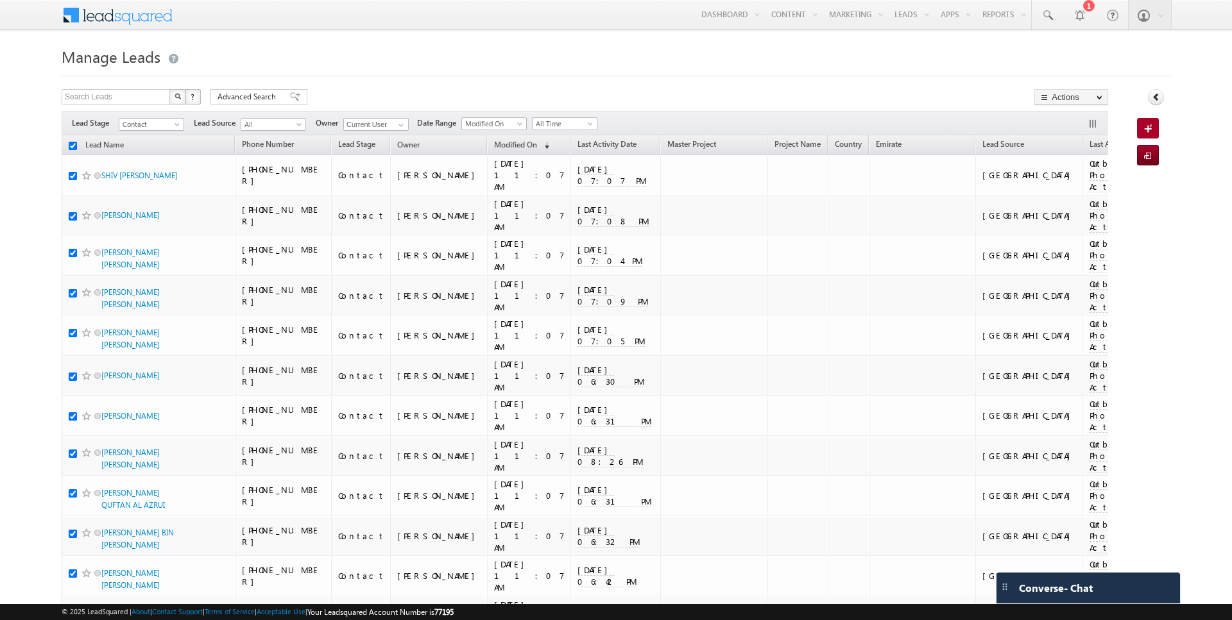
checkbox input "true"
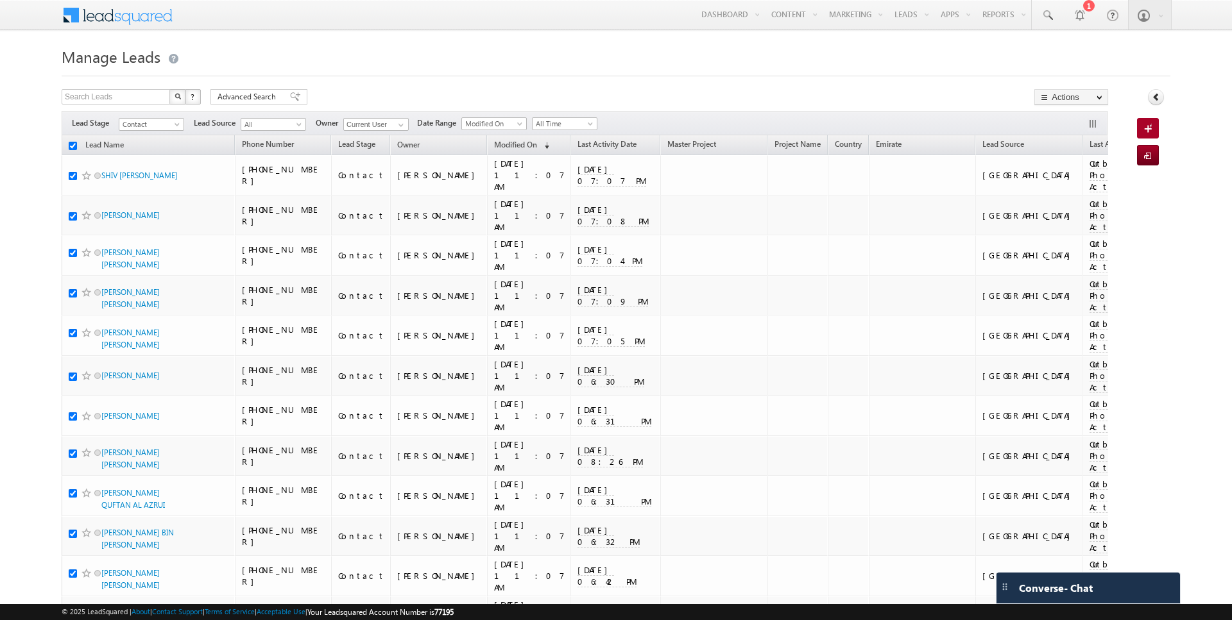
checkbox input "true"
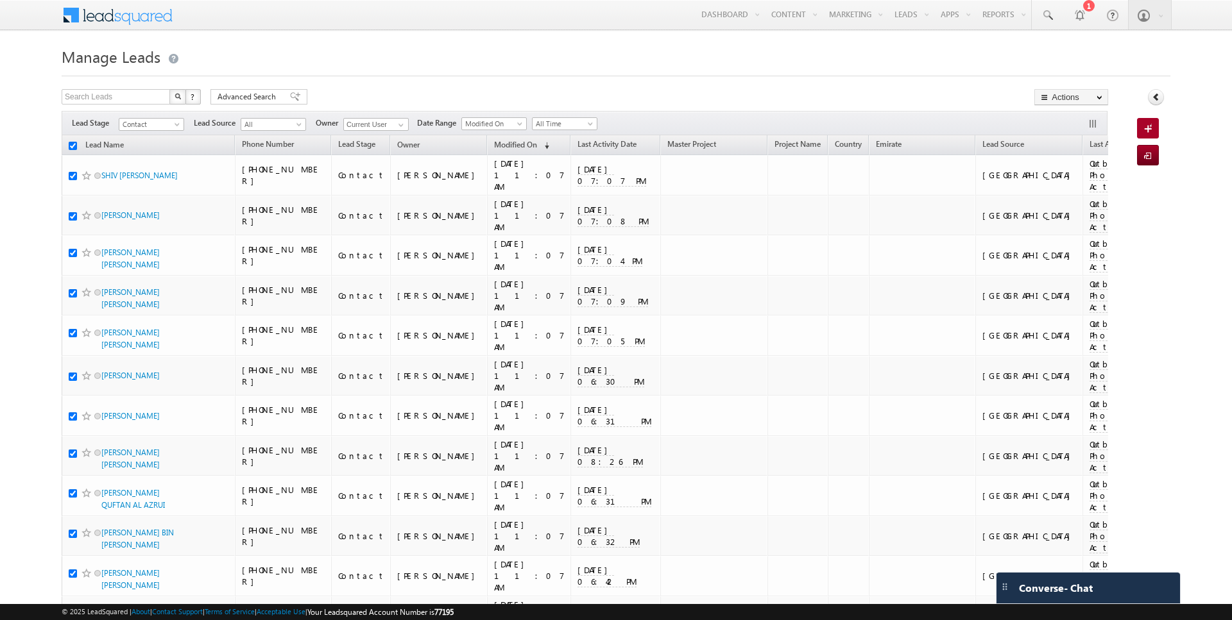
checkbox input "true"
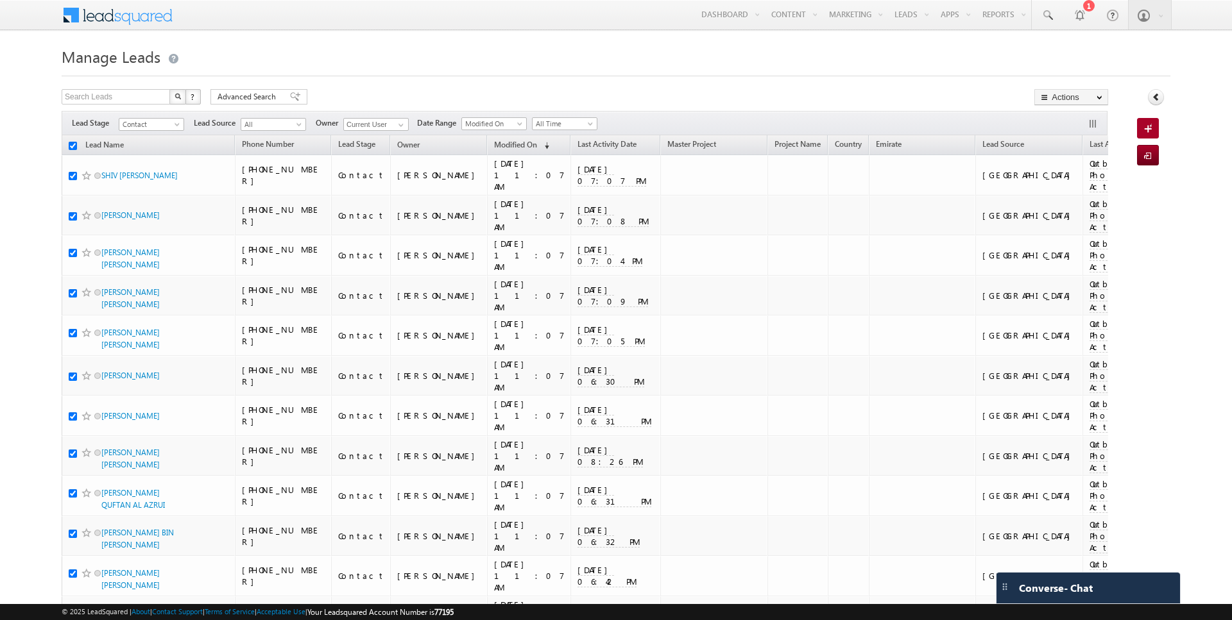
checkbox input "true"
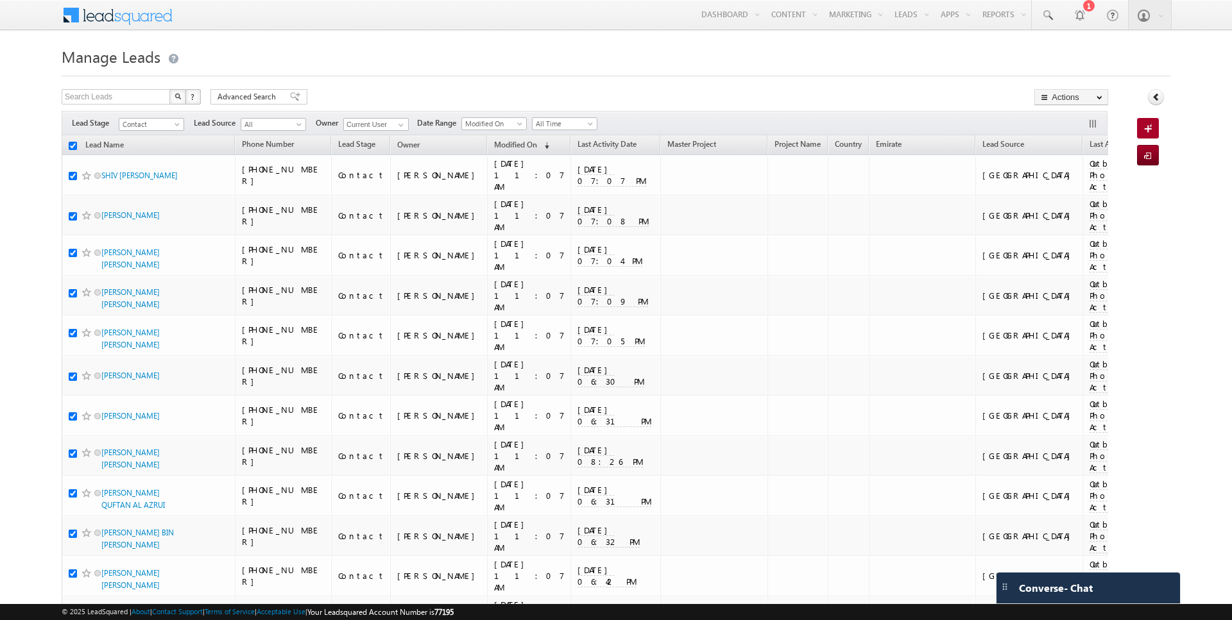
checkbox input "true"
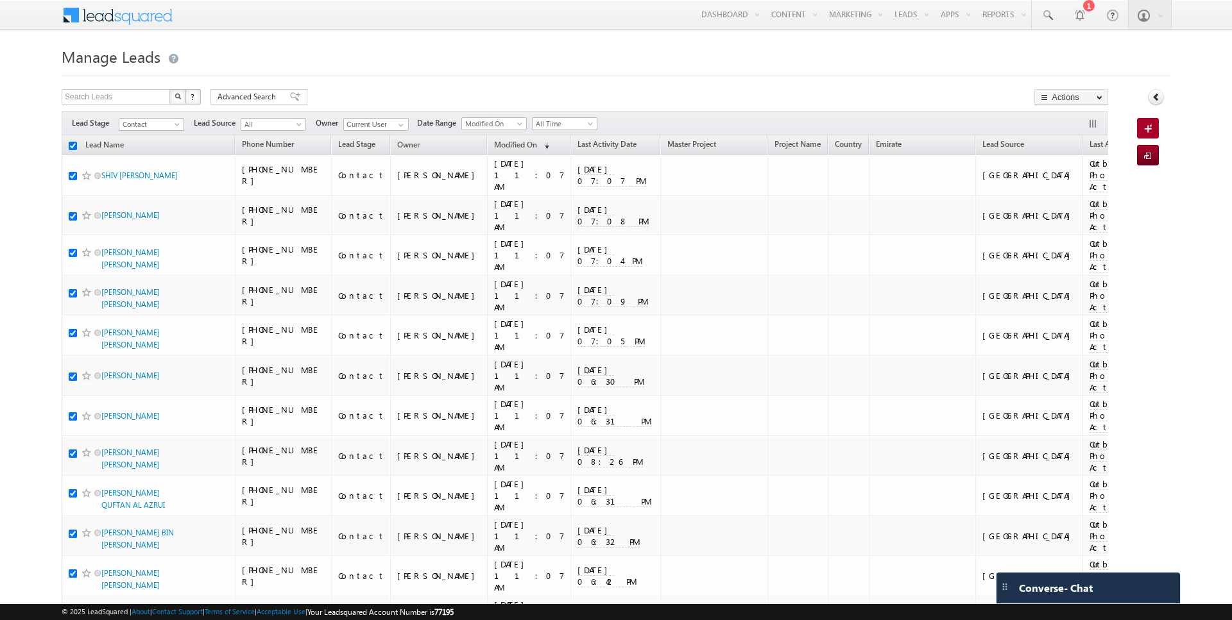
checkbox input "true"
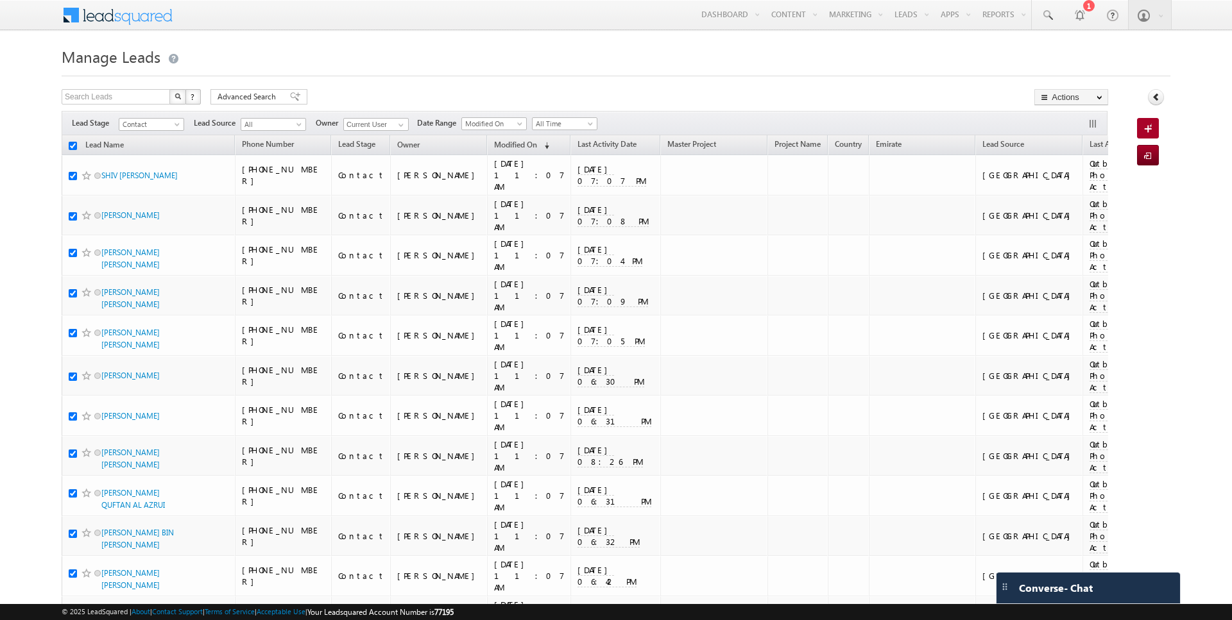
checkbox input "true"
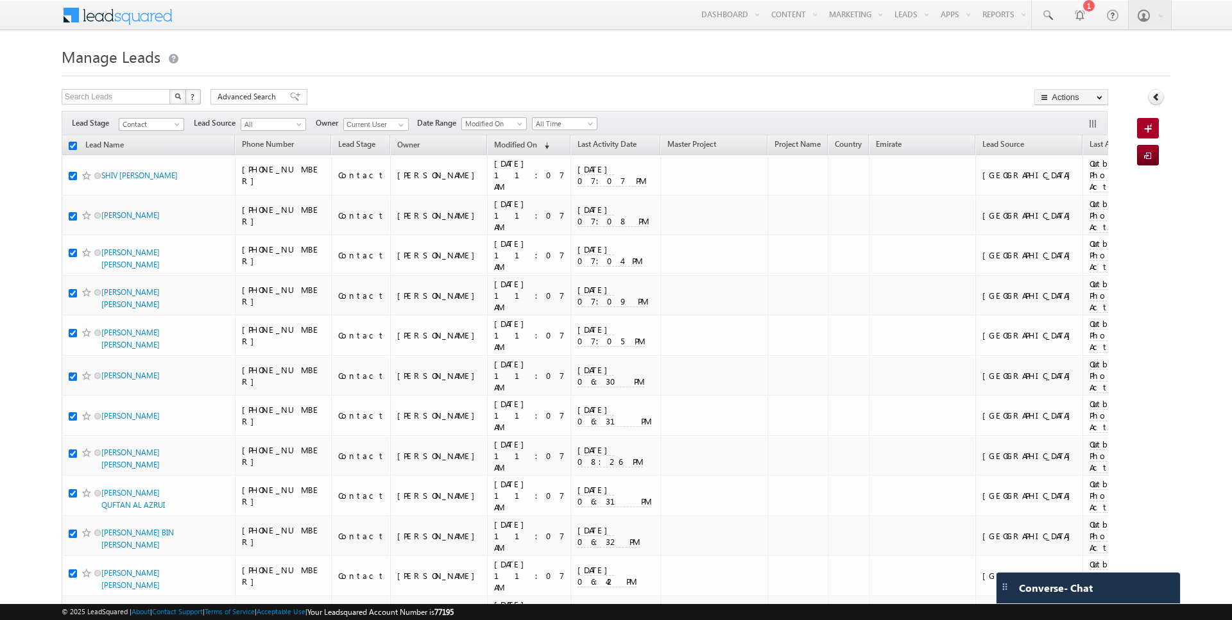
checkbox input "true"
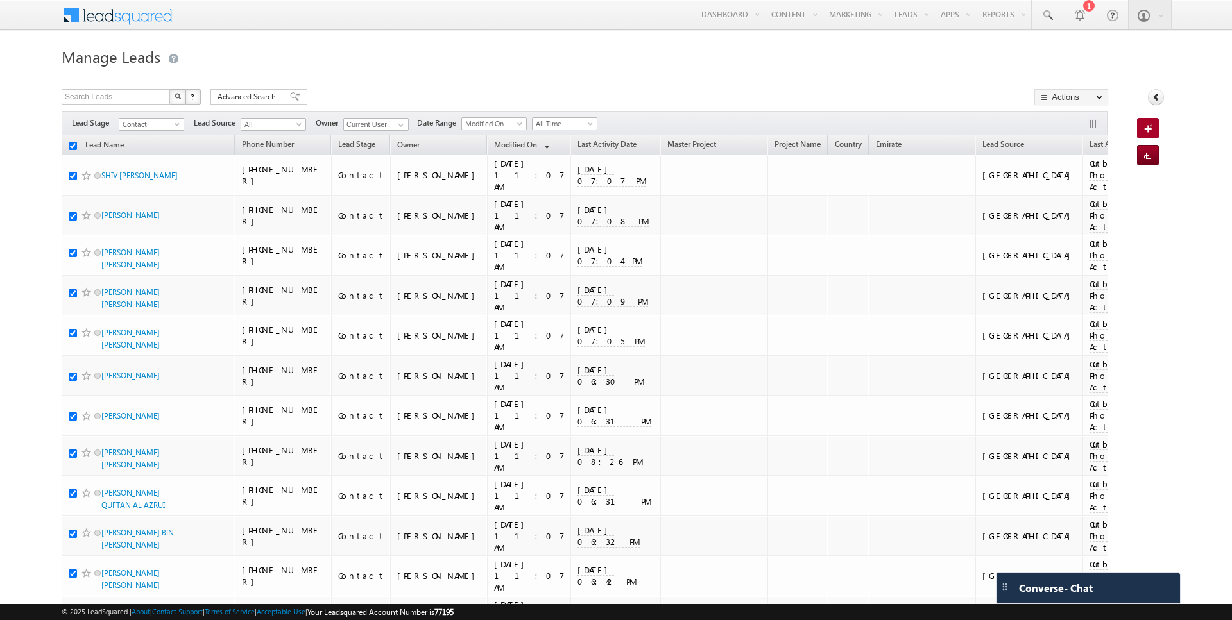
checkbox input "true"
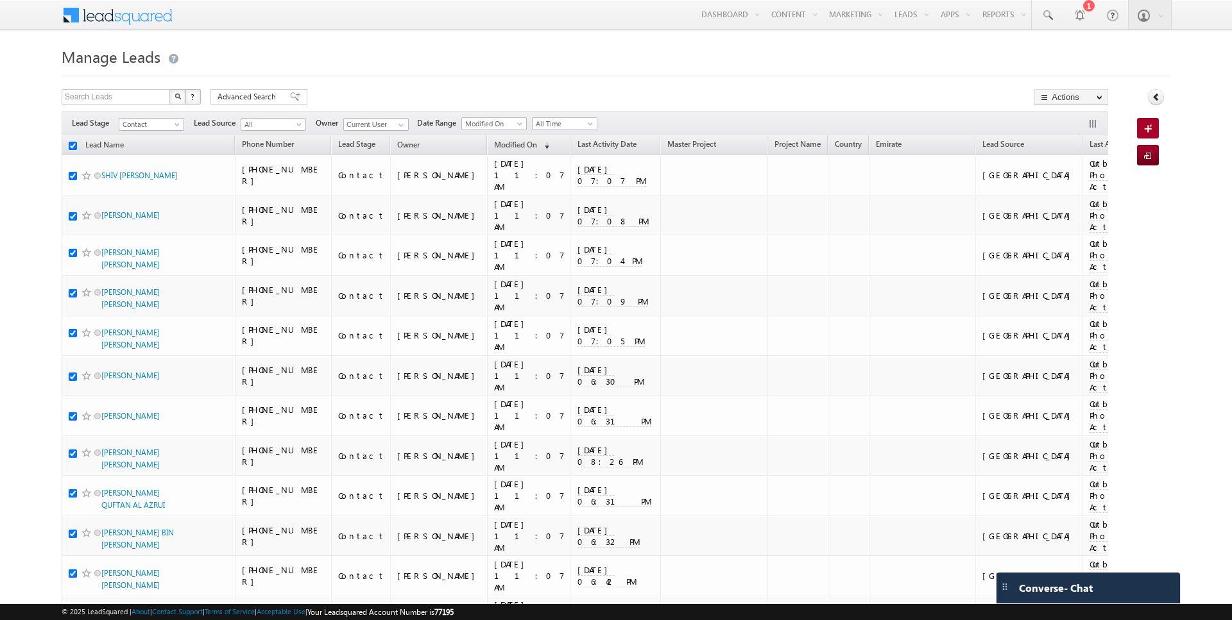
checkbox input "true"
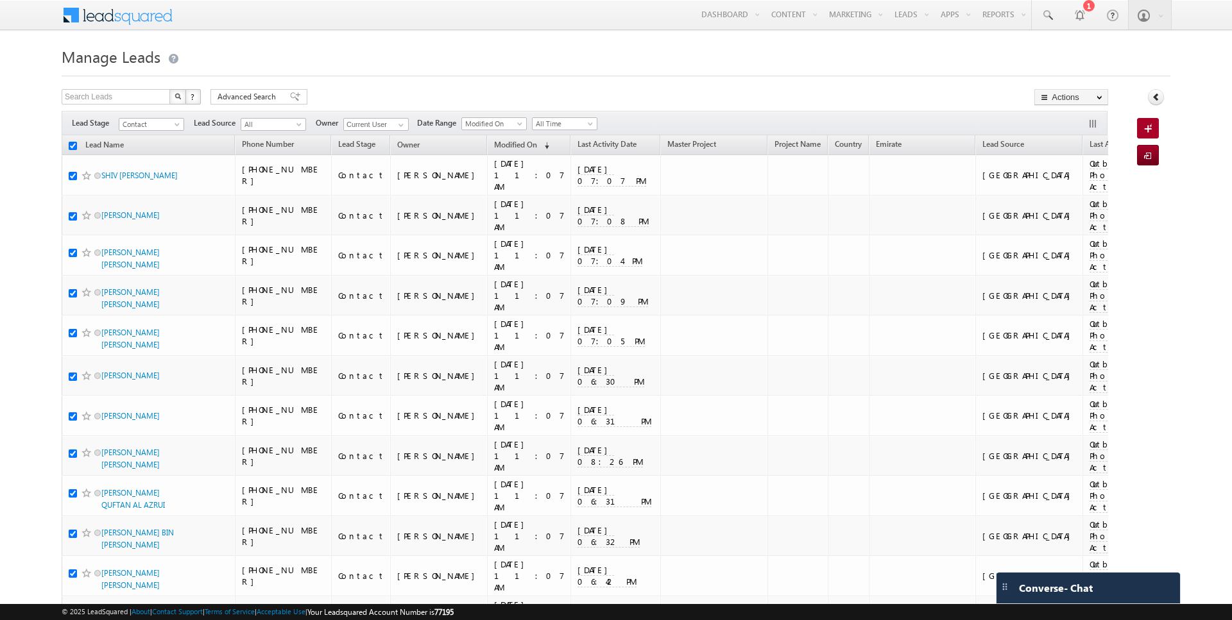
checkbox input "true"
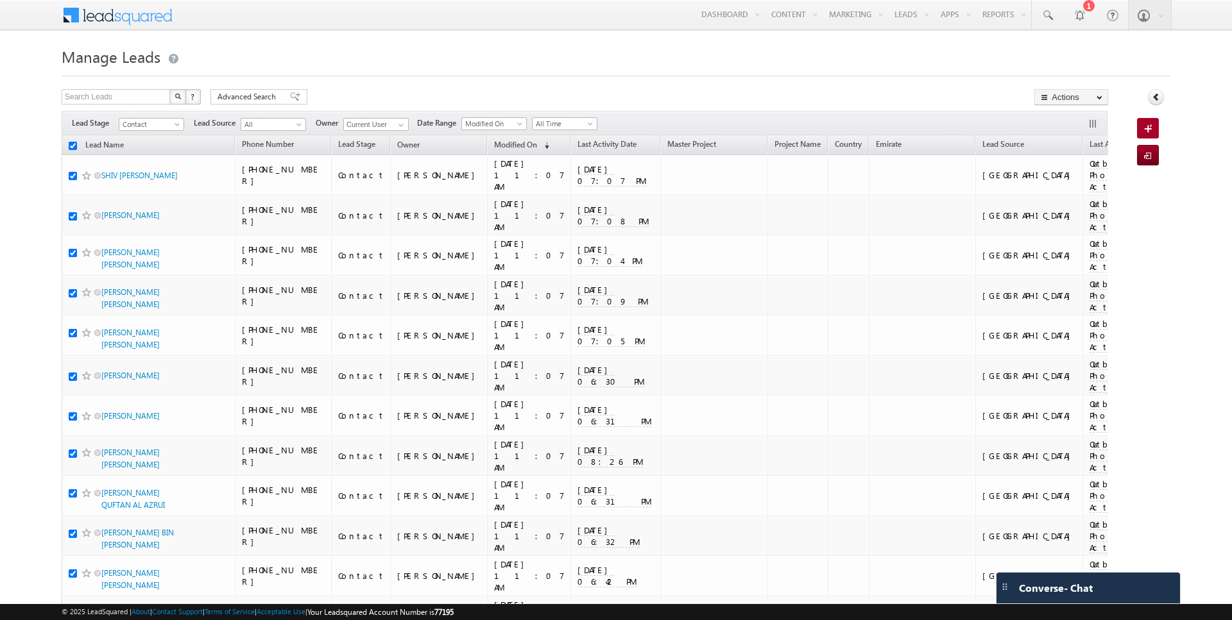
checkbox input "true"
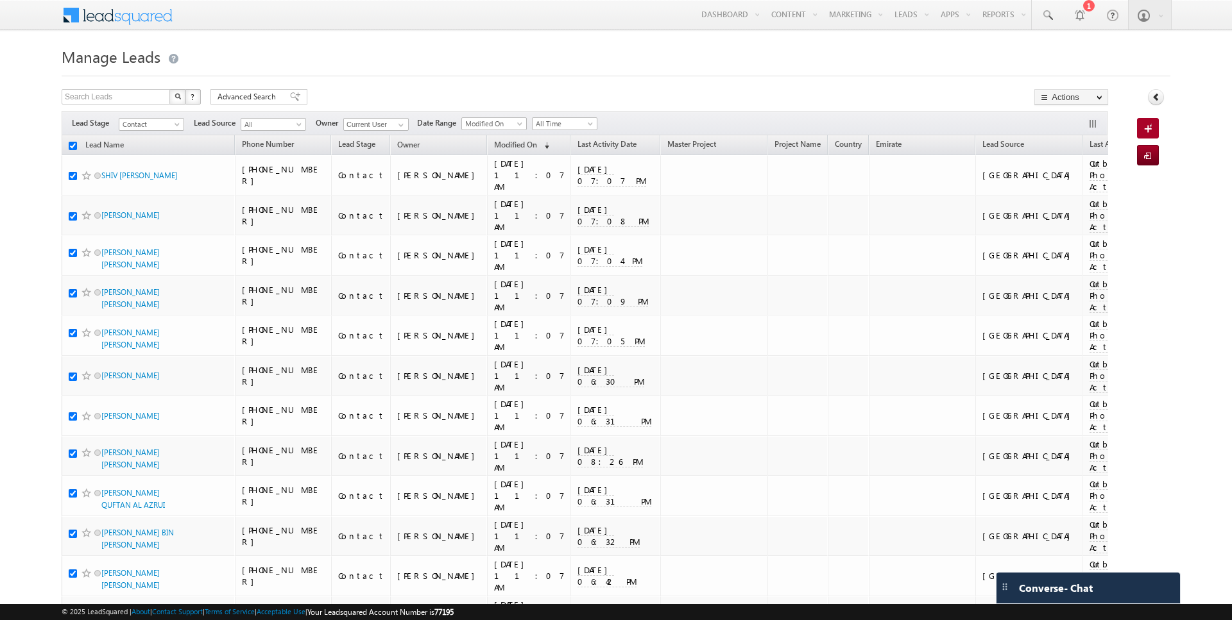
checkbox input "true"
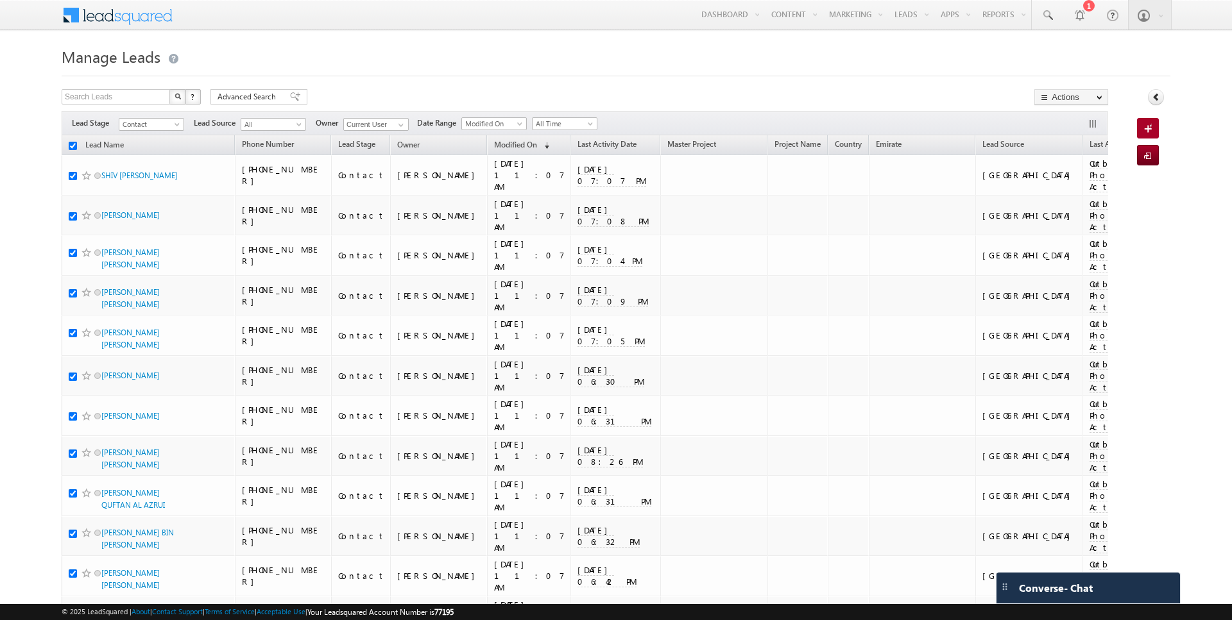
checkbox input "true"
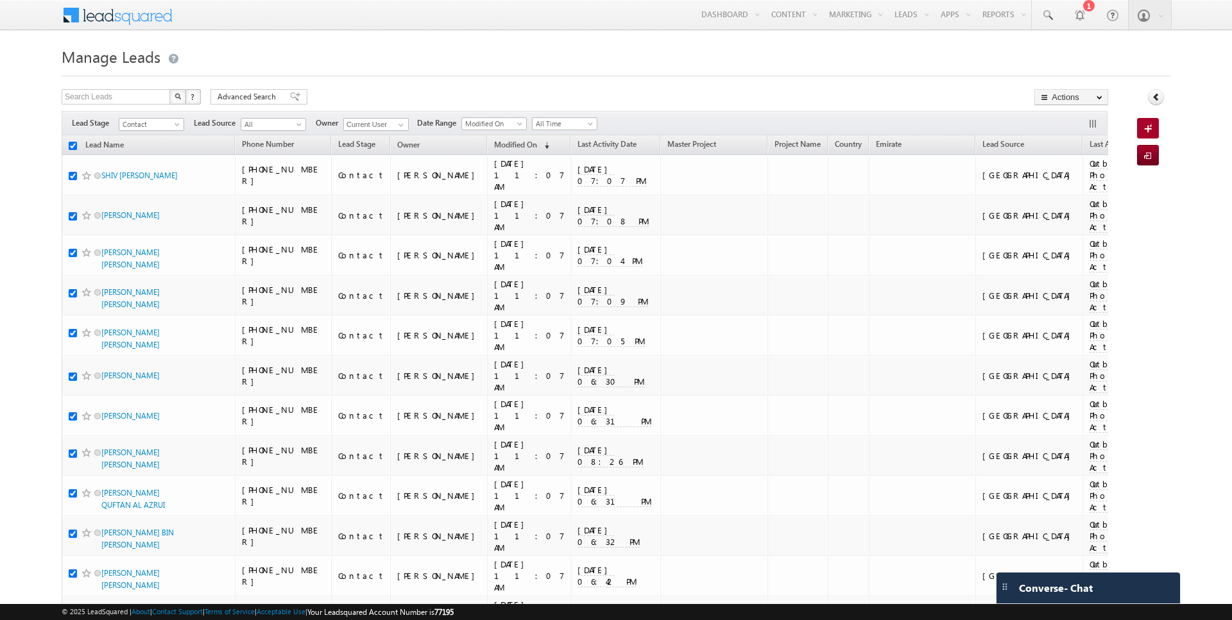
checkbox input "true"
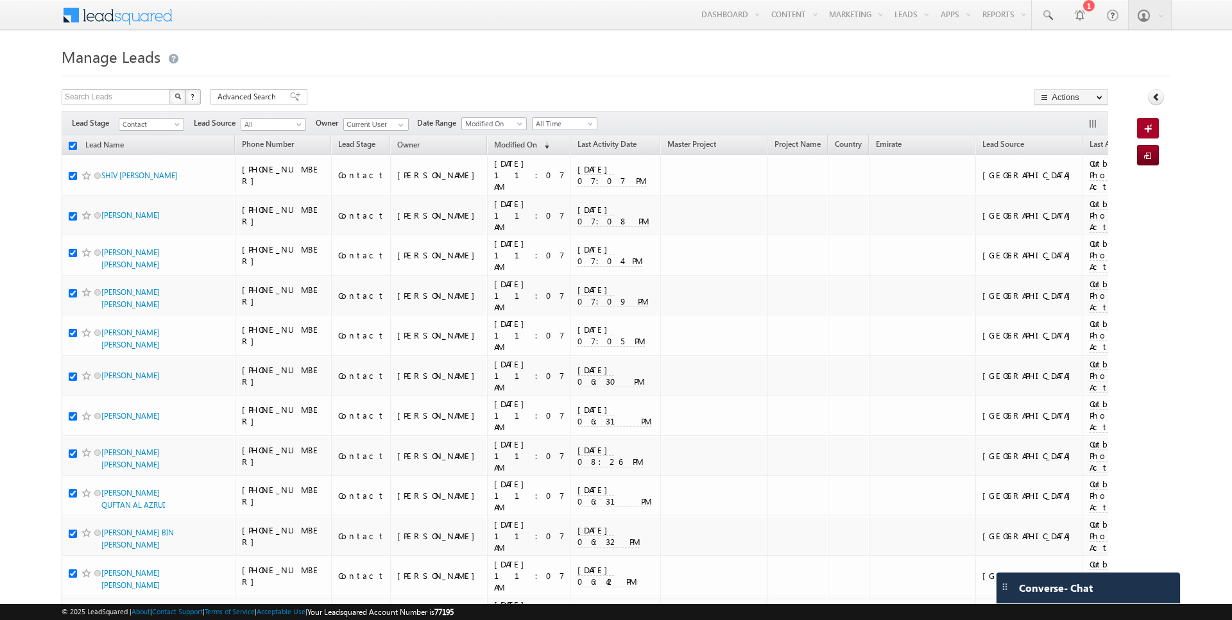
checkbox input "true"
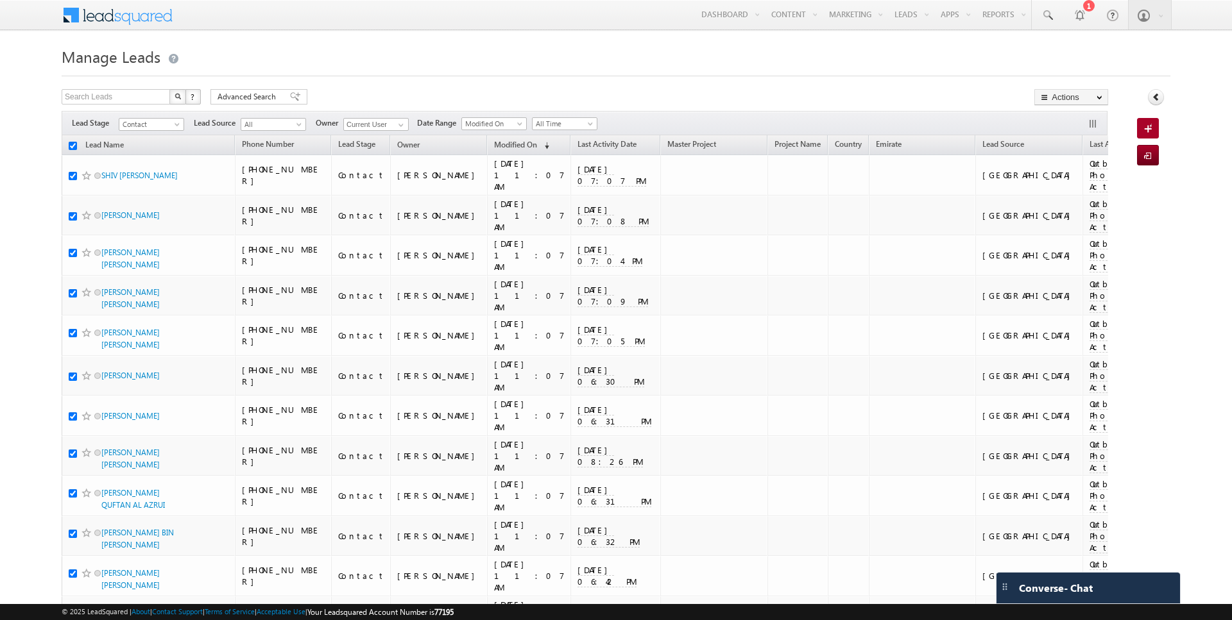
checkbox input "true"
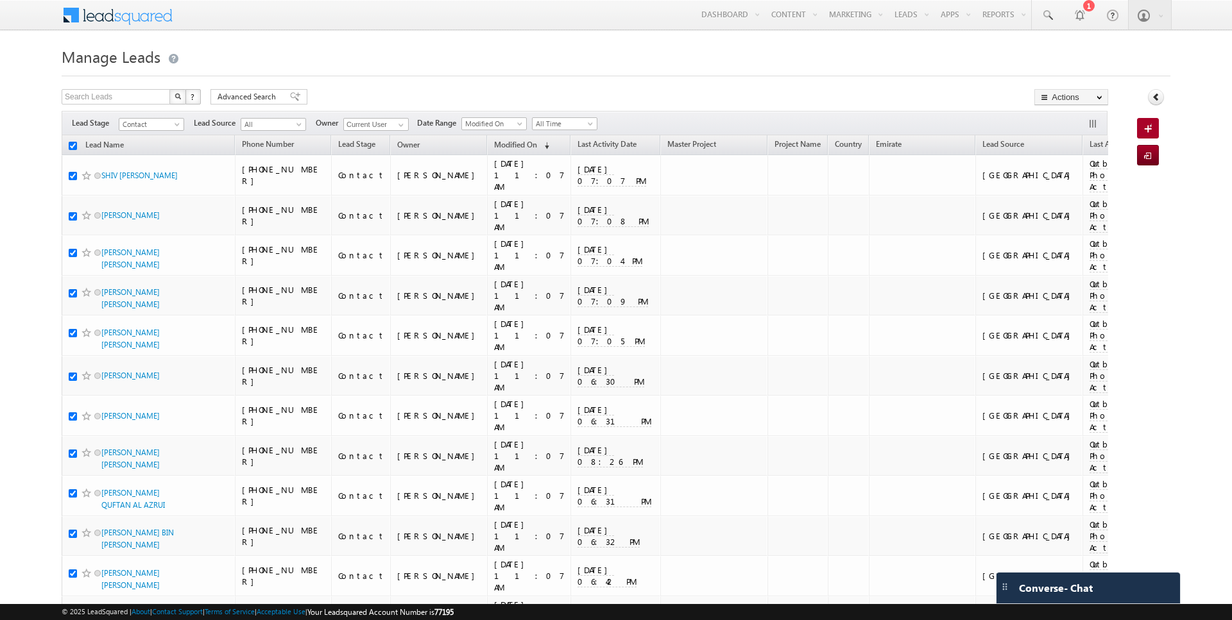
checkbox input "true"
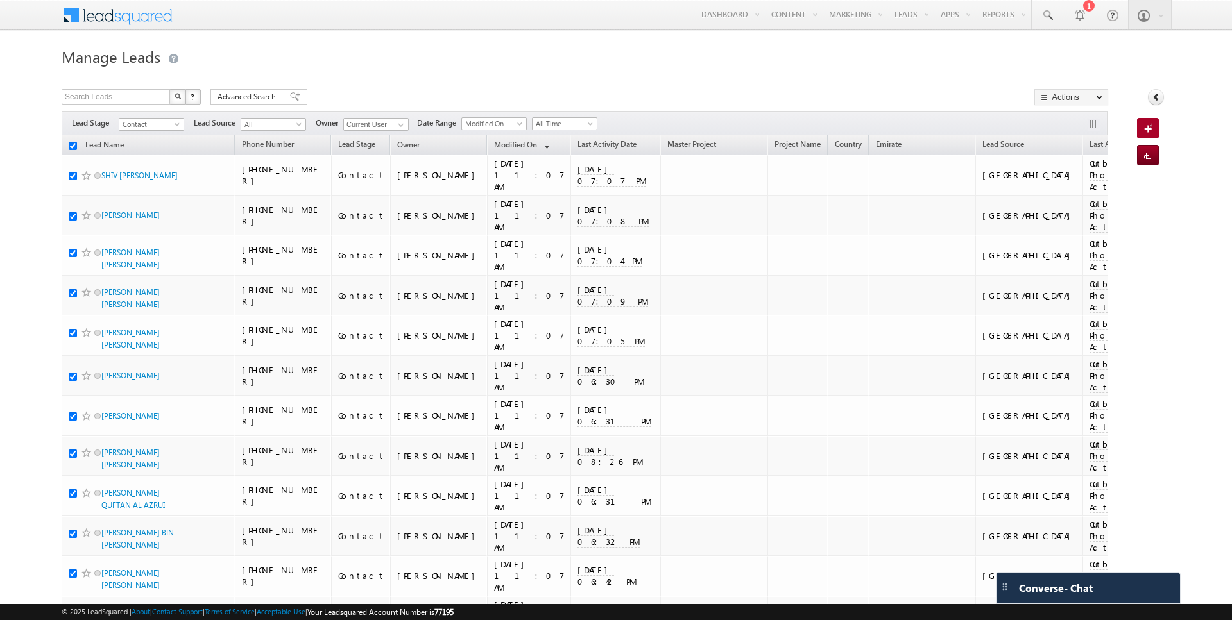
checkbox input "true"
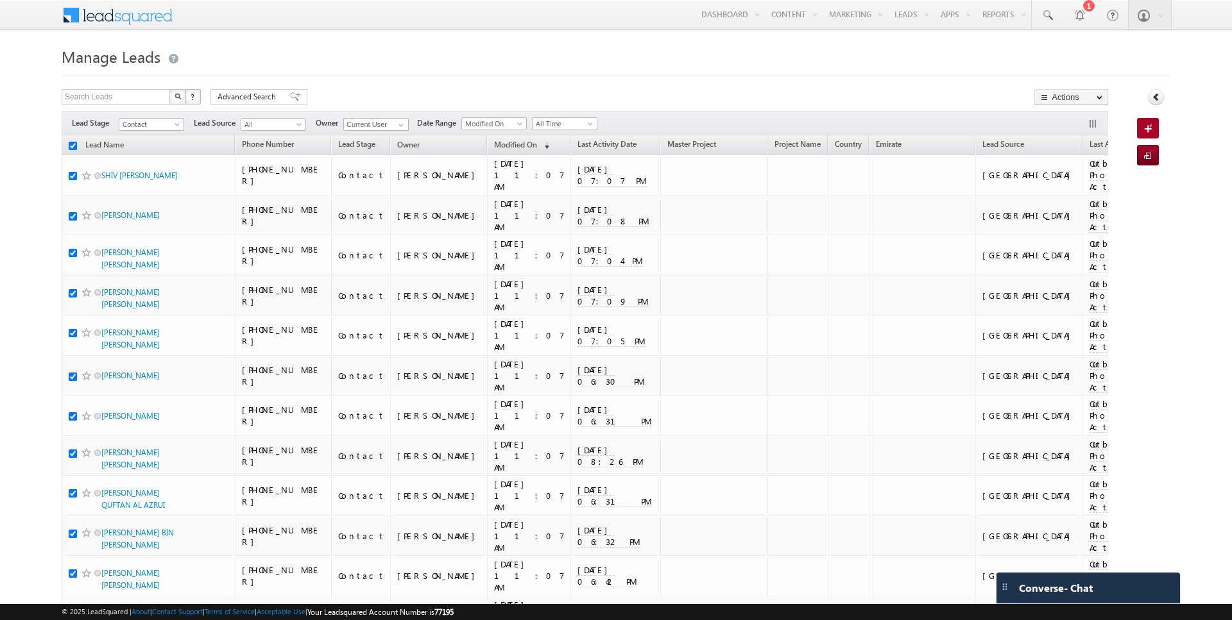
checkbox input "true"
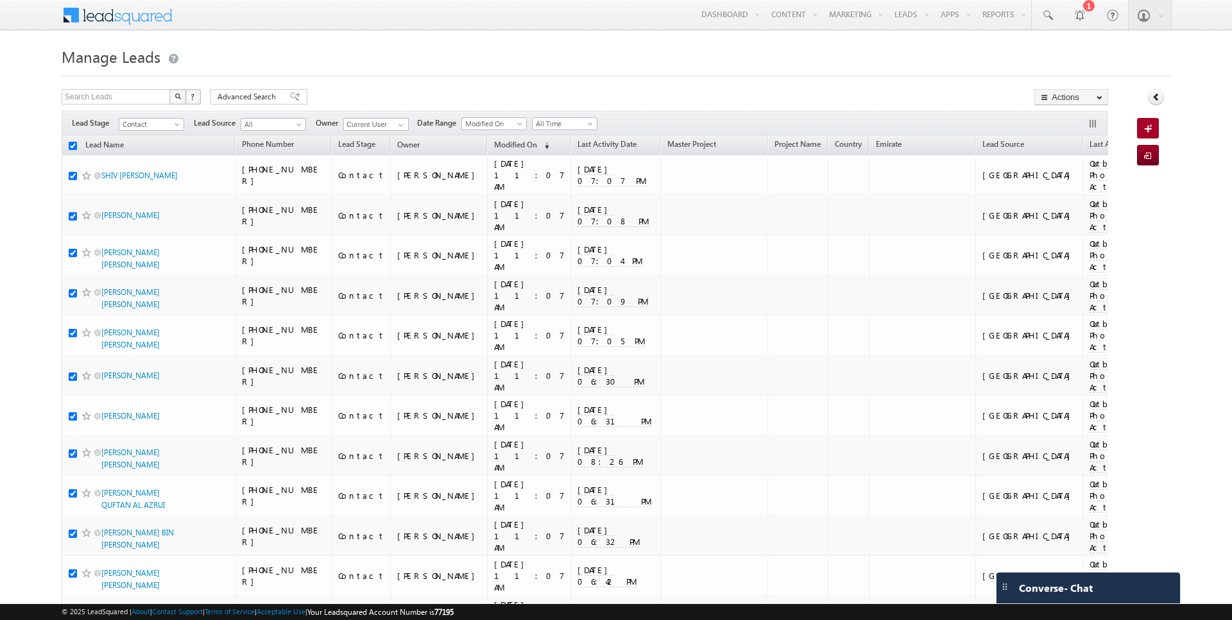
checkbox input "true"
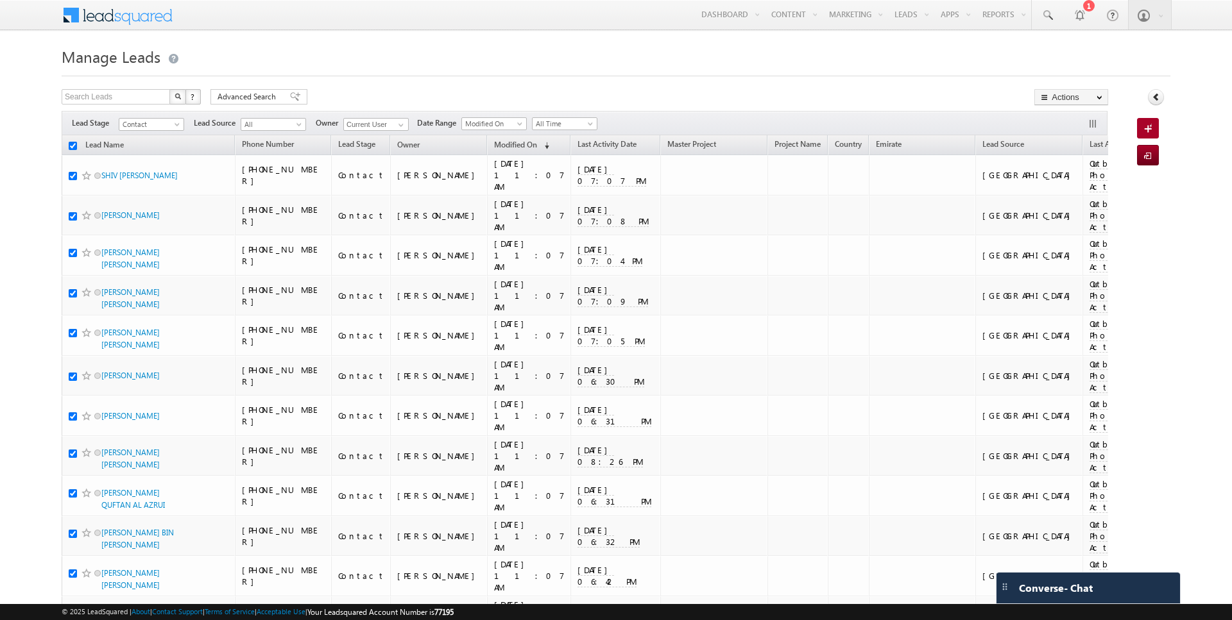
checkbox input "true"
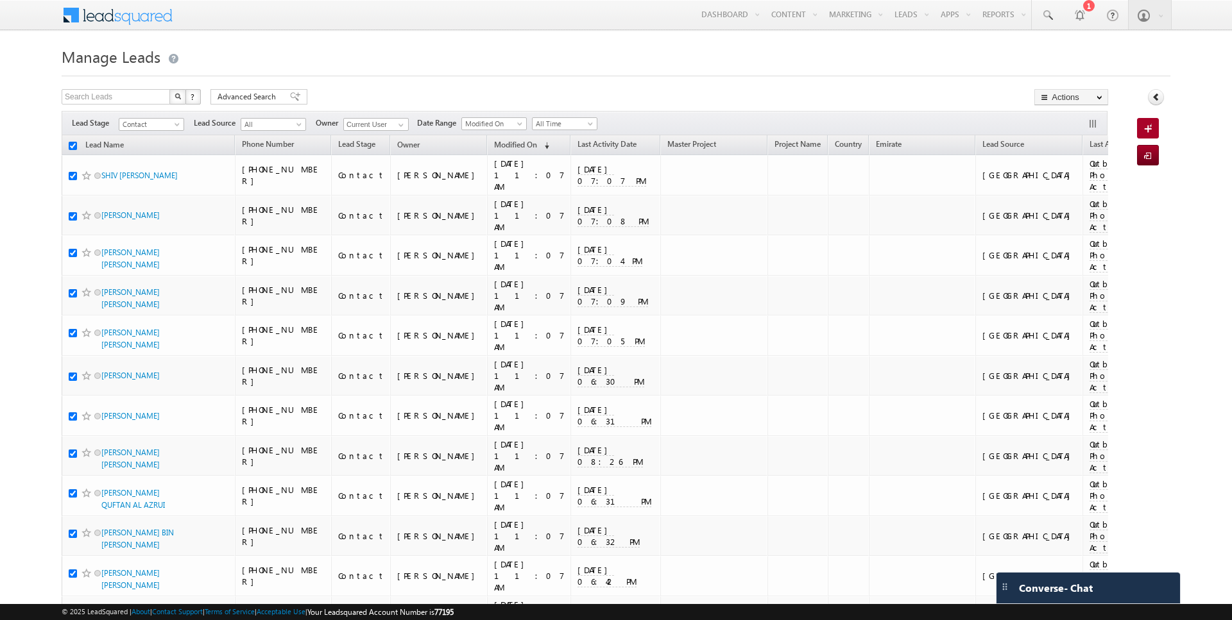
checkbox input "true"
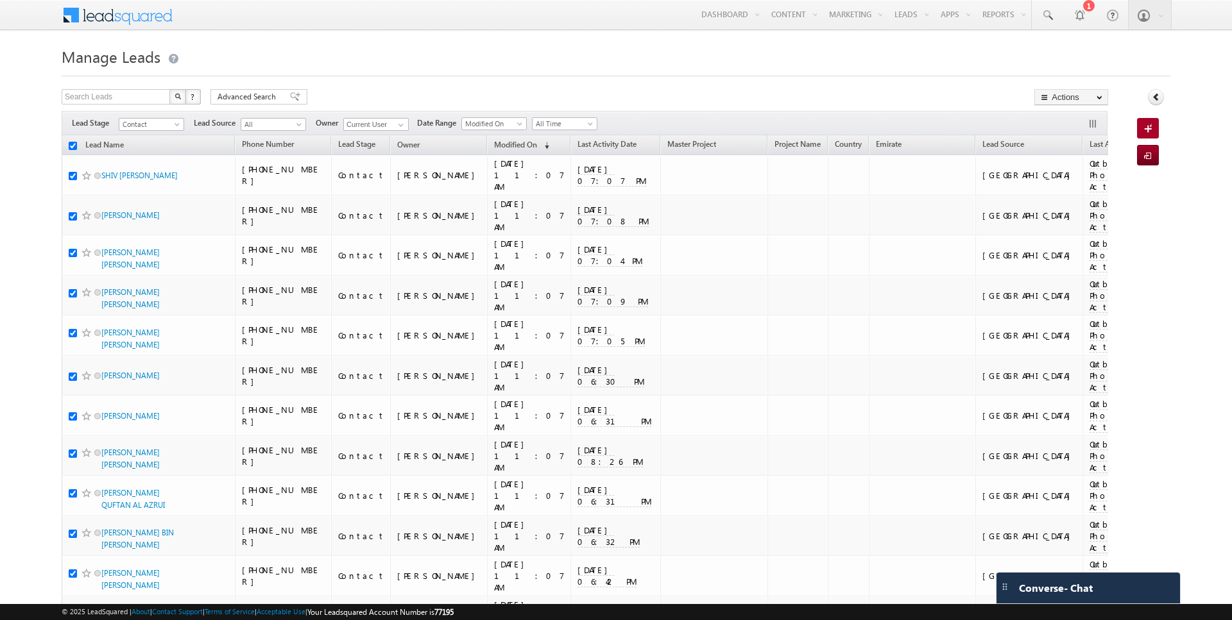
checkbox input "true"
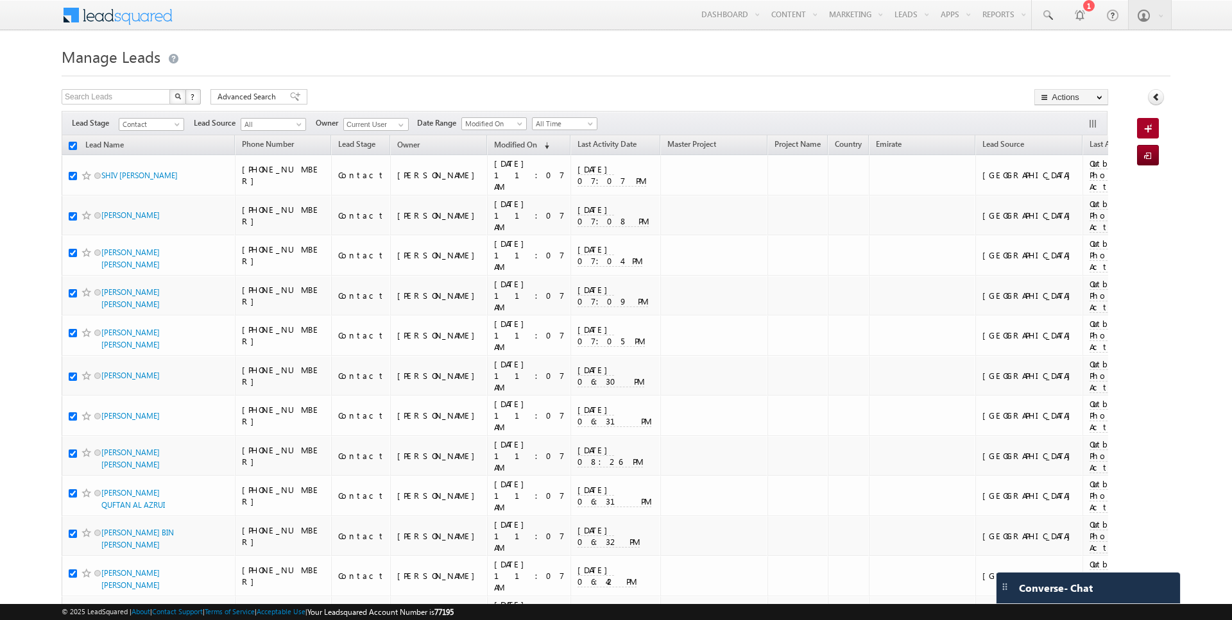
checkbox input "true"
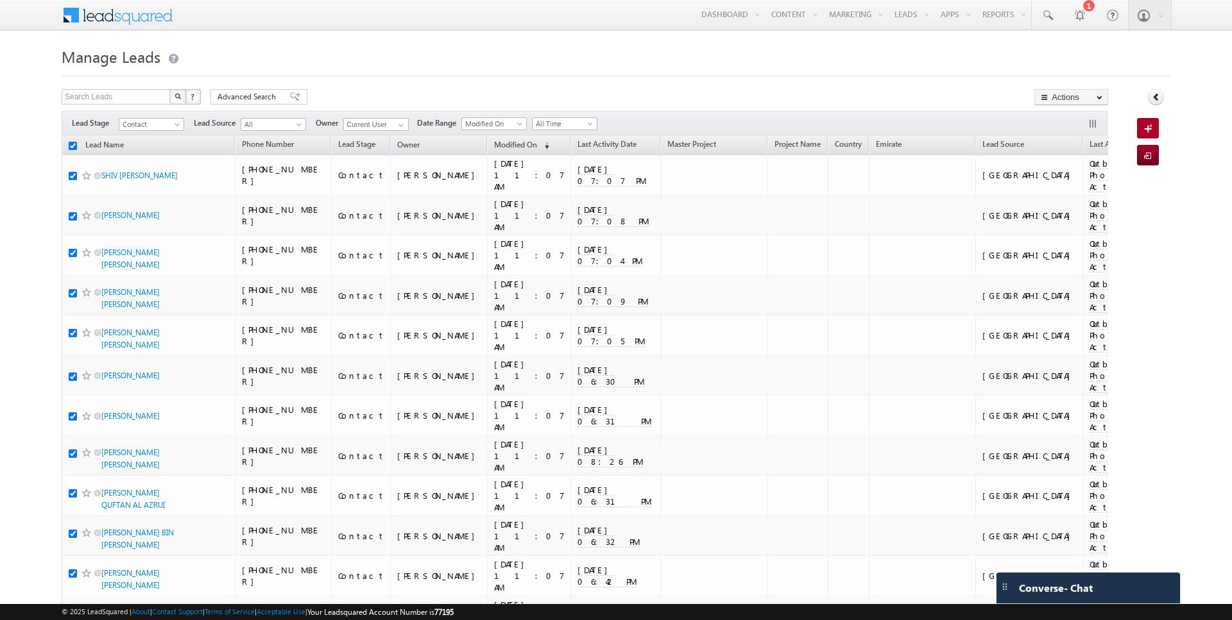
checkbox input "true"
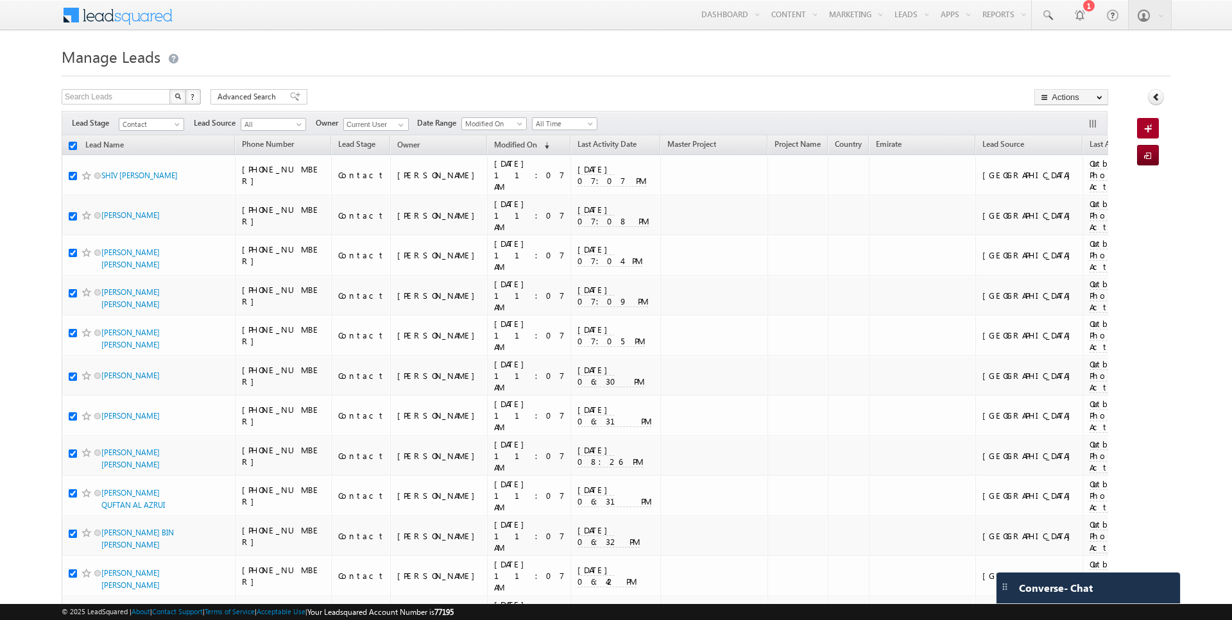
checkbox input "true"
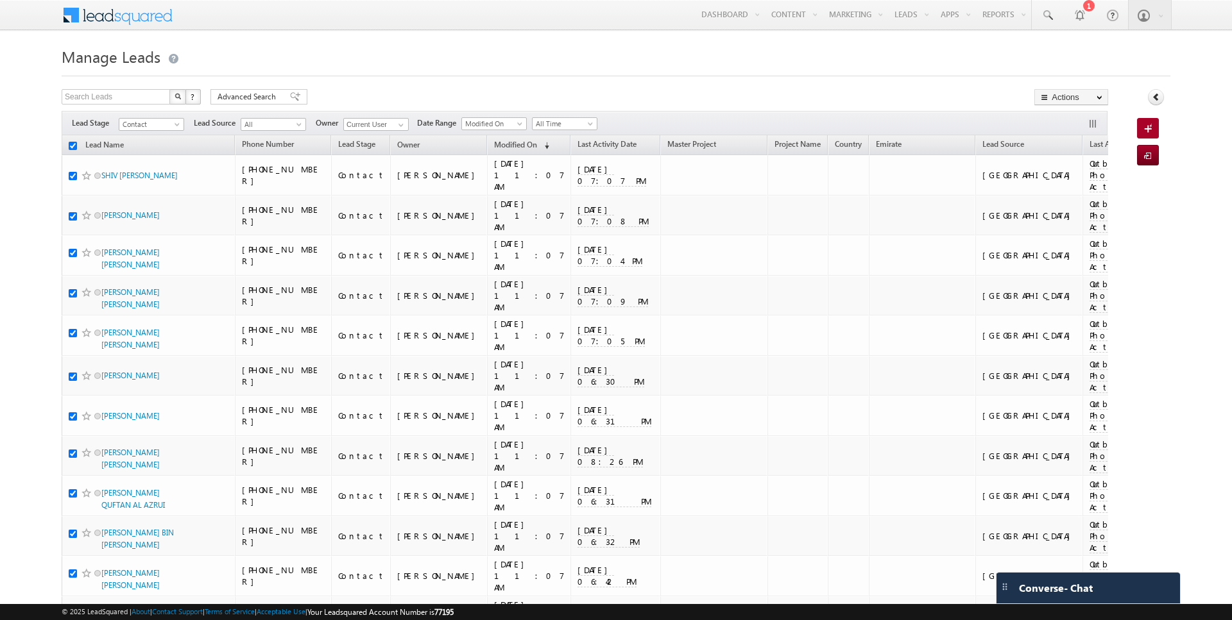
checkbox input "true"
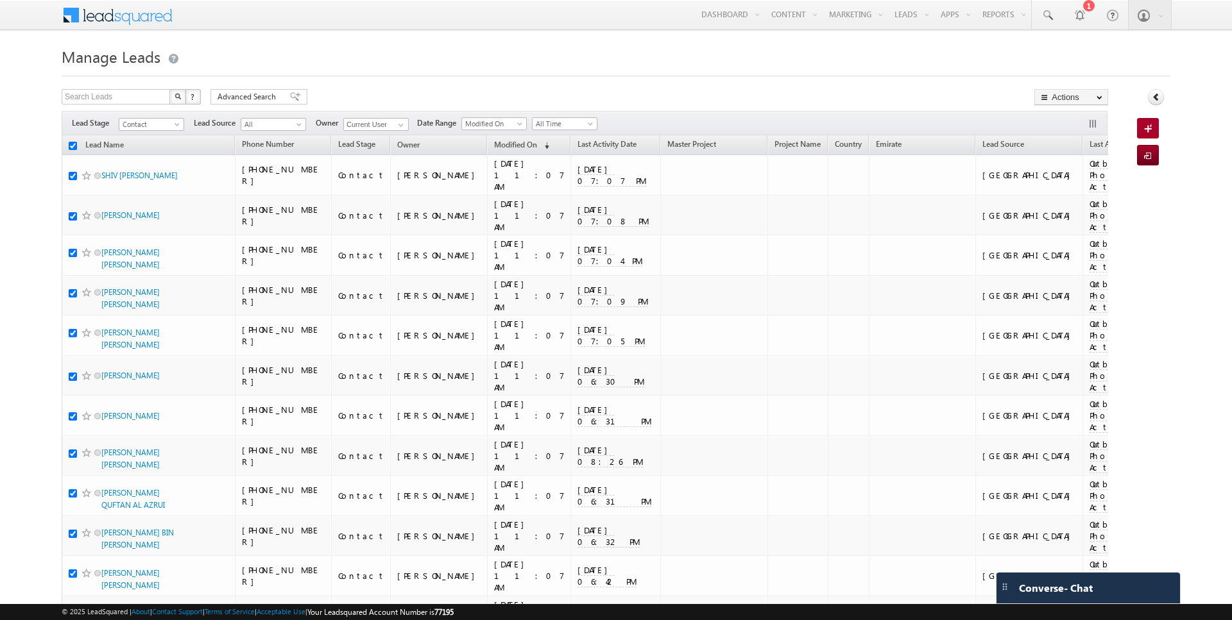
checkbox input "true"
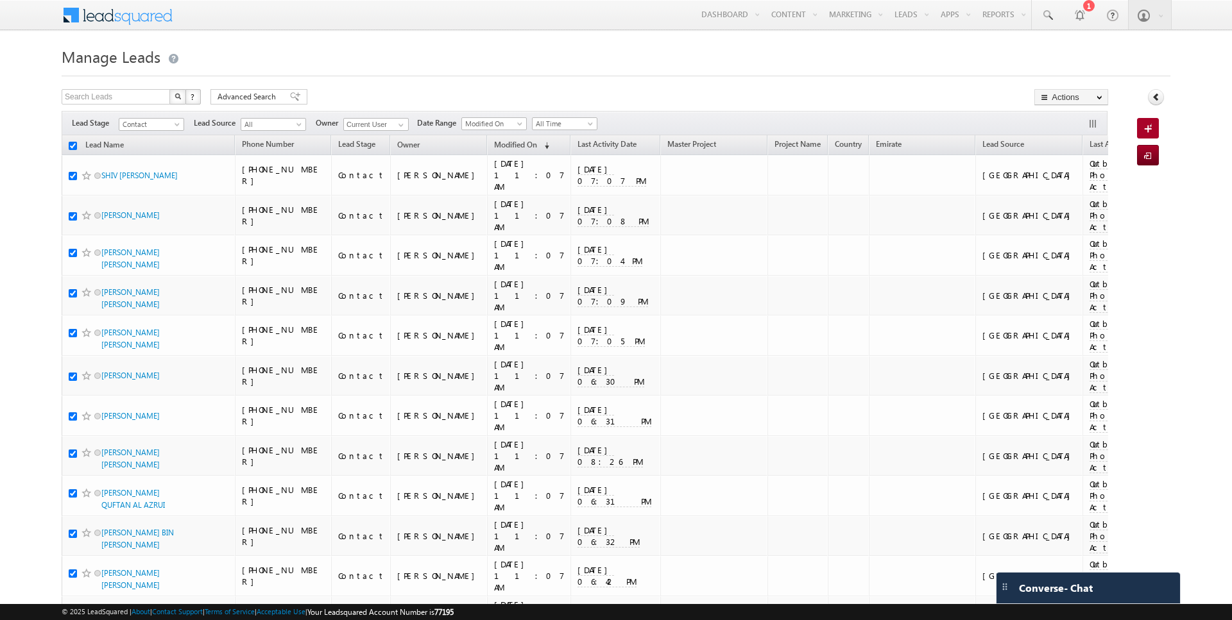
checkbox input "true"
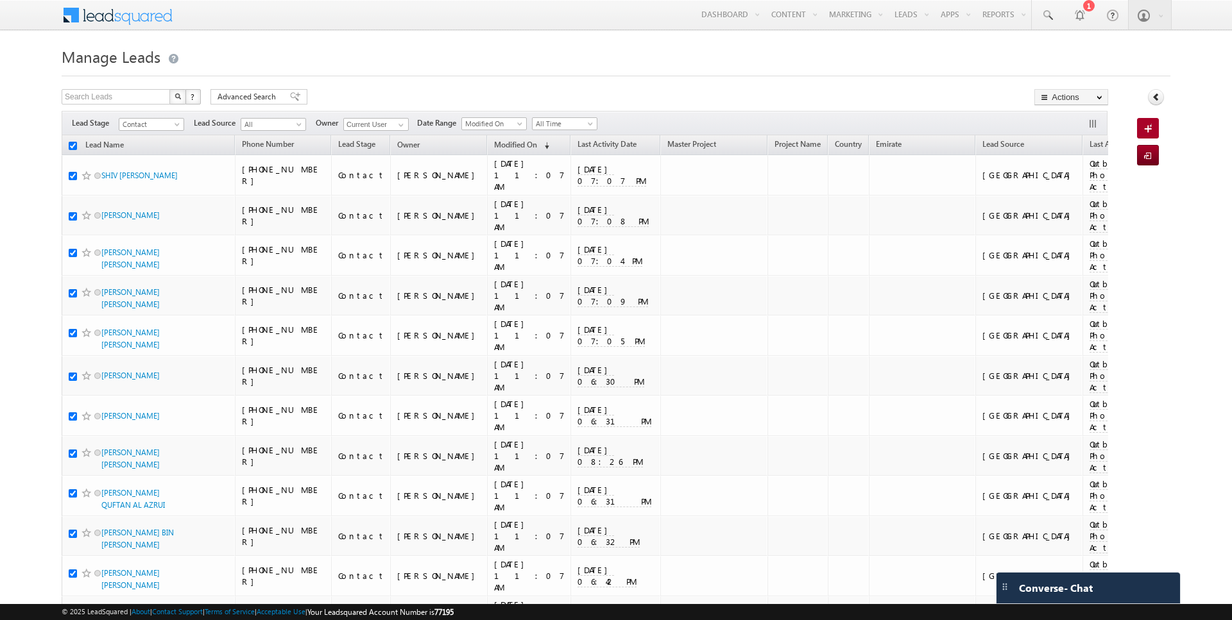
checkbox input "true"
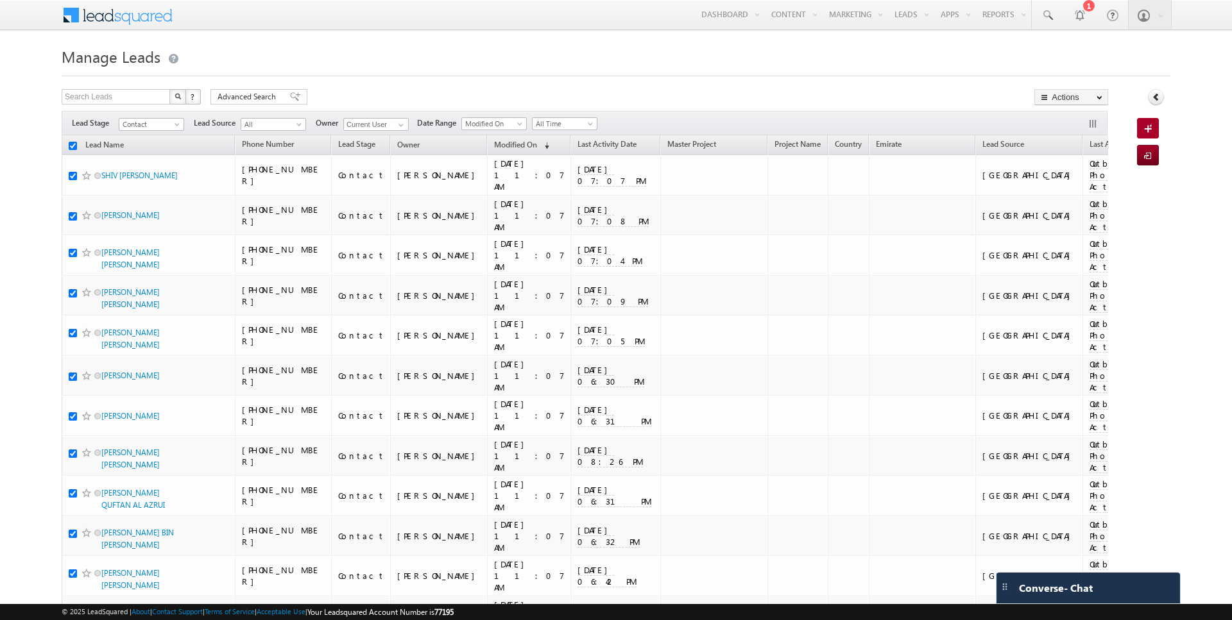
checkbox input "true"
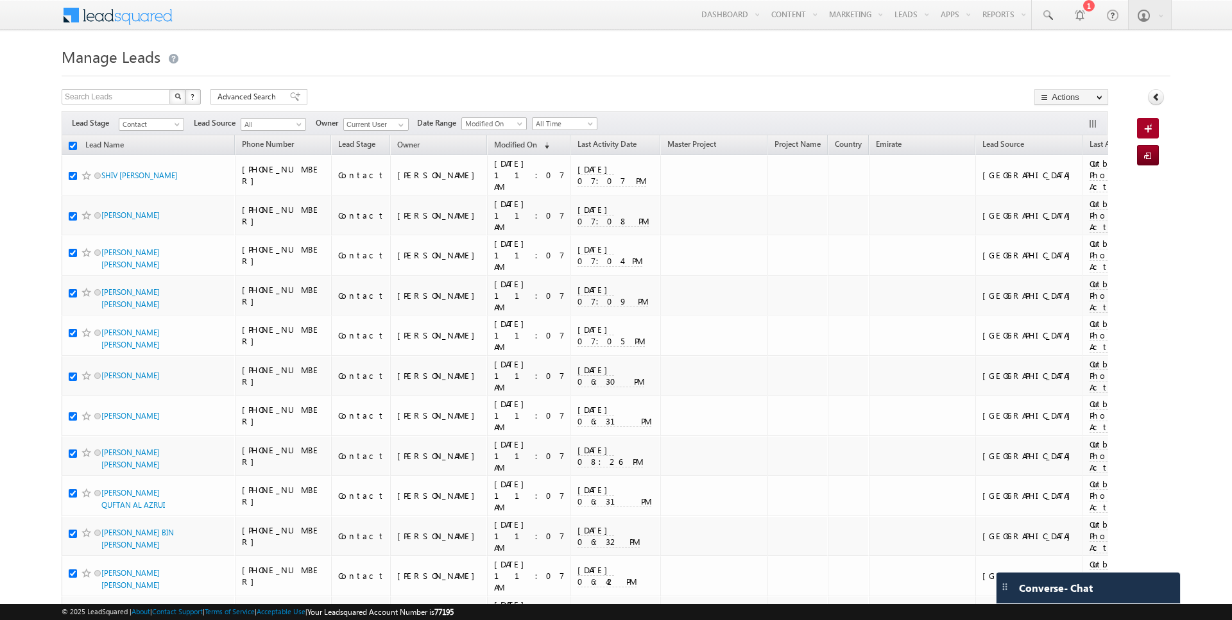
checkbox input "true"
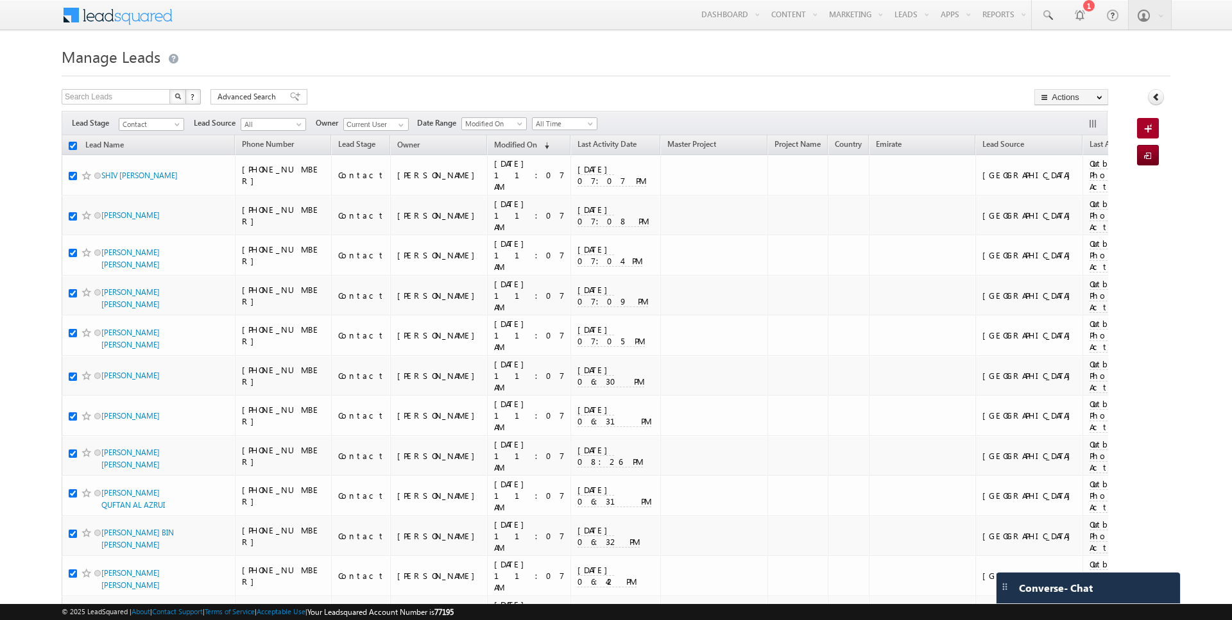
checkbox input "true"
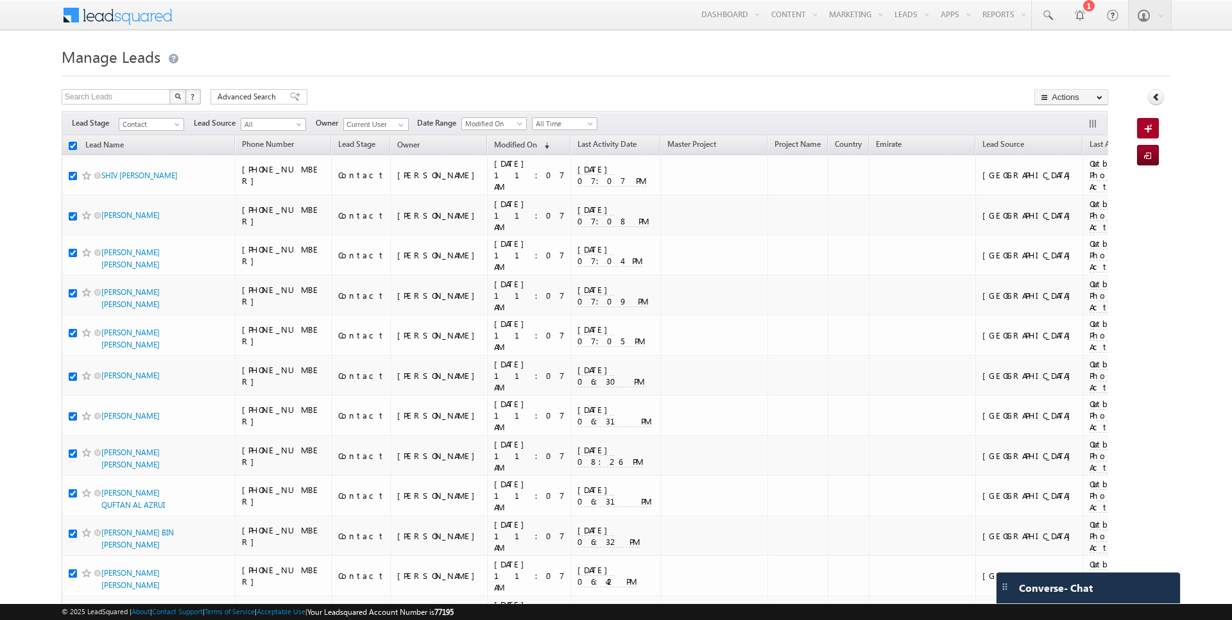
checkbox input "true"
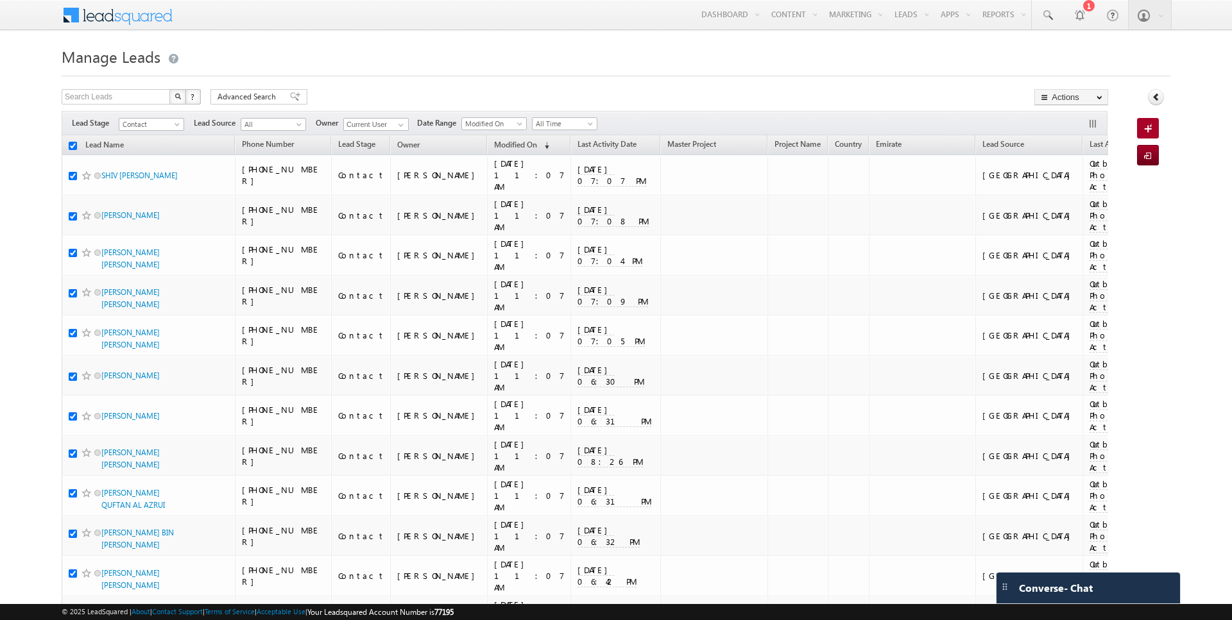
checkbox input "true"
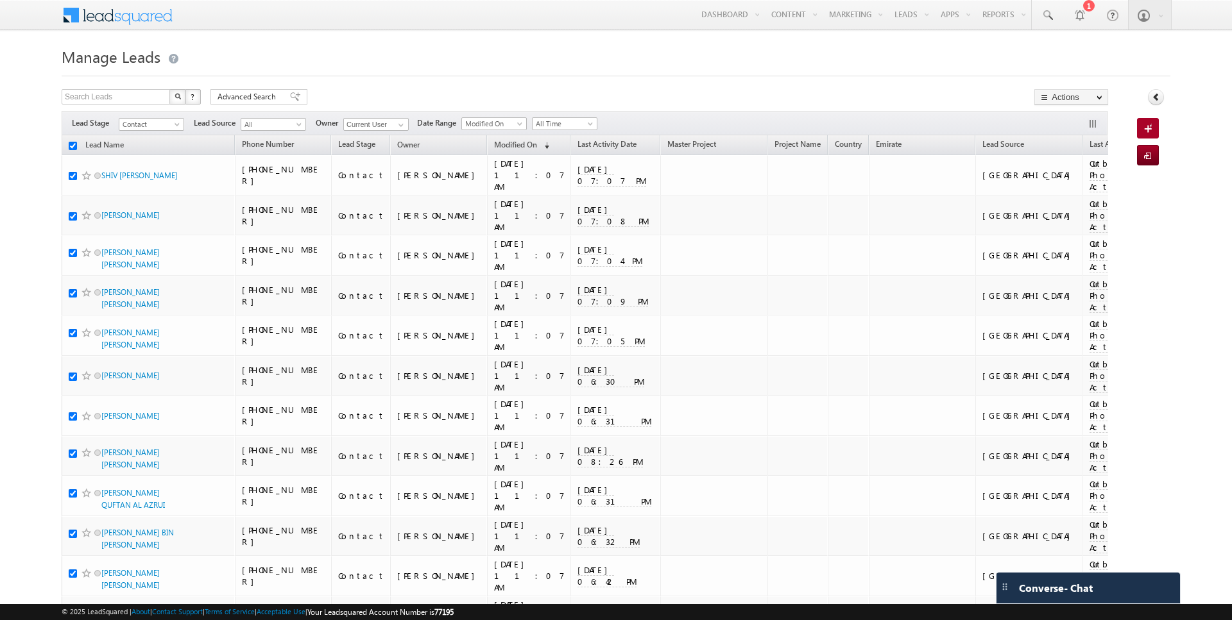
checkbox input "true"
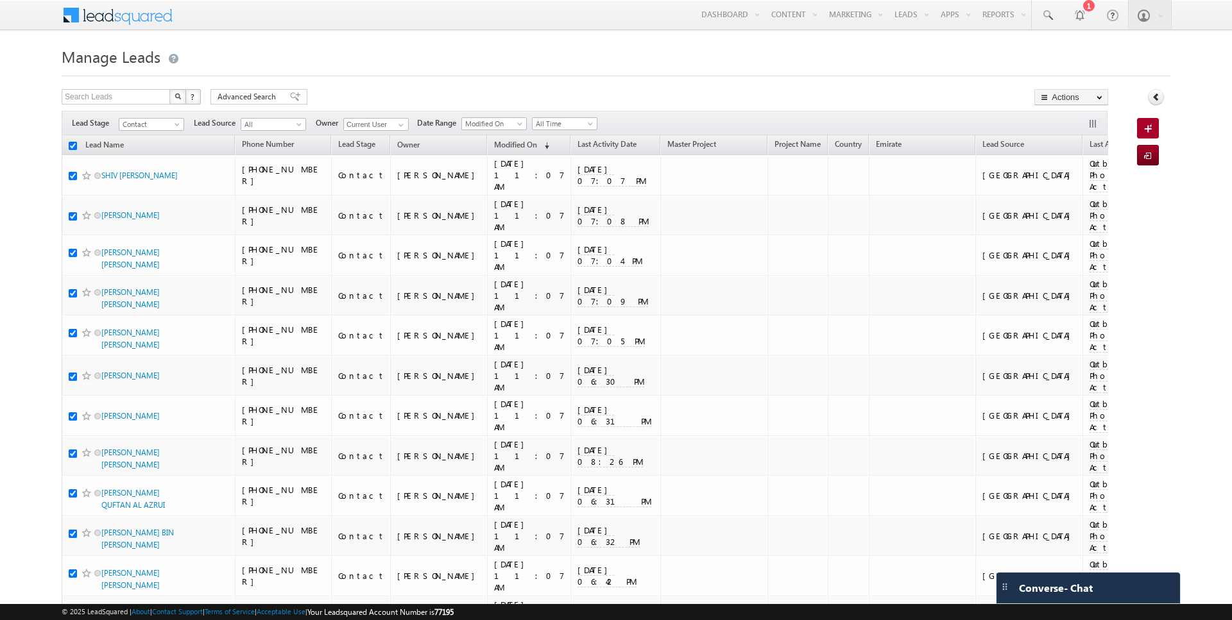
checkbox input "true"
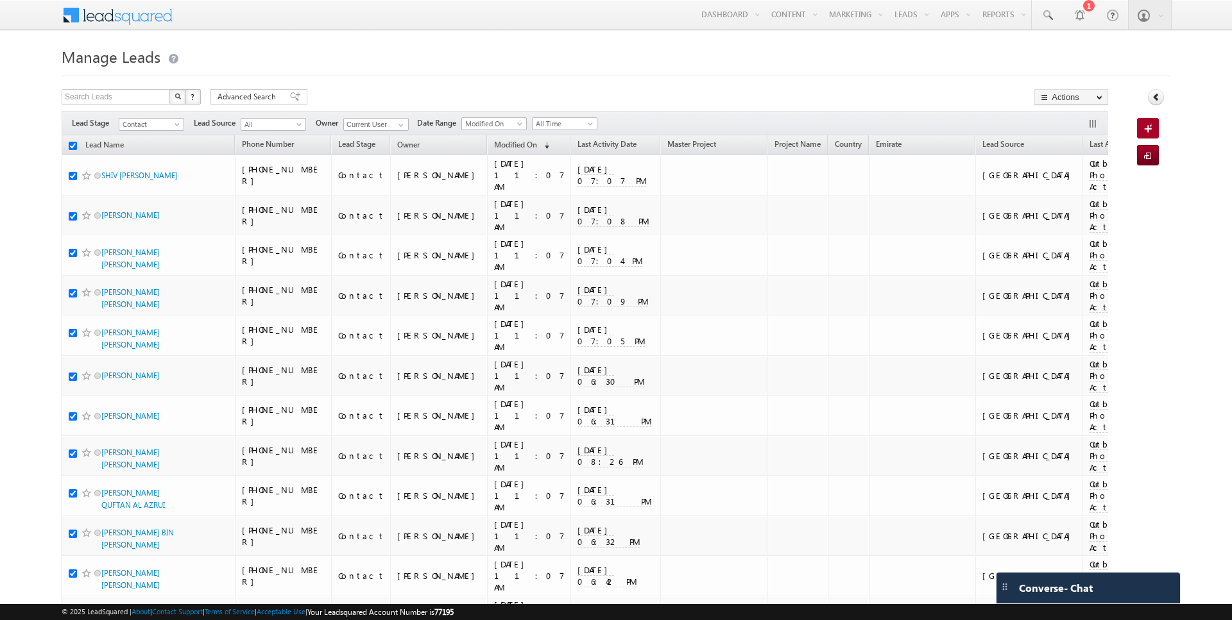
checkbox input "true"
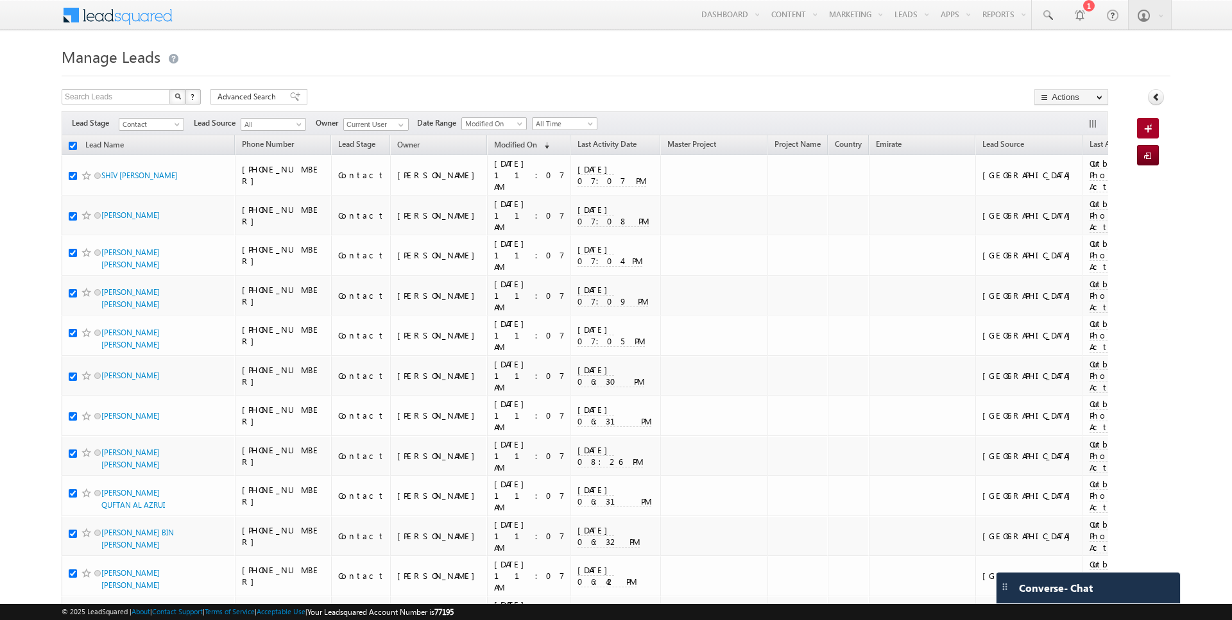
checkbox input "true"
click at [1083, 208] on link "Change Owner" at bounding box center [1071, 207] width 72 height 15
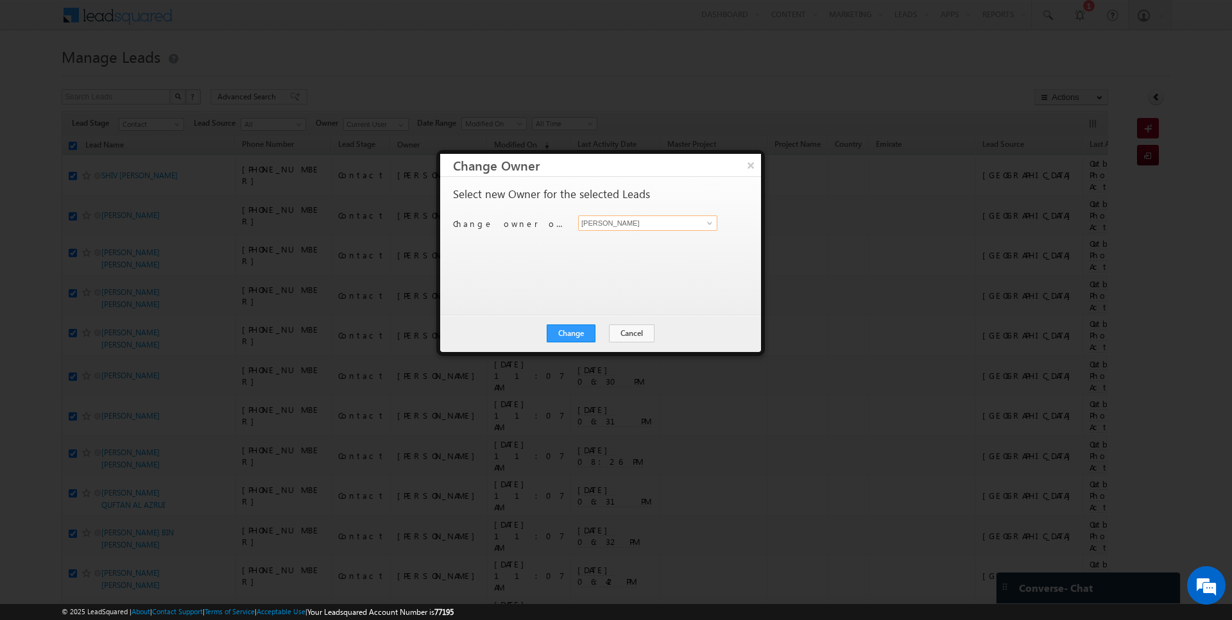
click at [606, 217] on input "[PERSON_NAME]" at bounding box center [647, 223] width 139 height 15
click at [574, 323] on div "Change Cancel Close" at bounding box center [600, 333] width 321 height 37
click at [564, 344] on div "Change Cancel Close" at bounding box center [600, 333] width 321 height 37
click at [567, 341] on button "Change" at bounding box center [571, 334] width 49 height 18
click at [601, 333] on button "Close" at bounding box center [602, 334] width 41 height 18
